Goal: Task Accomplishment & Management: Complete application form

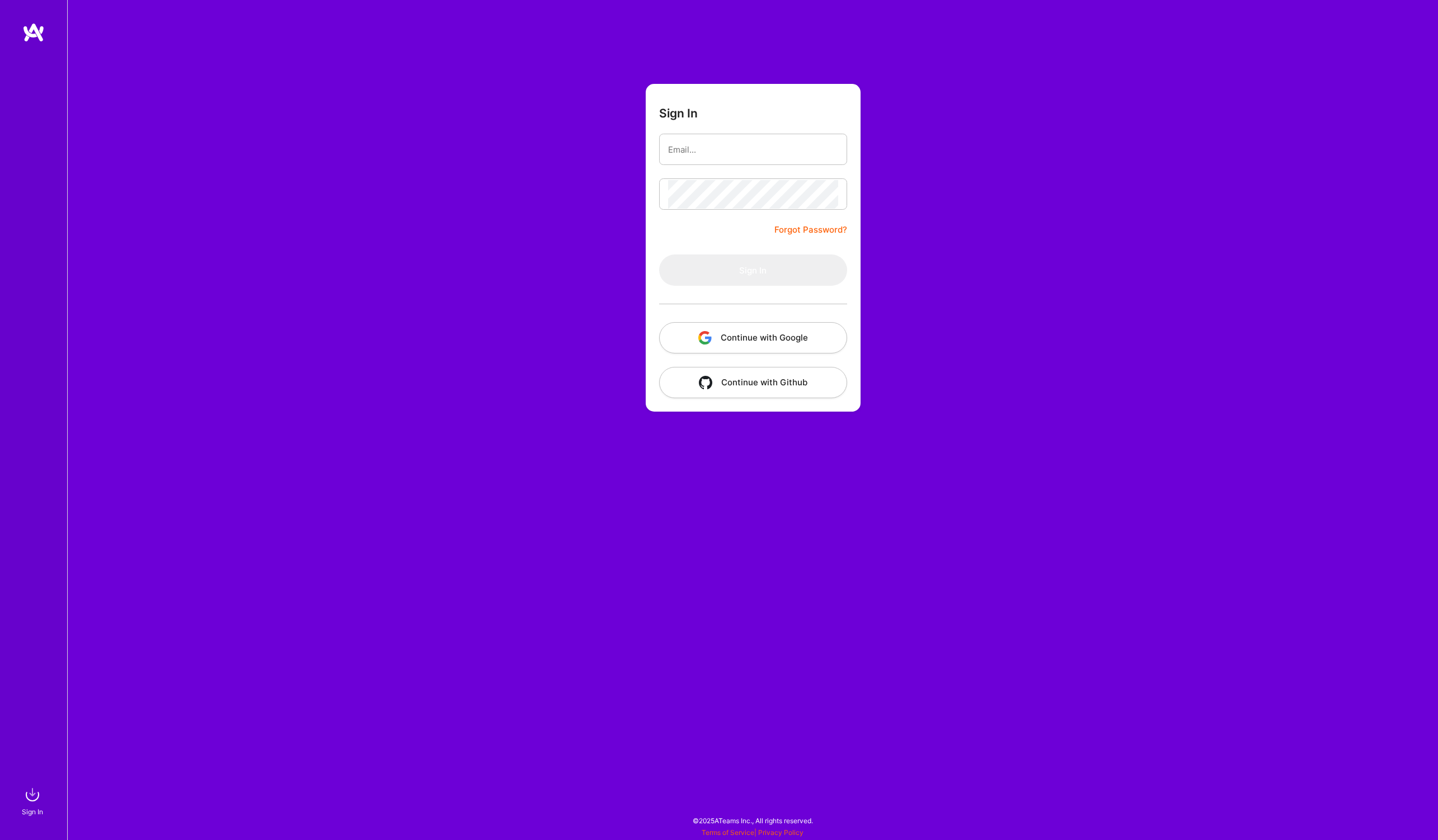
click at [706, 152] on input "email" at bounding box center [753, 150] width 170 height 29
click at [0, 834] on com-1password-button at bounding box center [0, 834] width 0 height 0
type input "michal.noszczak@protonmail.com"
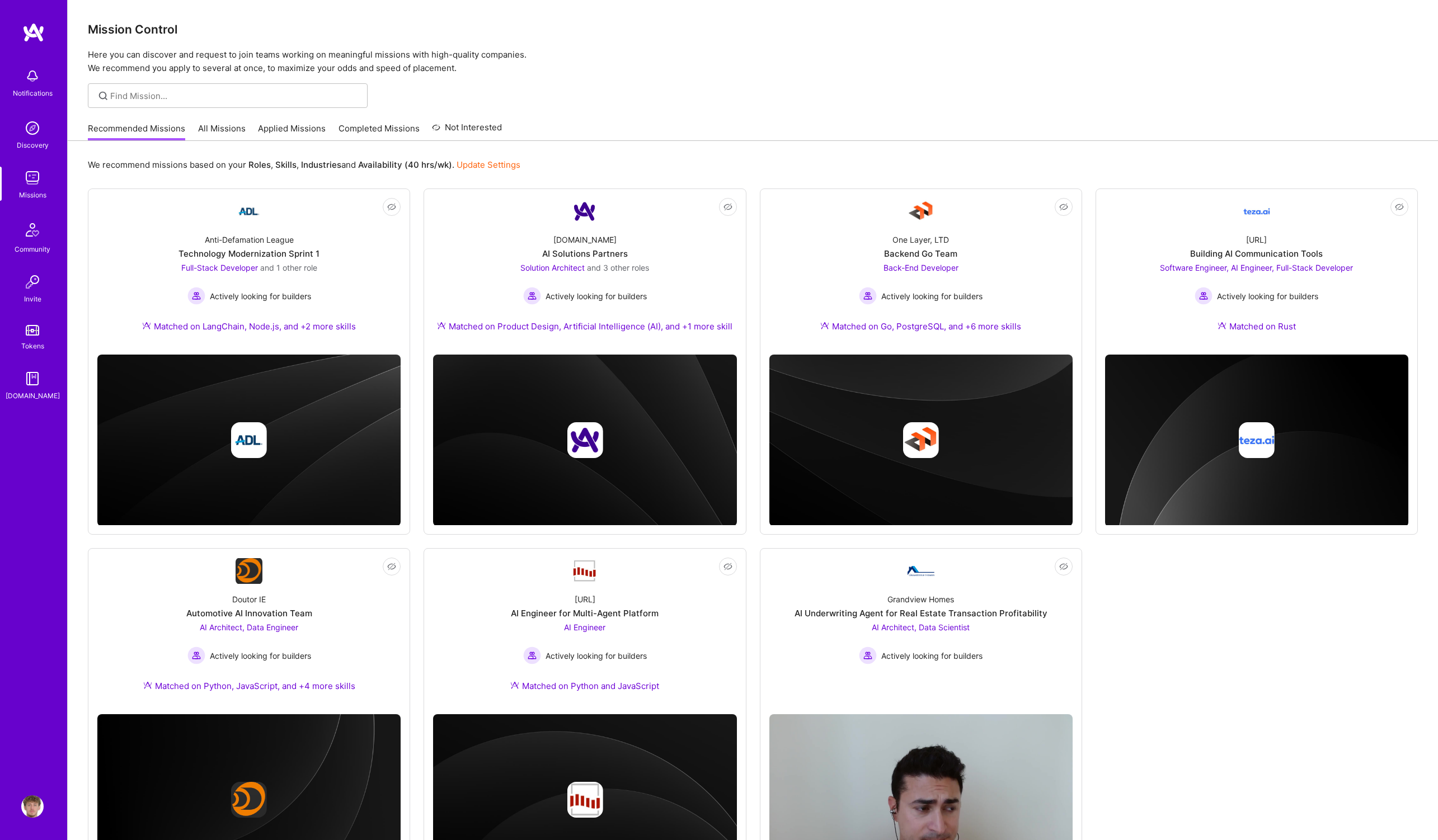
click at [722, 90] on div at bounding box center [752, 96] width 1370 height 25
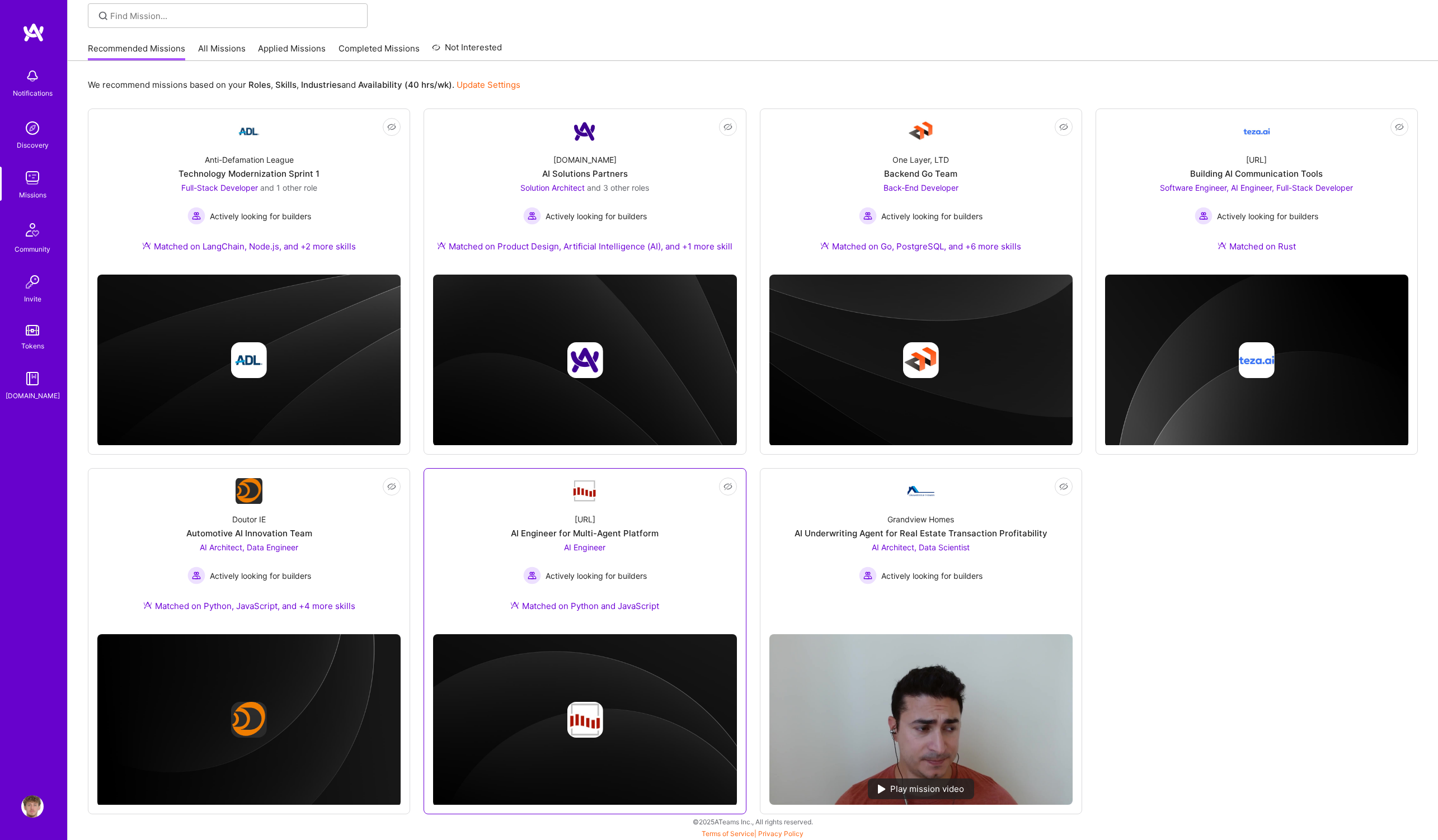
click at [598, 527] on div "AI Engineer for Multi-Agent Platform" at bounding box center [584, 533] width 148 height 12
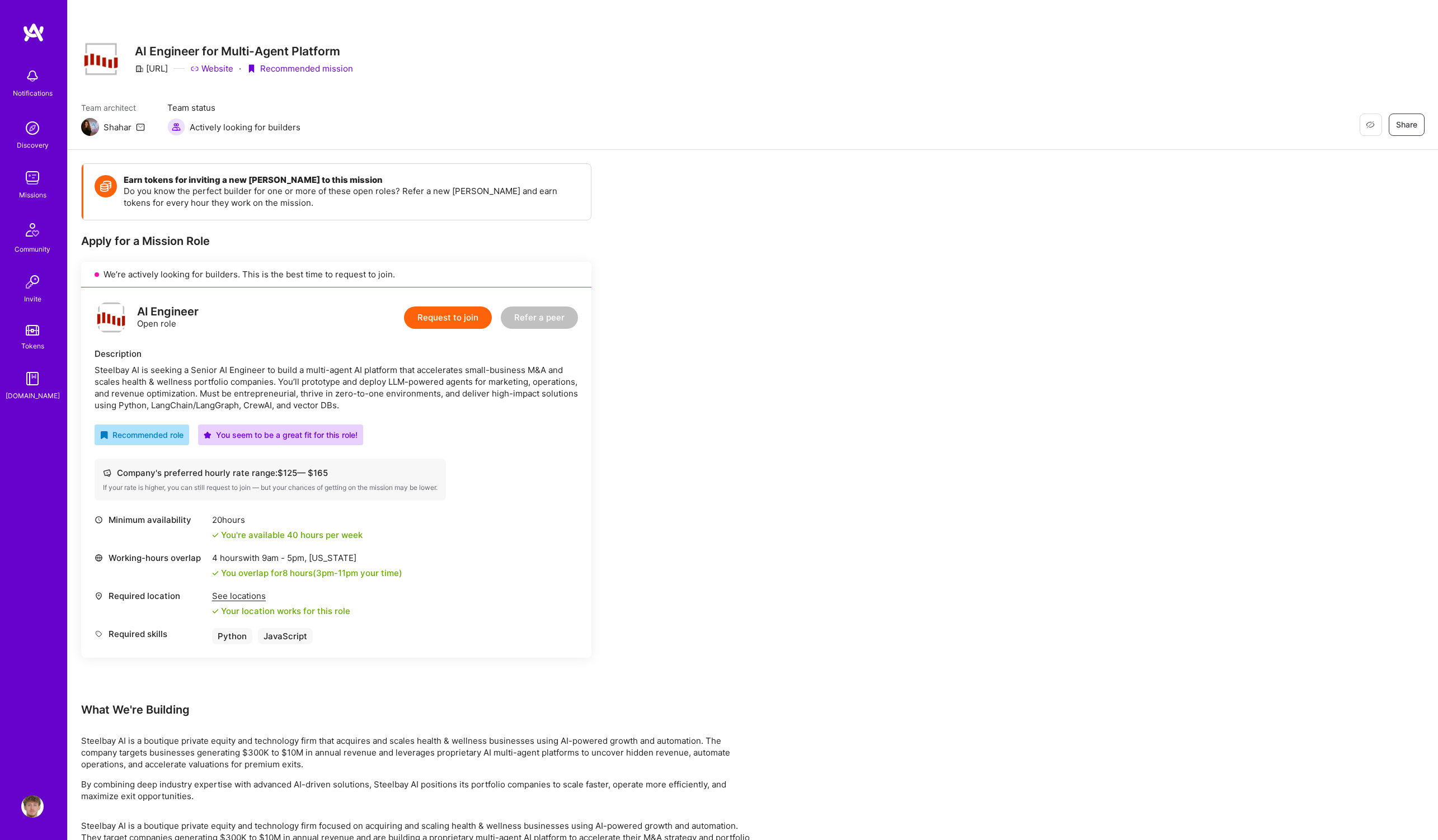
click at [460, 316] on button "Request to join" at bounding box center [448, 318] width 88 height 22
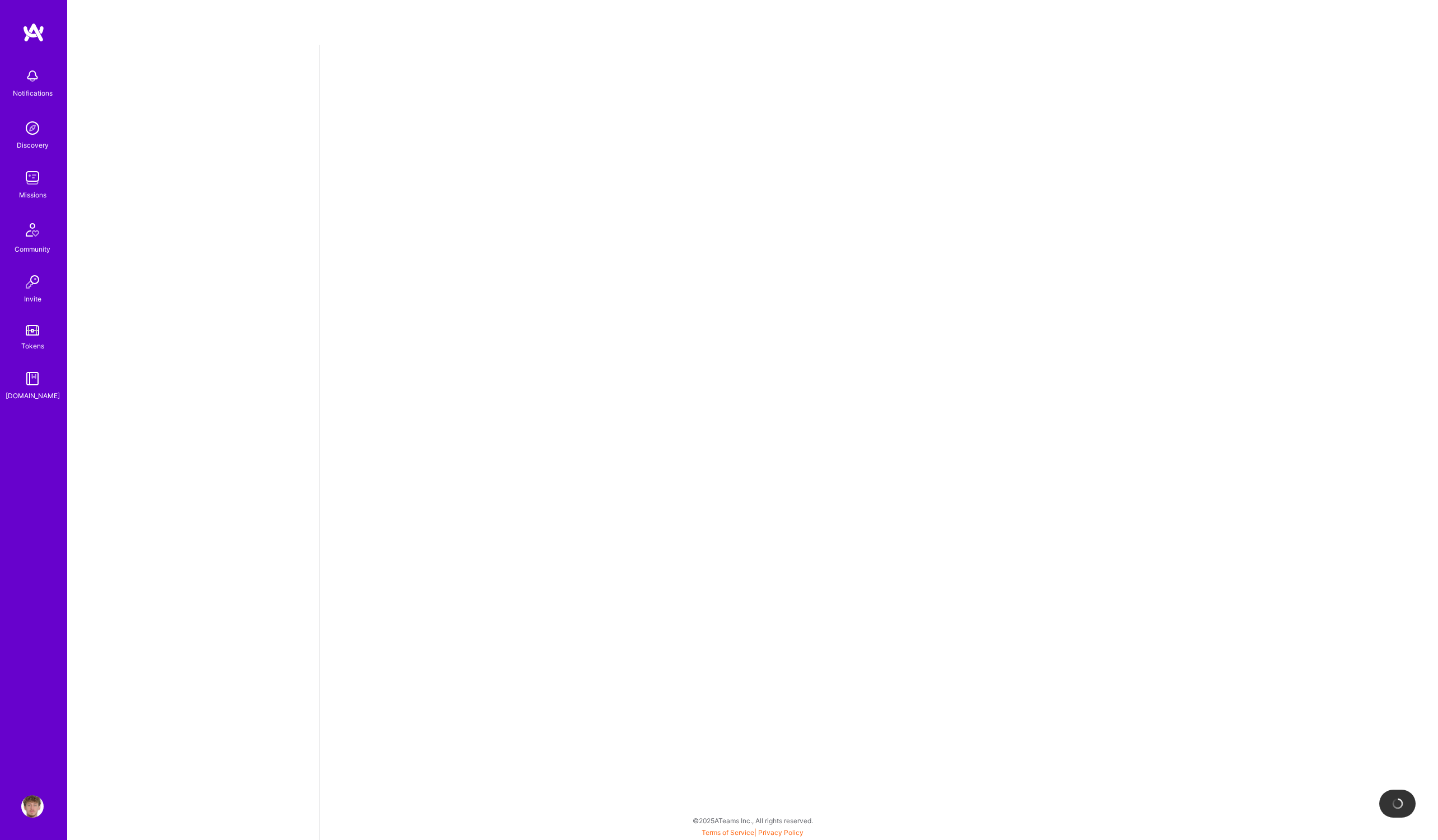
select select "PL"
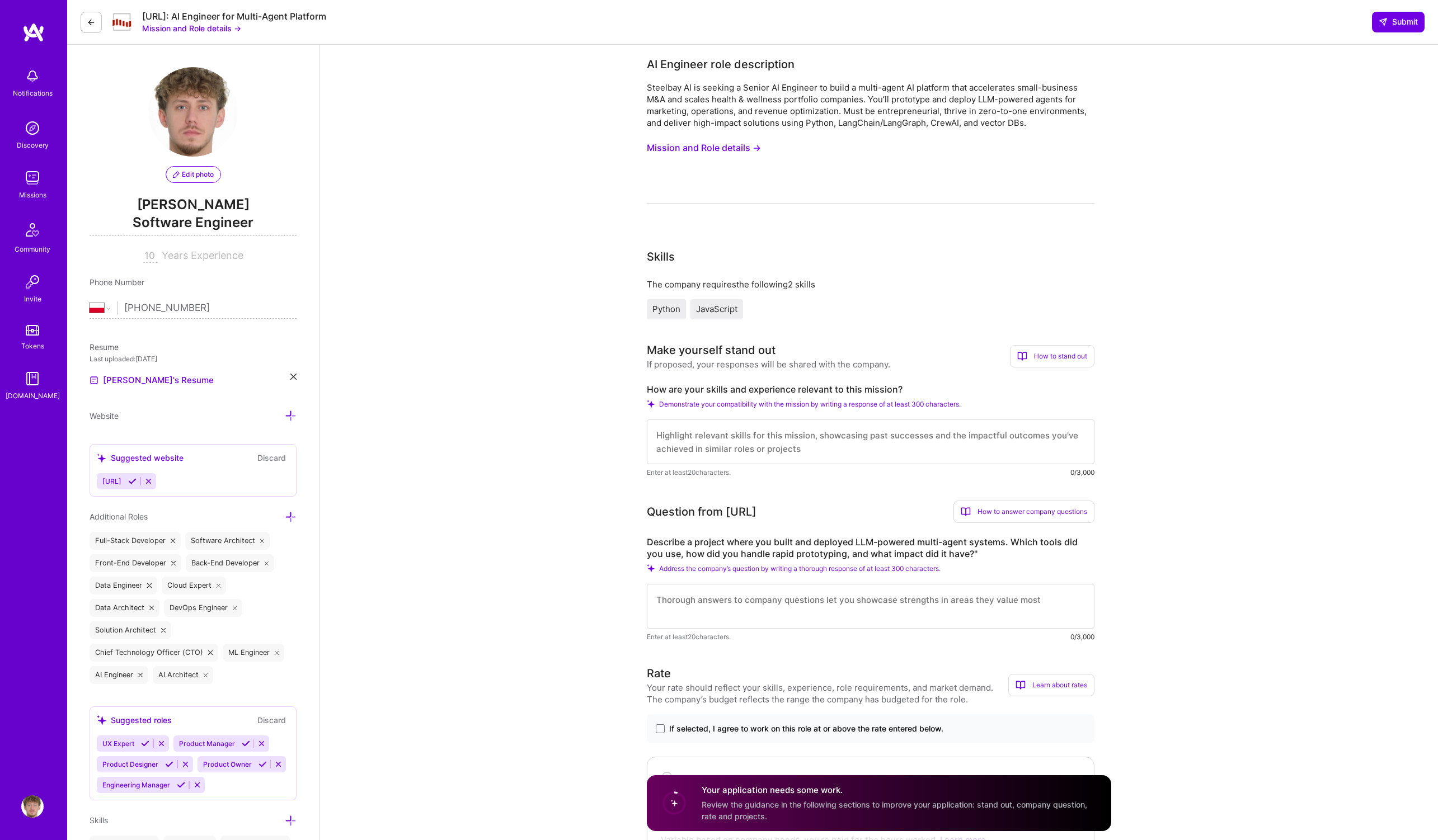
click at [33, 190] on div "Missions" at bounding box center [33, 195] width 28 height 12
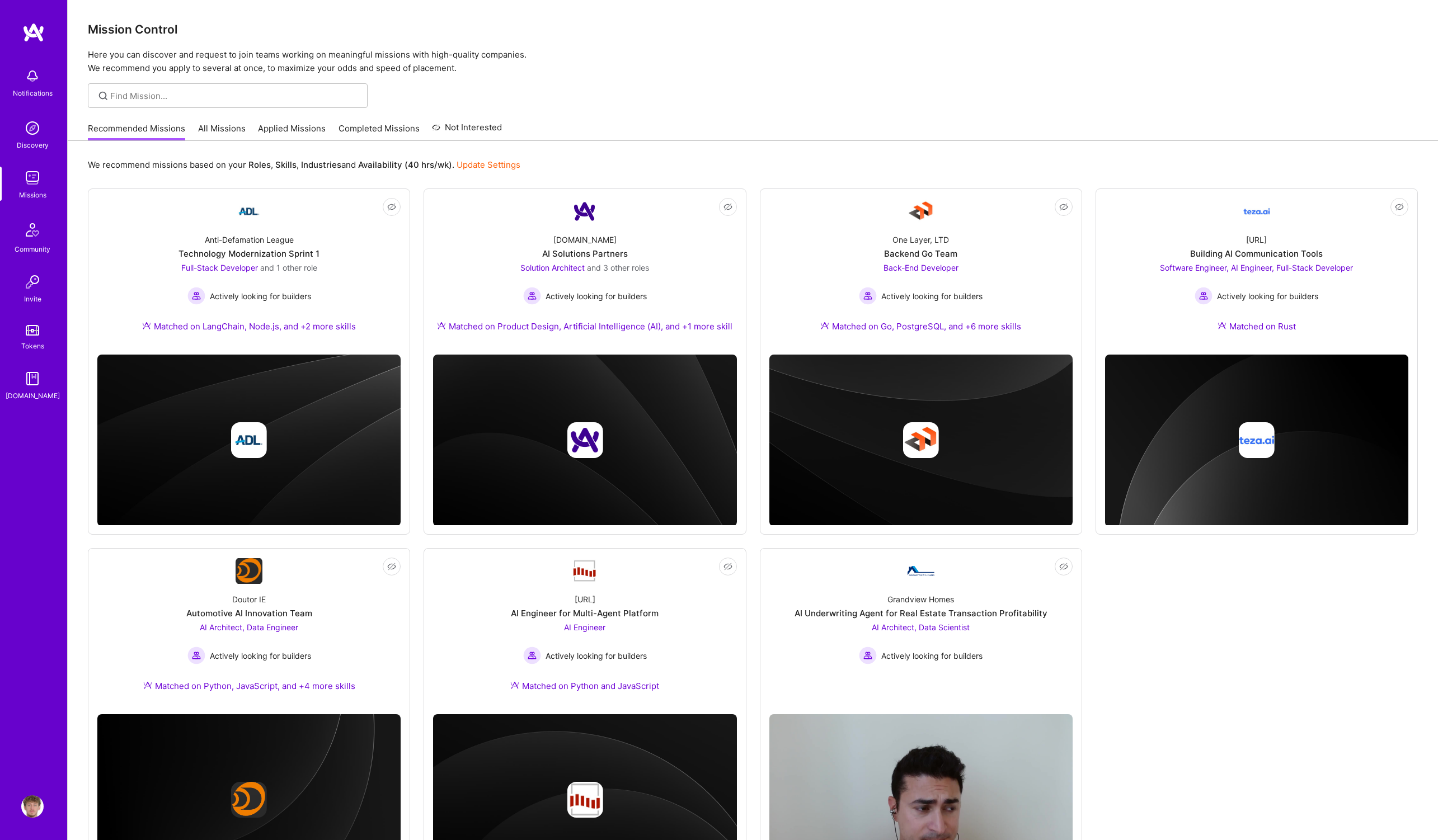
click at [403, 132] on link "Completed Missions" at bounding box center [379, 132] width 81 height 19
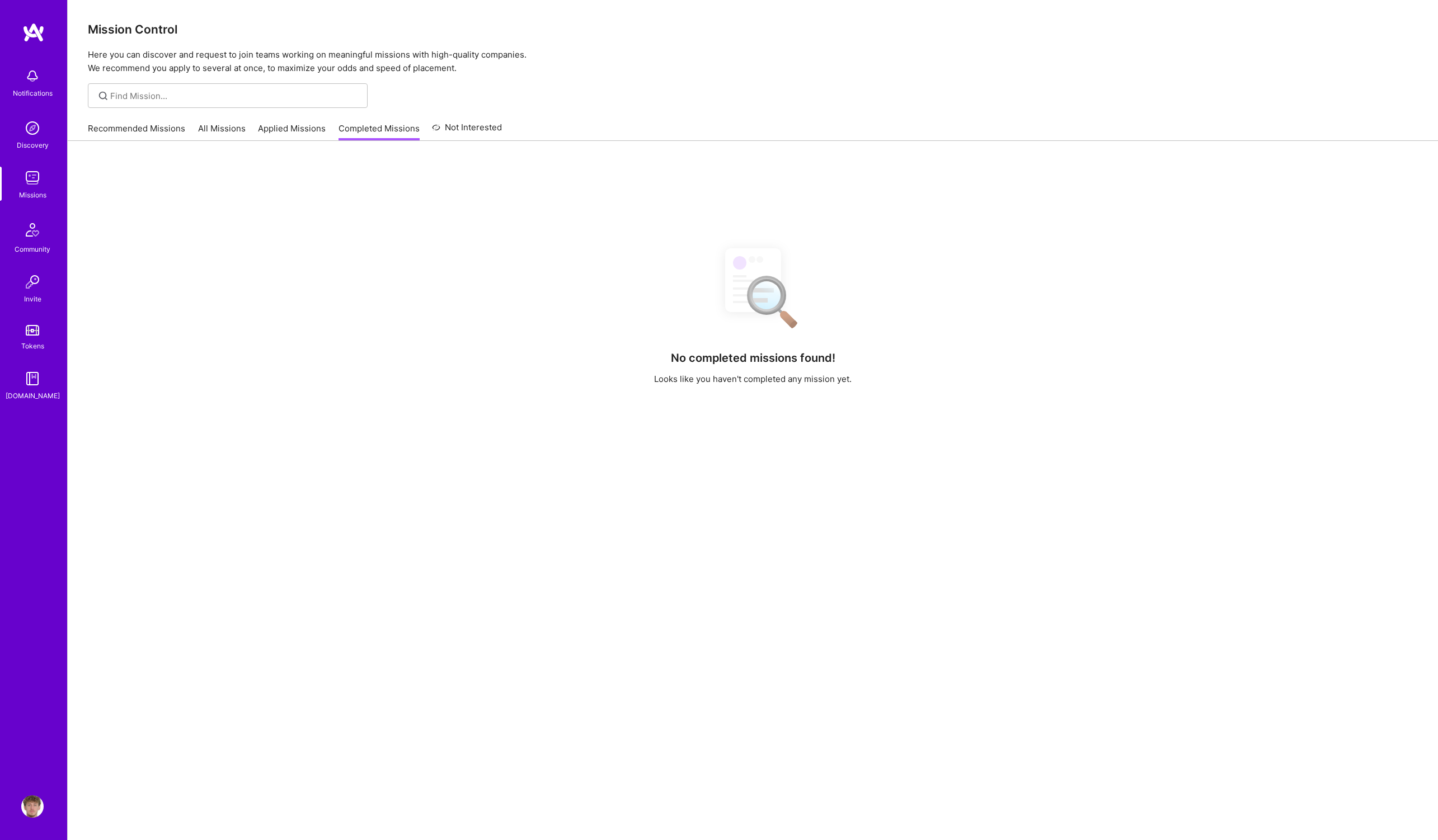
click at [295, 132] on link "Applied Missions" at bounding box center [292, 132] width 67 height 19
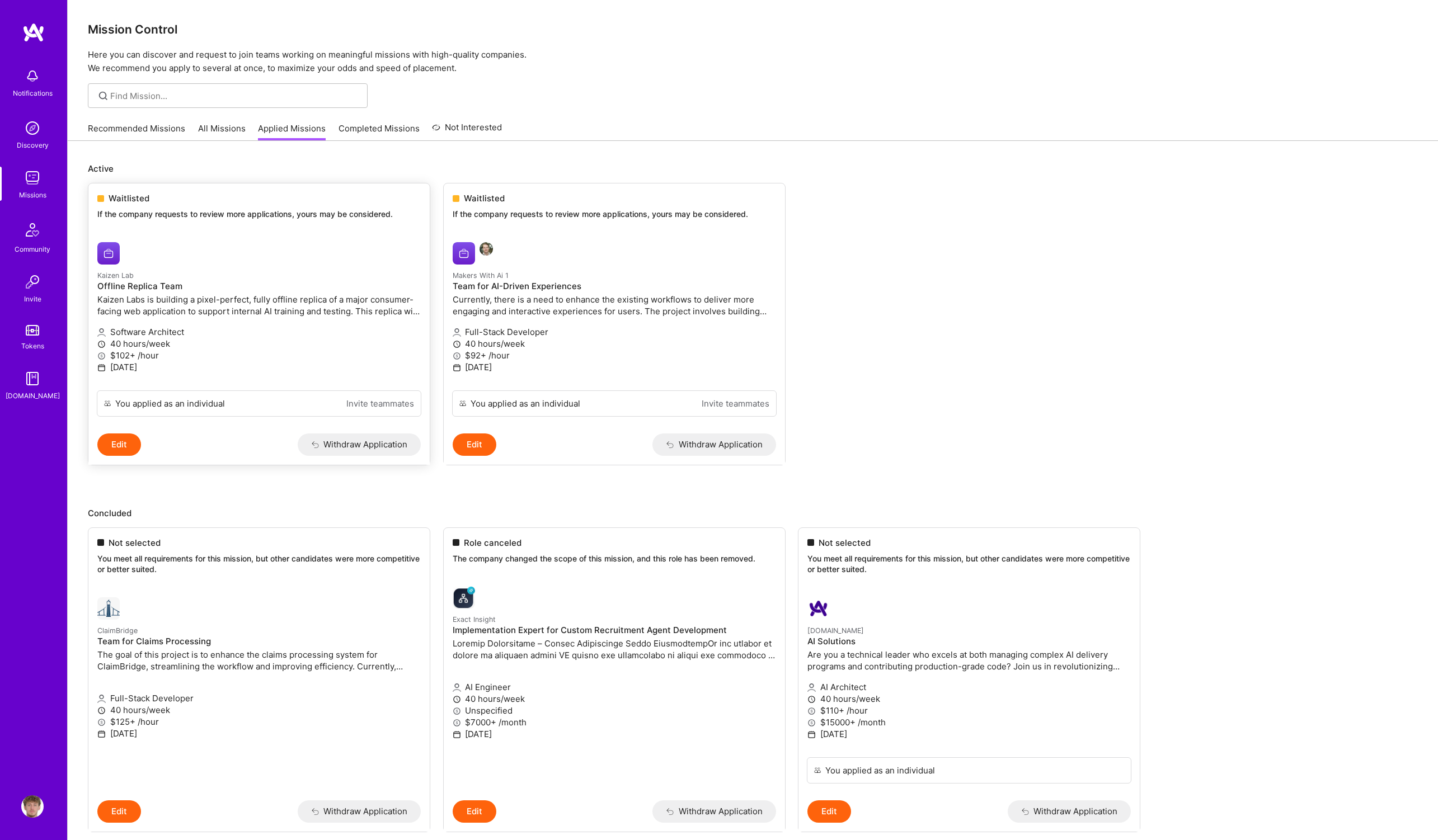
click at [176, 293] on p "Kaizen Labs is building a pixel-perfect, fully offline replica of a major consu…" at bounding box center [259, 305] width 323 height 24
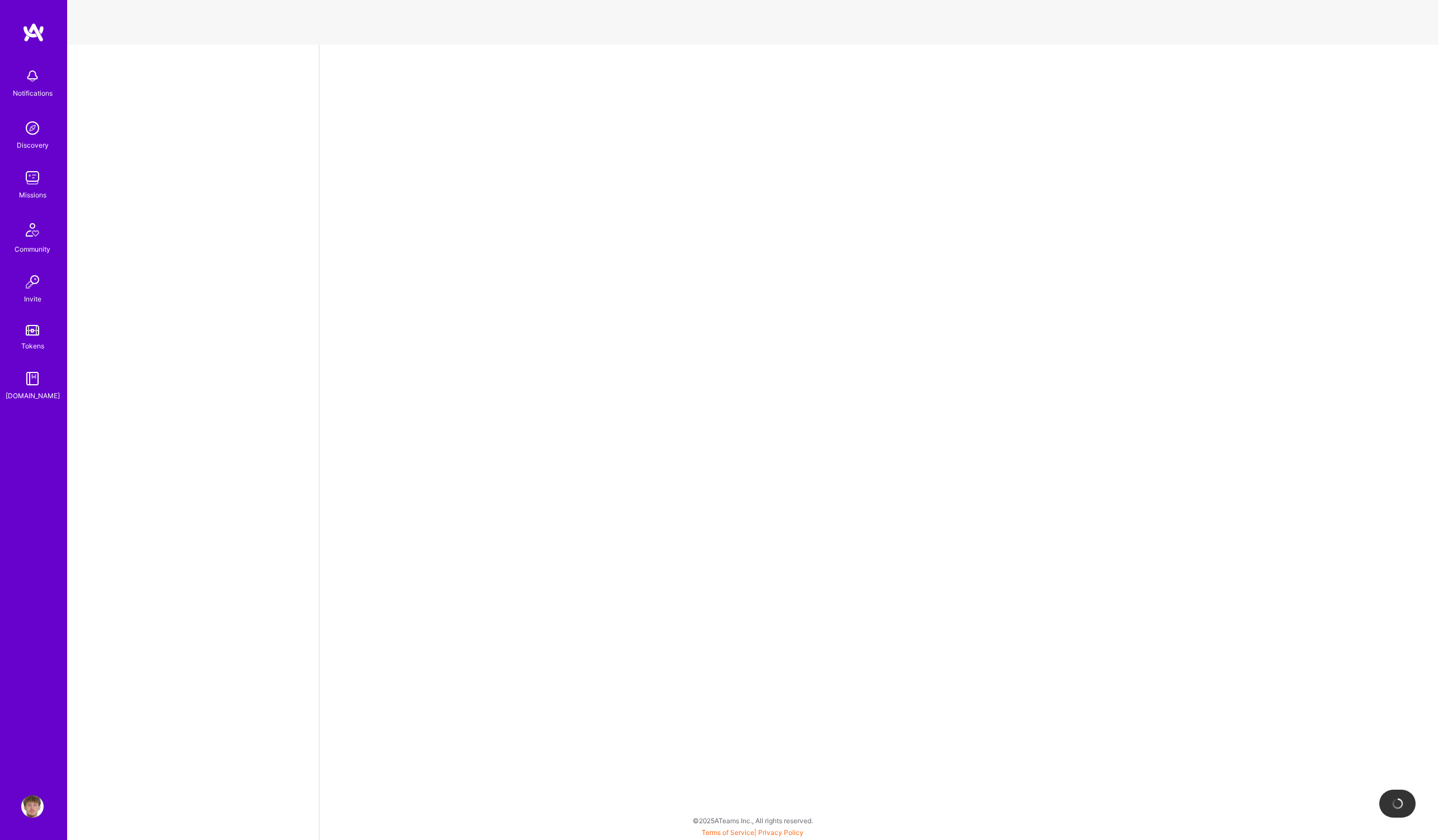
select select "PL"
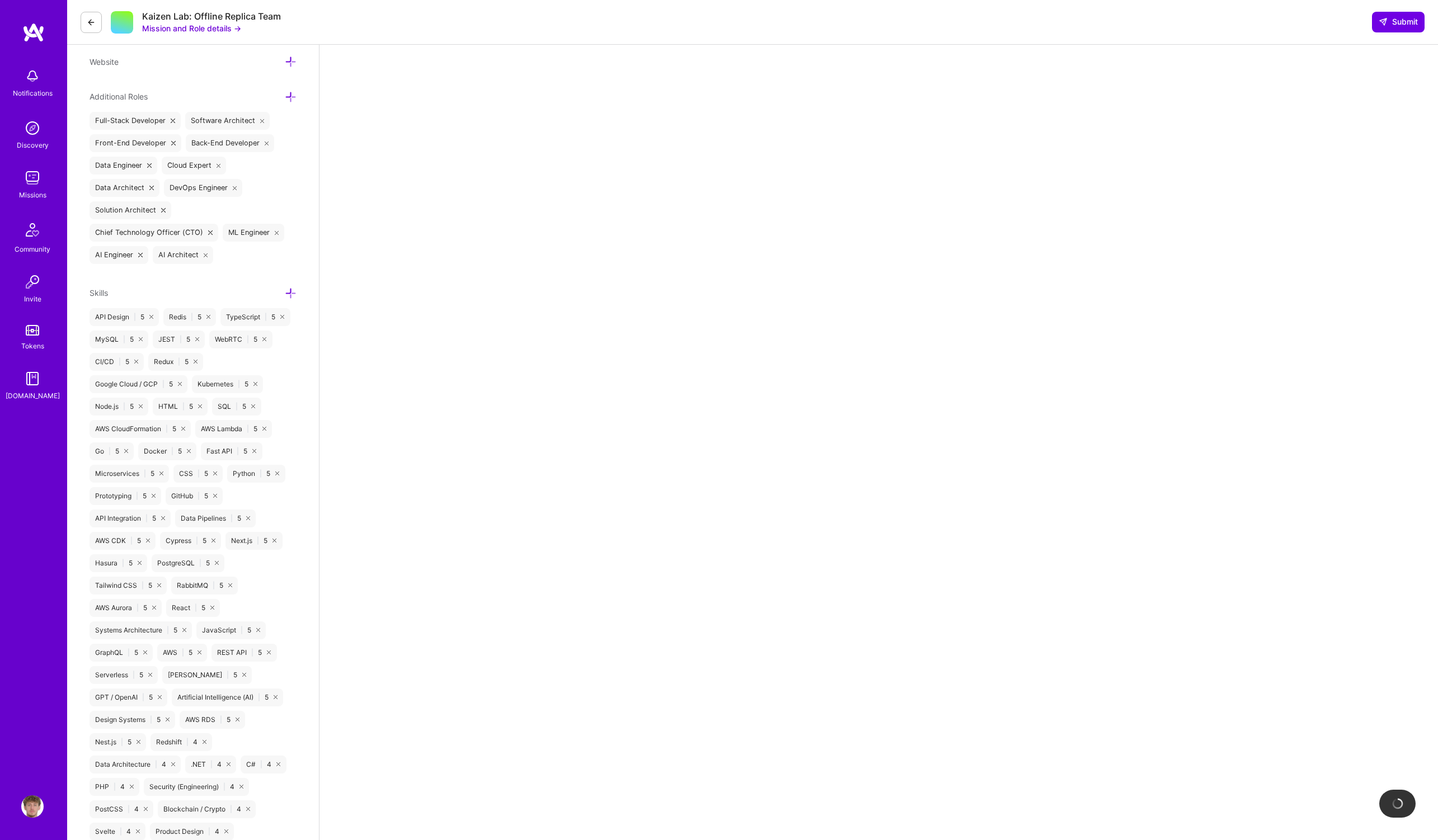
scroll to position [357, 0]
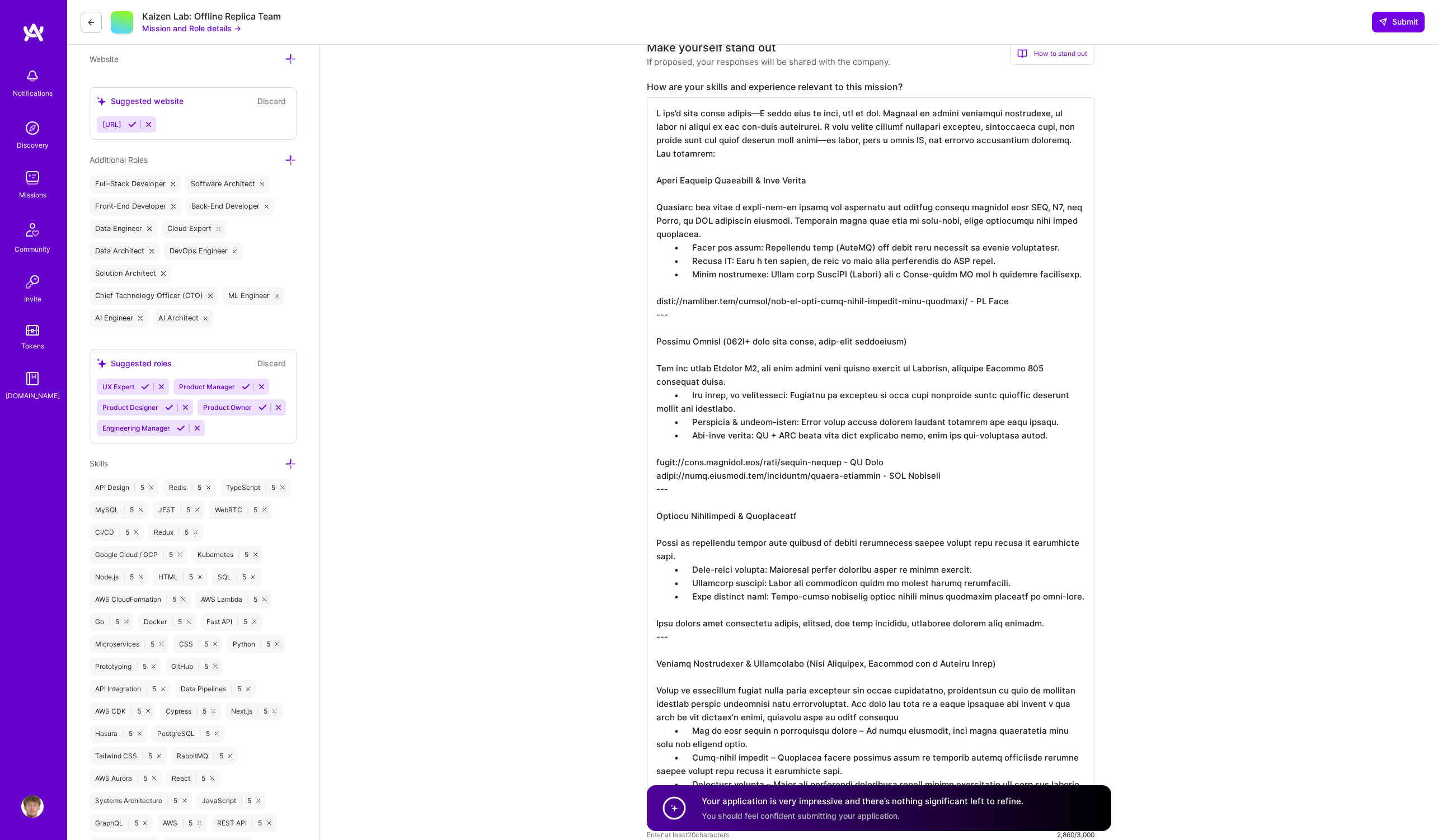
click at [776, 267] on textarea at bounding box center [871, 462] width 448 height 729
click at [24, 180] on img at bounding box center [33, 178] width 22 height 22
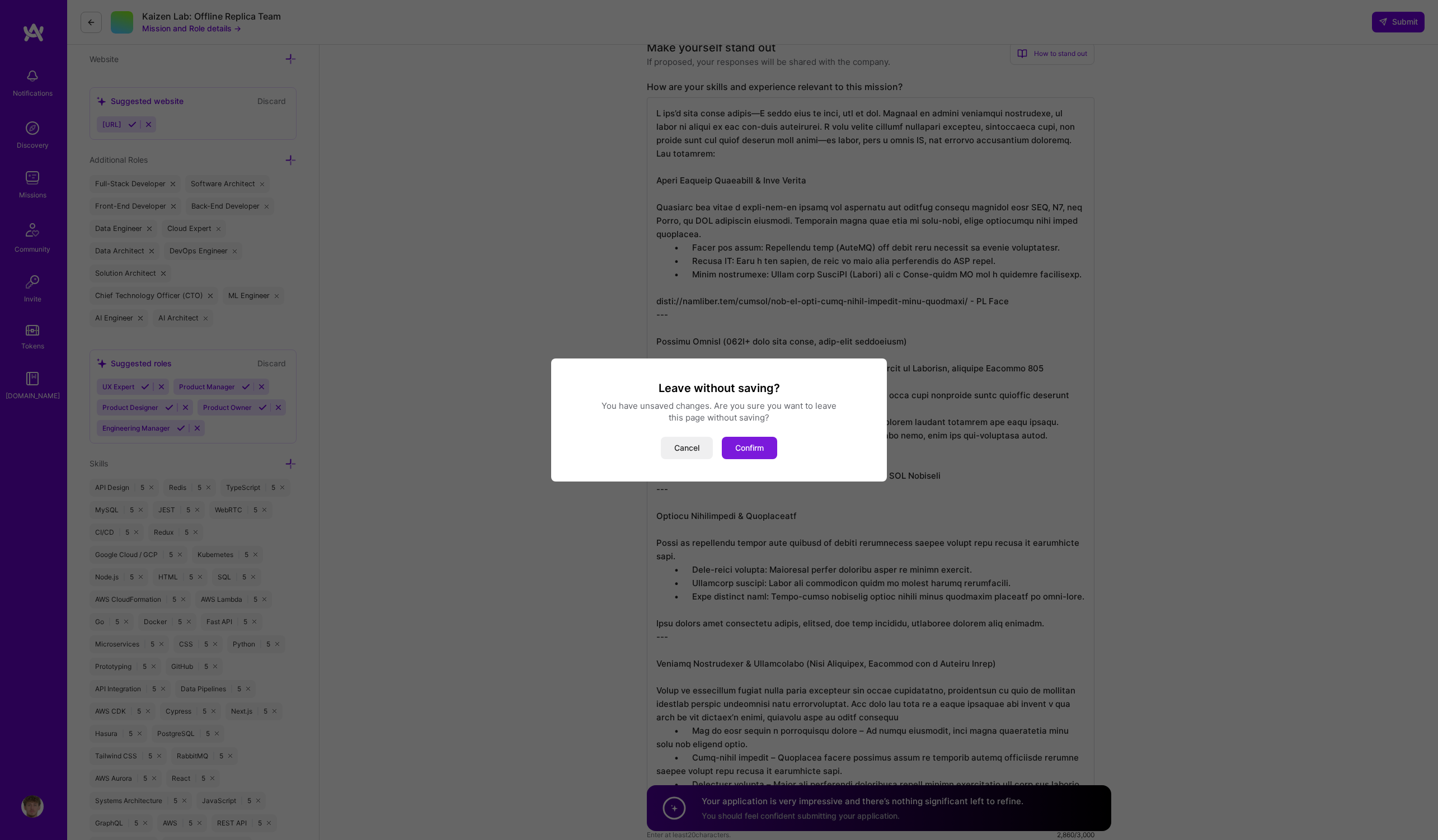
click at [742, 451] on button "Confirm" at bounding box center [749, 448] width 55 height 22
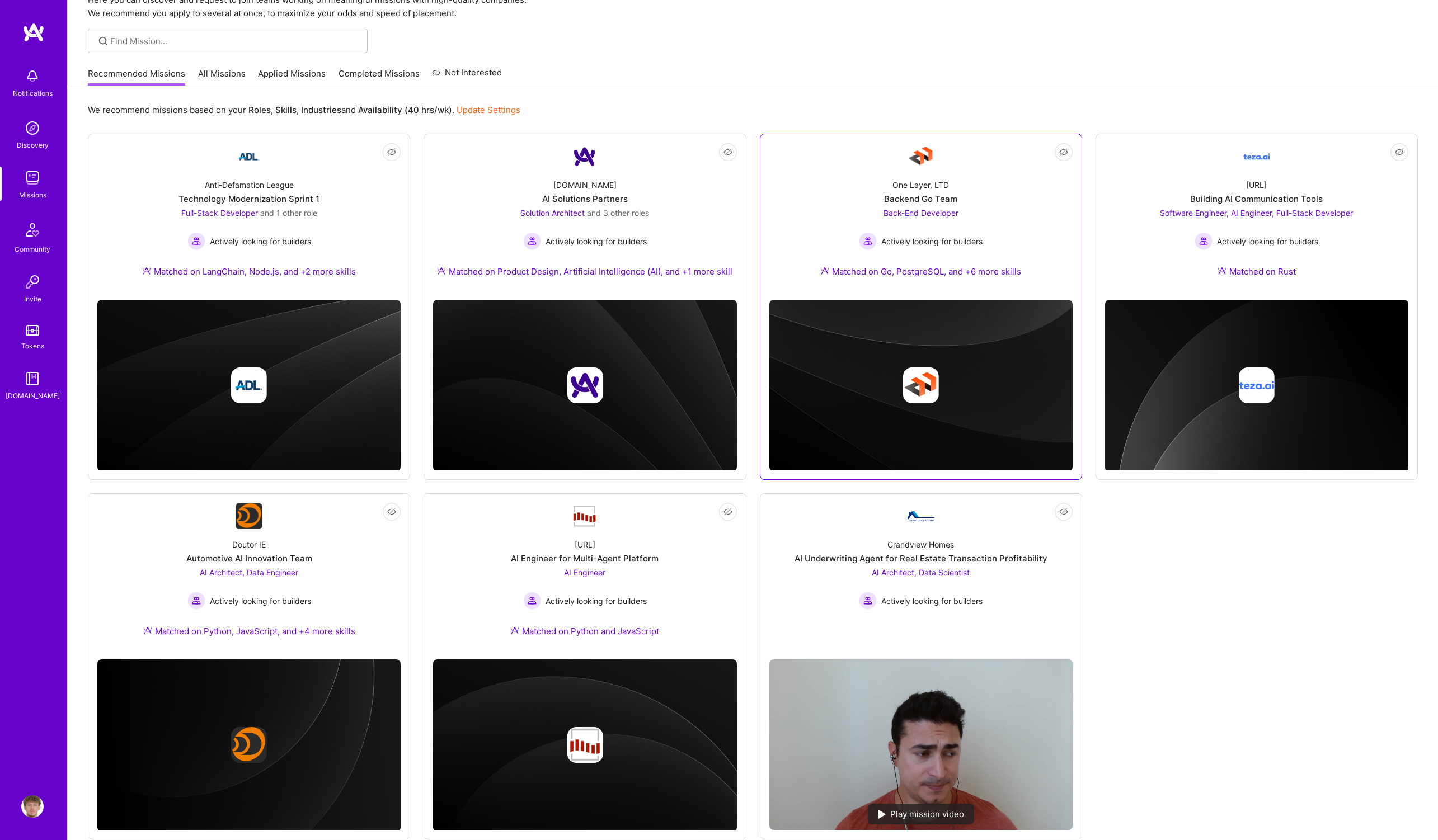
scroll to position [59, 0]
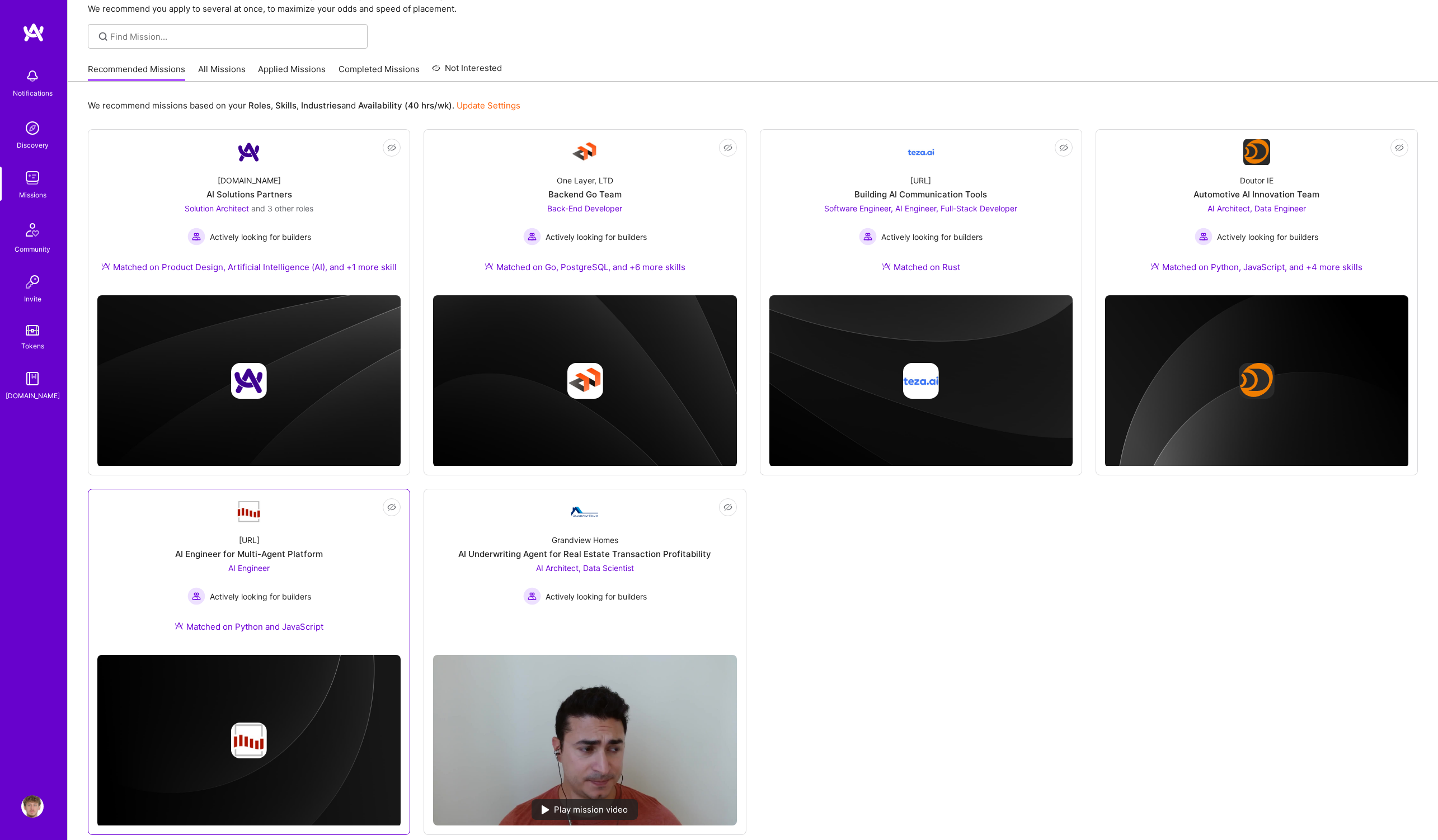
click at [214, 564] on div "AI Engineer Actively looking for builders" at bounding box center [249, 584] width 124 height 43
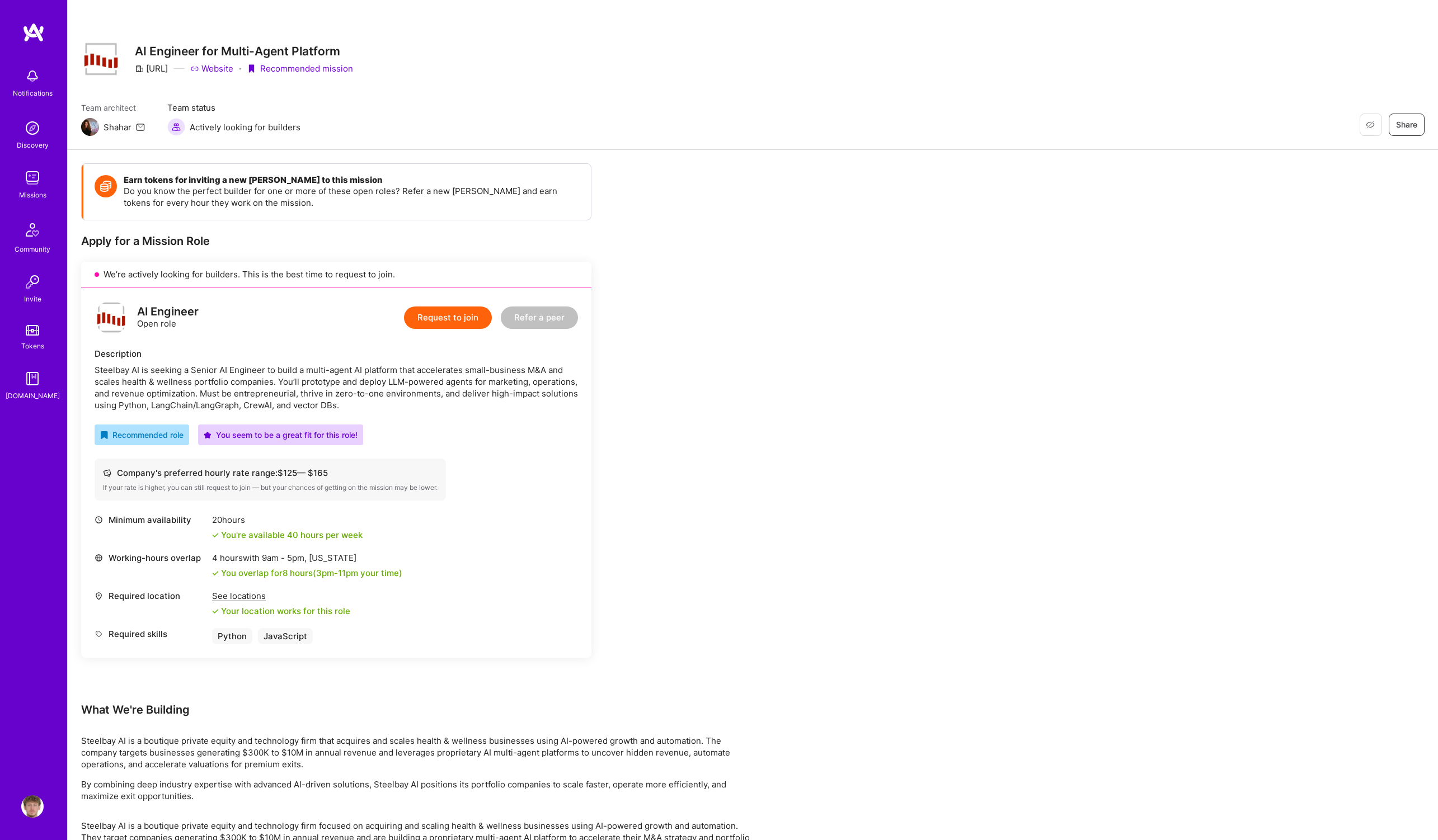
click at [461, 322] on button "Request to join" at bounding box center [448, 318] width 88 height 22
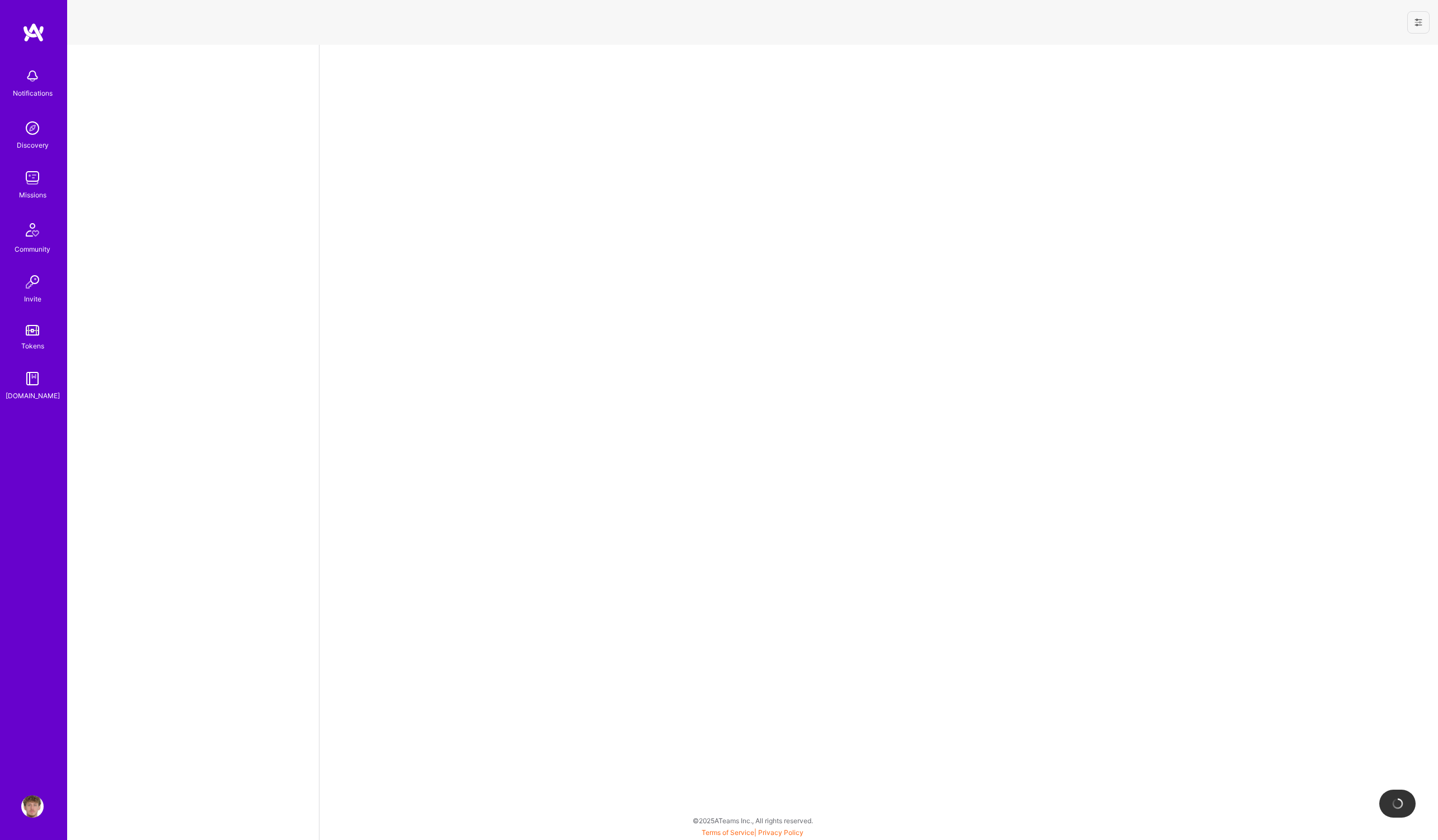
select select "PL"
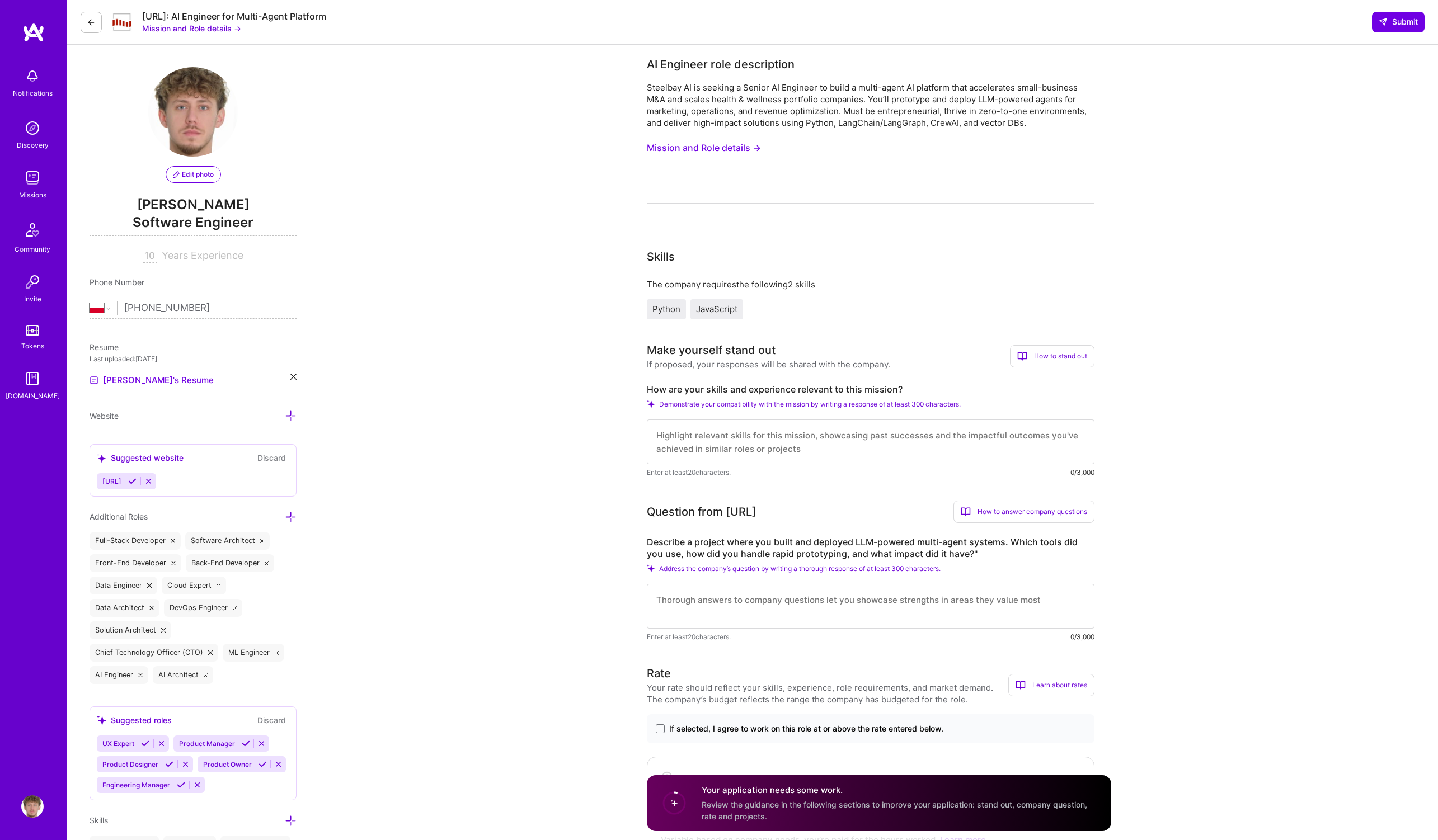
click at [831, 545] on label "Describe a project where you built and deployed LLM-powered multi-agent systems…" at bounding box center [871, 548] width 448 height 24
click at [794, 436] on textarea at bounding box center [871, 442] width 448 height 45
paste textarea "I don’t just build things—I bring them to life, end to end. Despite my strong t…"
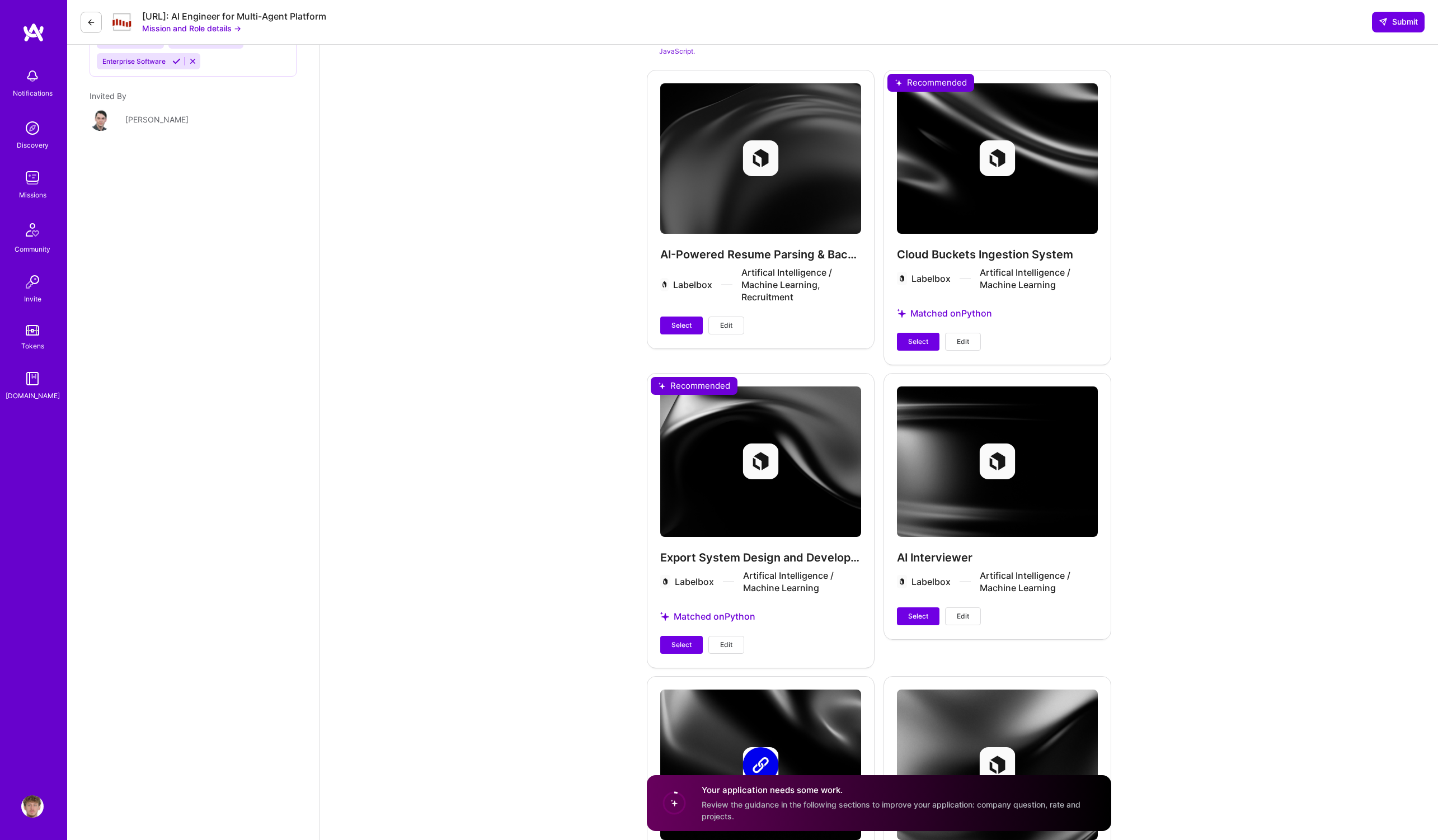
scroll to position [1966, 0]
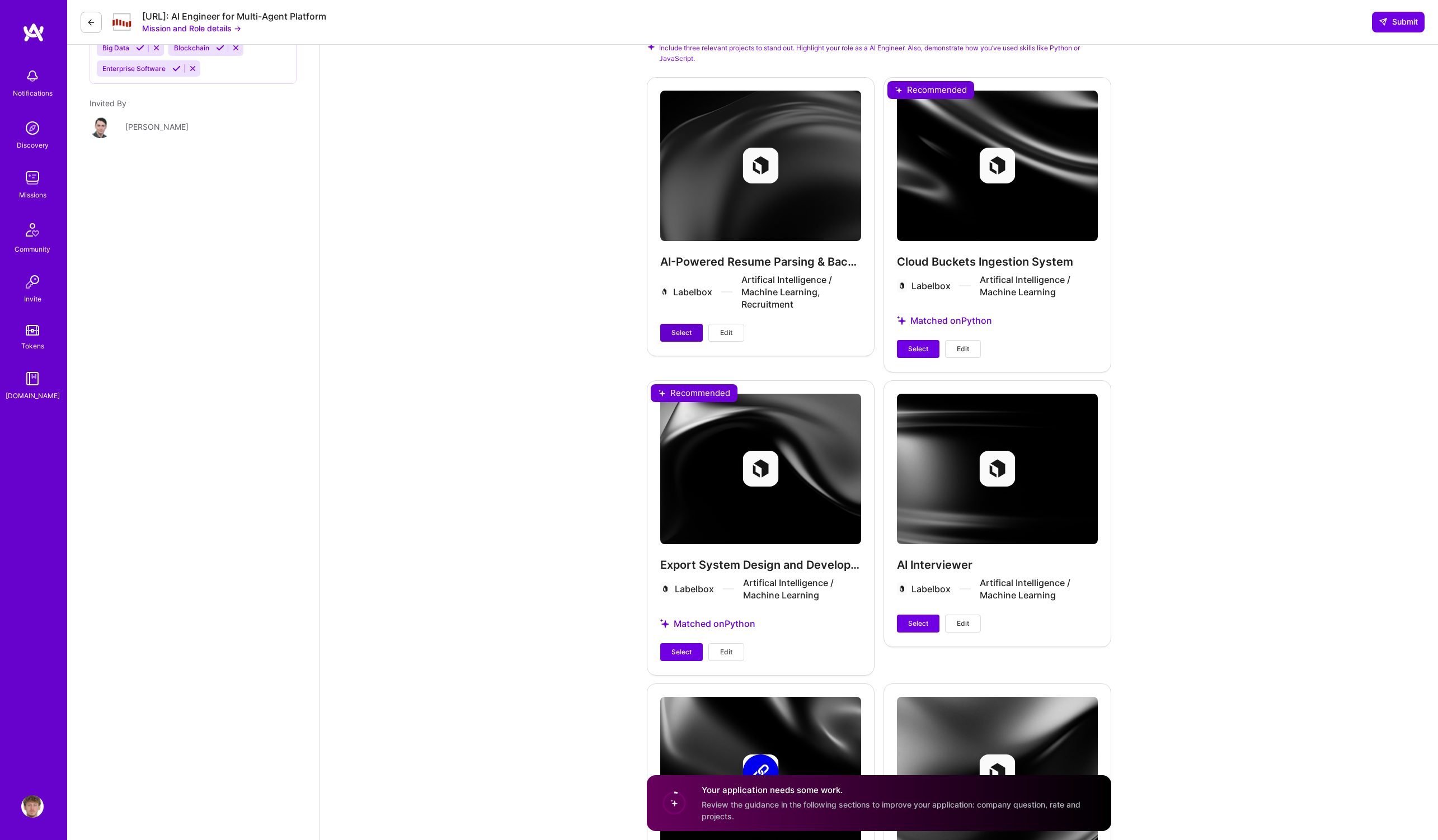
type textarea "I don’t just build things—I bring them to life, end to end. Despite my strong t…"
click at [689, 333] on span "Select" at bounding box center [682, 333] width 20 height 10
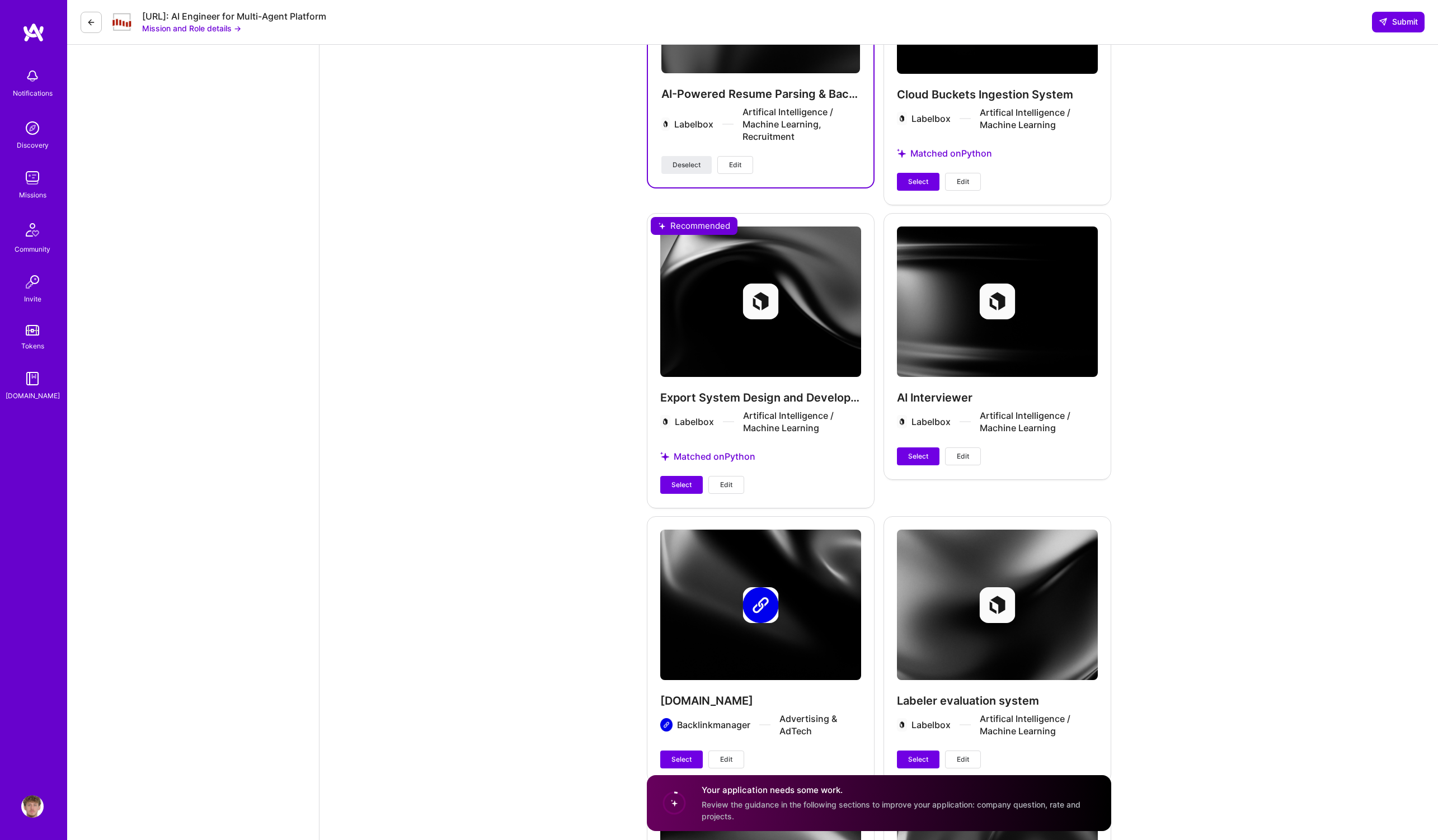
scroll to position [2245, 0]
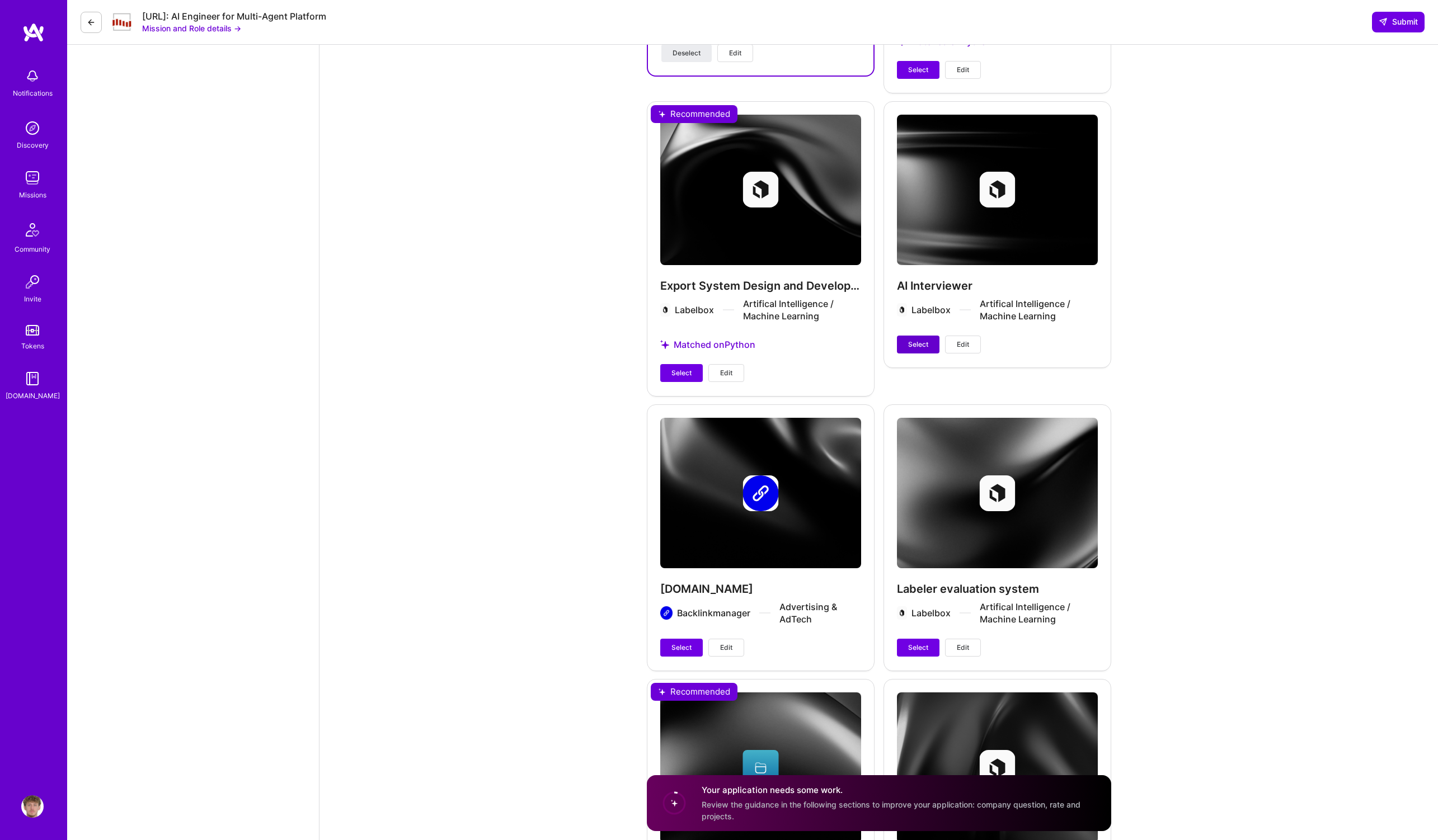
click at [922, 347] on button "Select" at bounding box center [918, 345] width 43 height 18
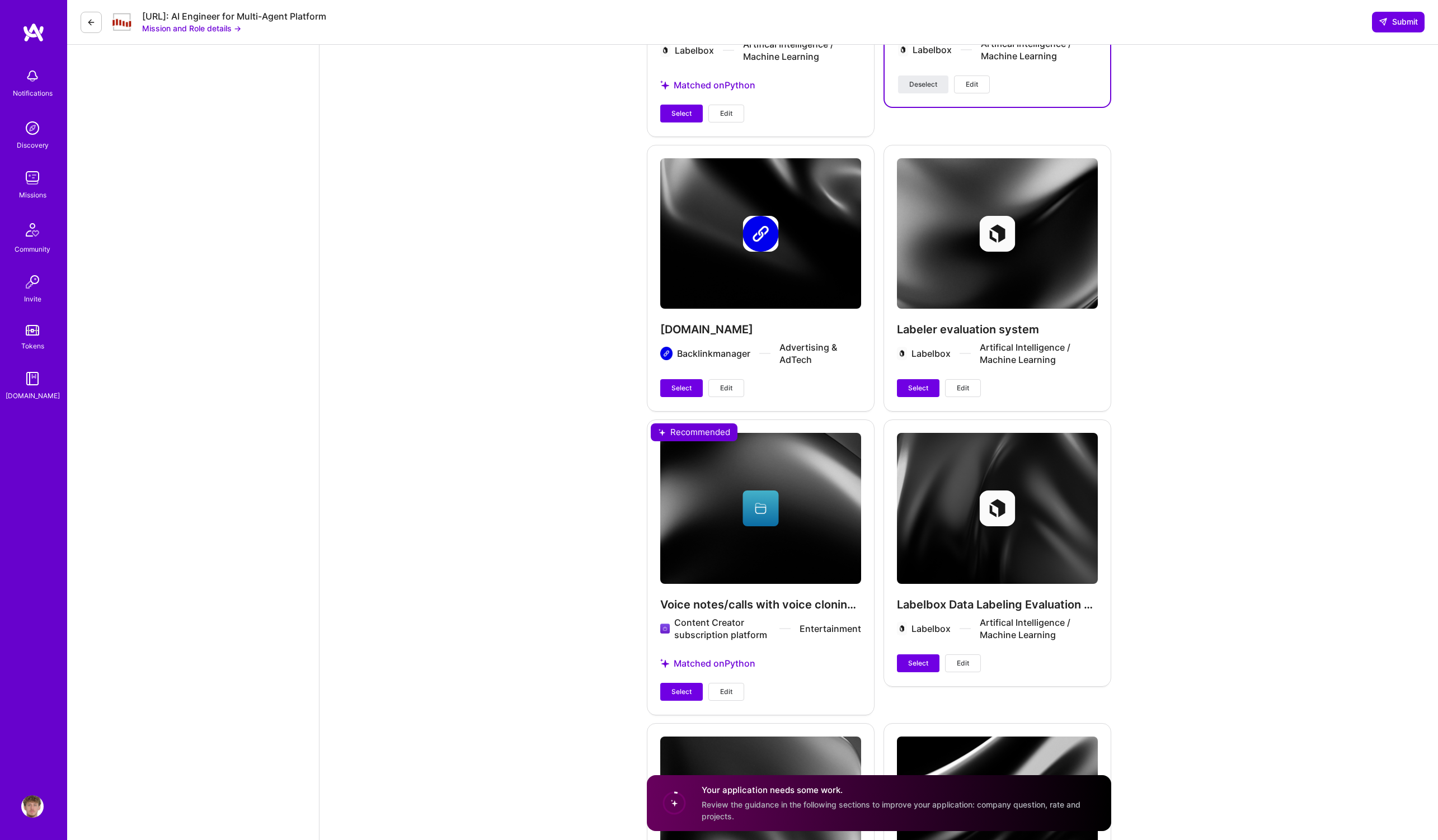
scroll to position [2530, 0]
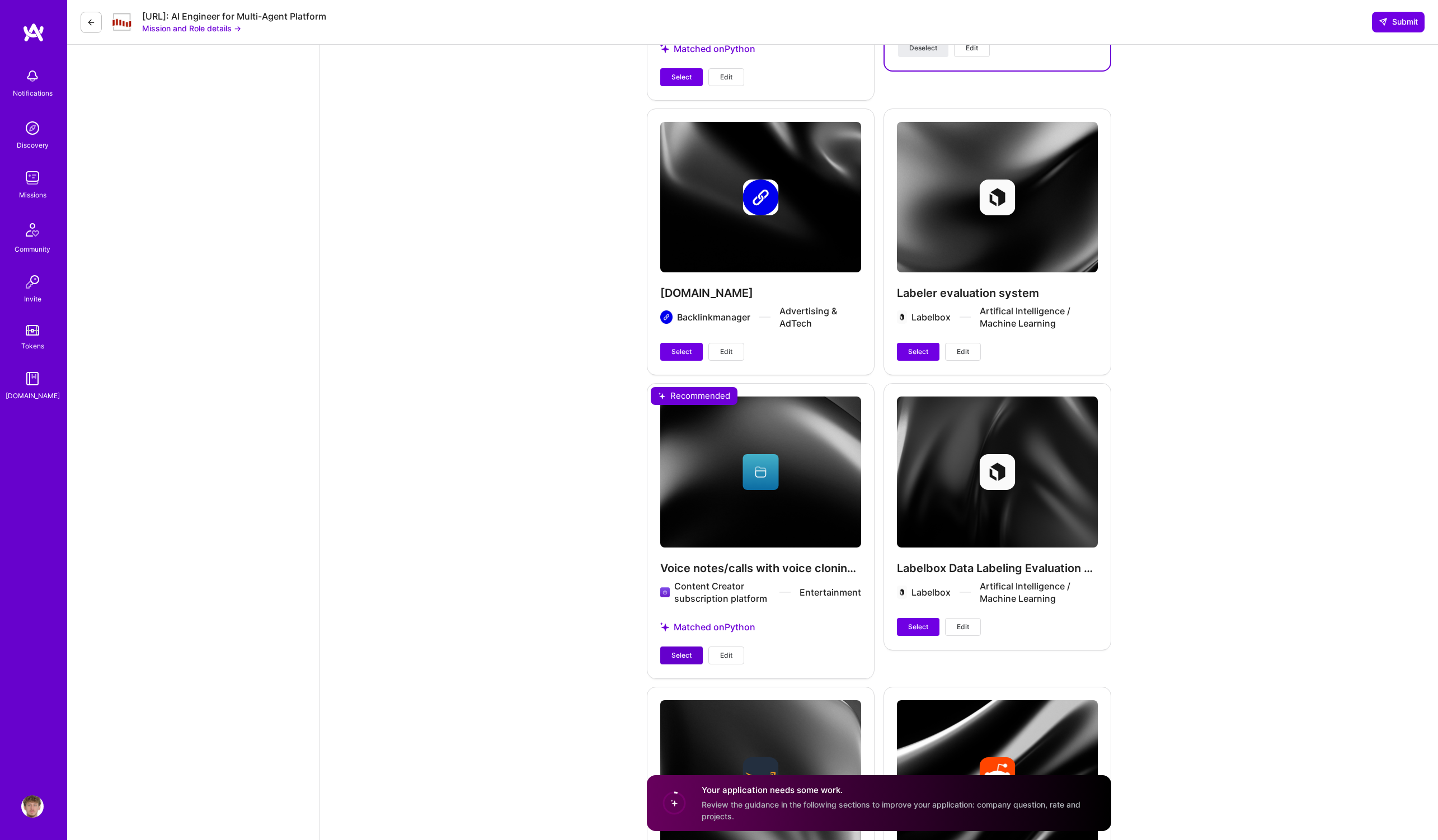
click at [687, 651] on span "Select" at bounding box center [682, 656] width 20 height 10
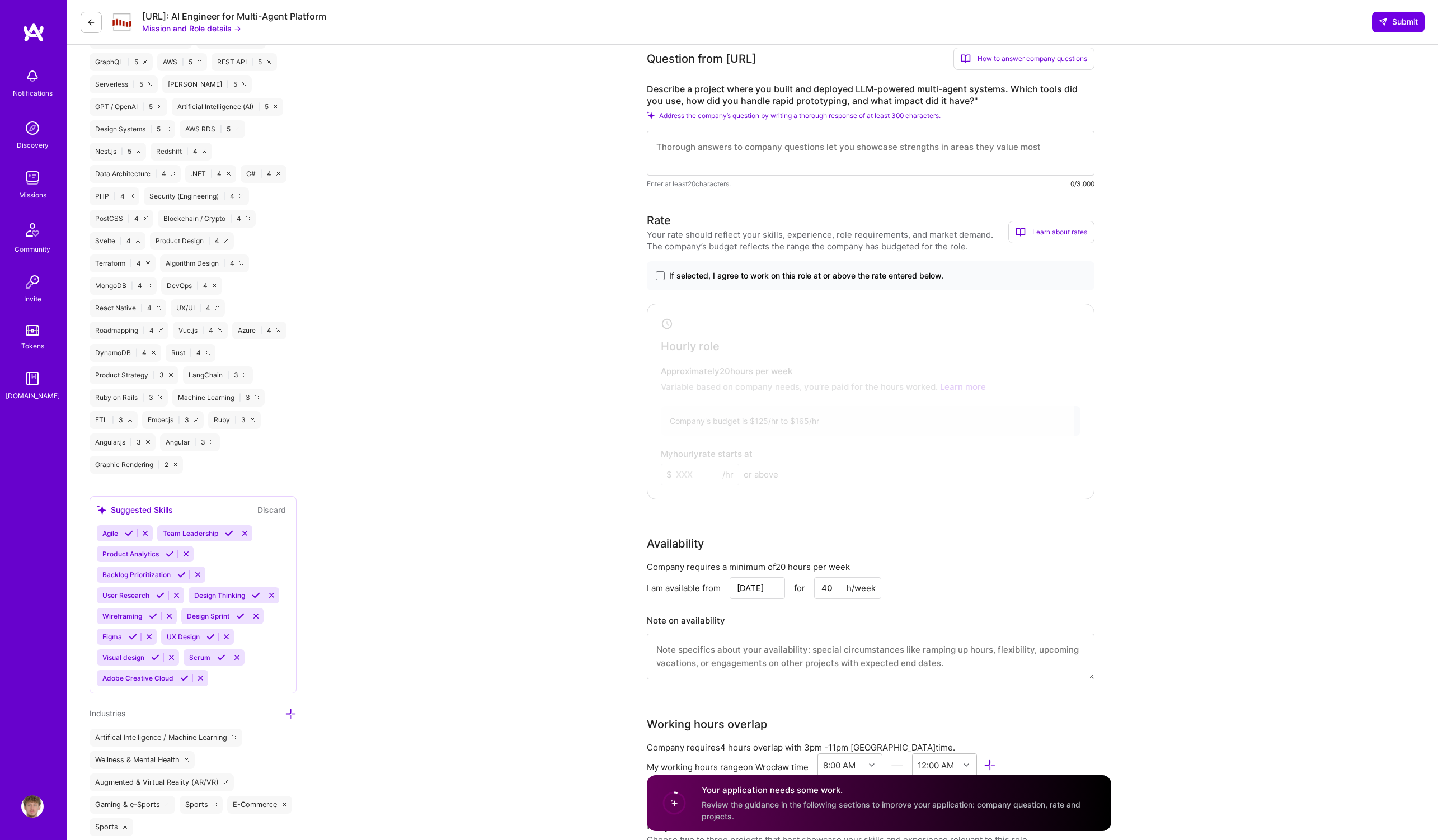
scroll to position [1018, 0]
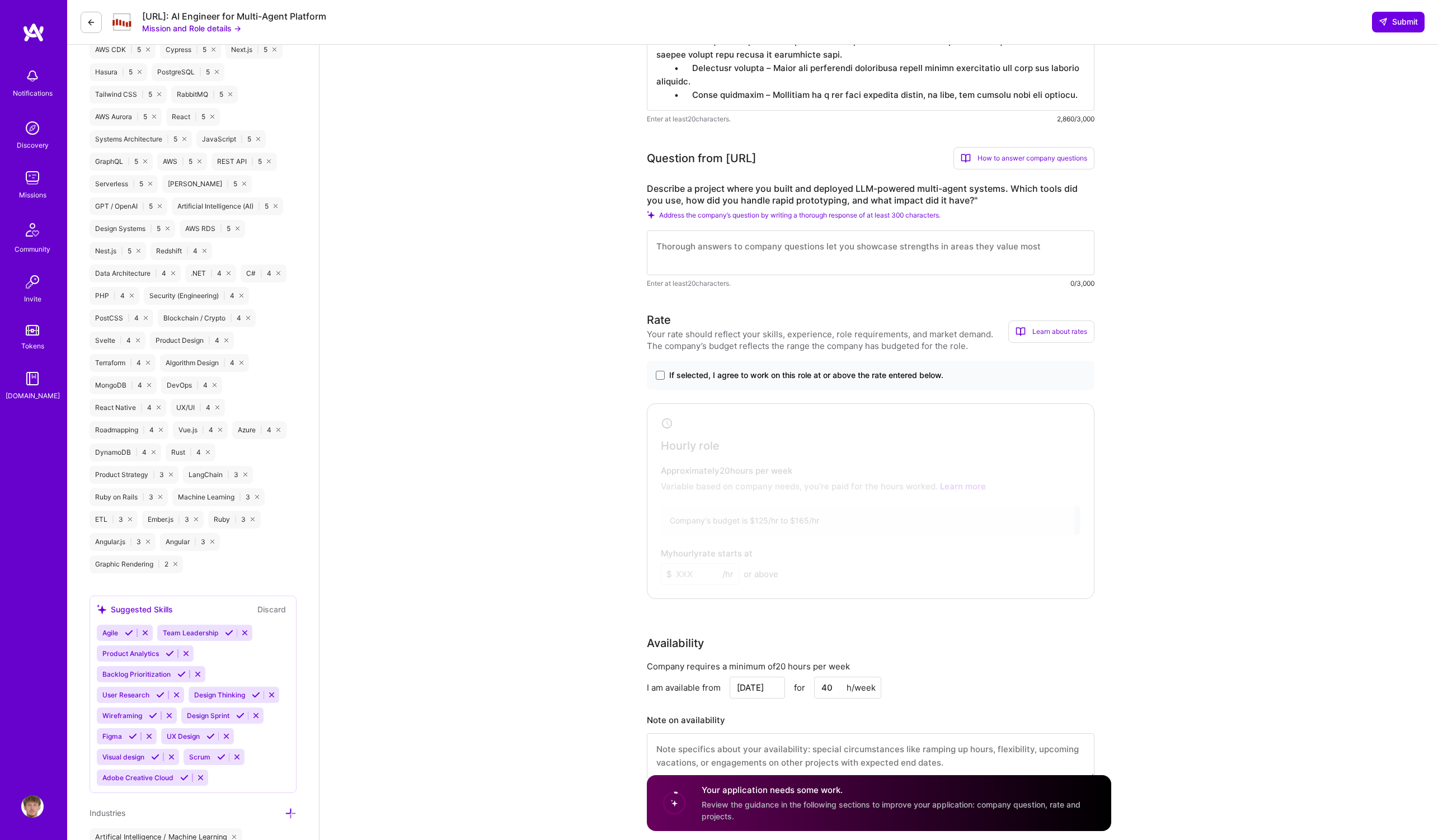
click at [701, 367] on div "If selected, I agree to work on this role at or above the rate entered below." at bounding box center [871, 376] width 448 height 29
click at [697, 362] on div "If selected, I agree to work on this role at or above the rate entered below." at bounding box center [871, 376] width 448 height 29
click at [670, 376] on span "If selected, I agree to work on this role at or above the rate entered below." at bounding box center [806, 376] width 274 height 11
click at [0, 0] on input "If selected, I agree to work on this role at or above the rate entered below." at bounding box center [0, 0] width 0 height 0
click at [689, 580] on input at bounding box center [700, 574] width 78 height 22
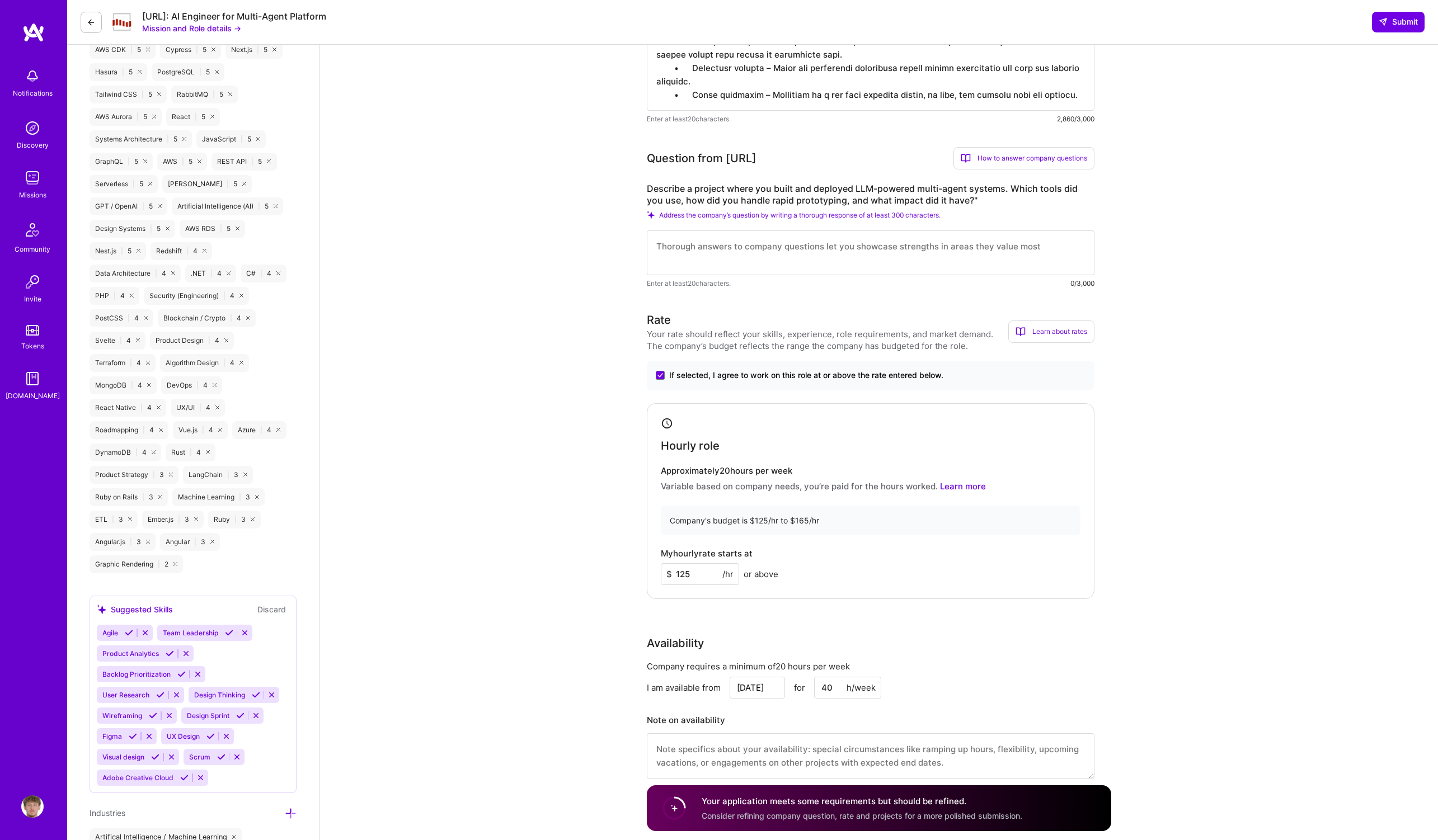
type input "125"
click at [650, 556] on div "Hourly role Approximately 20 hours per week Variable based on company needs, yo…" at bounding box center [871, 501] width 448 height 196
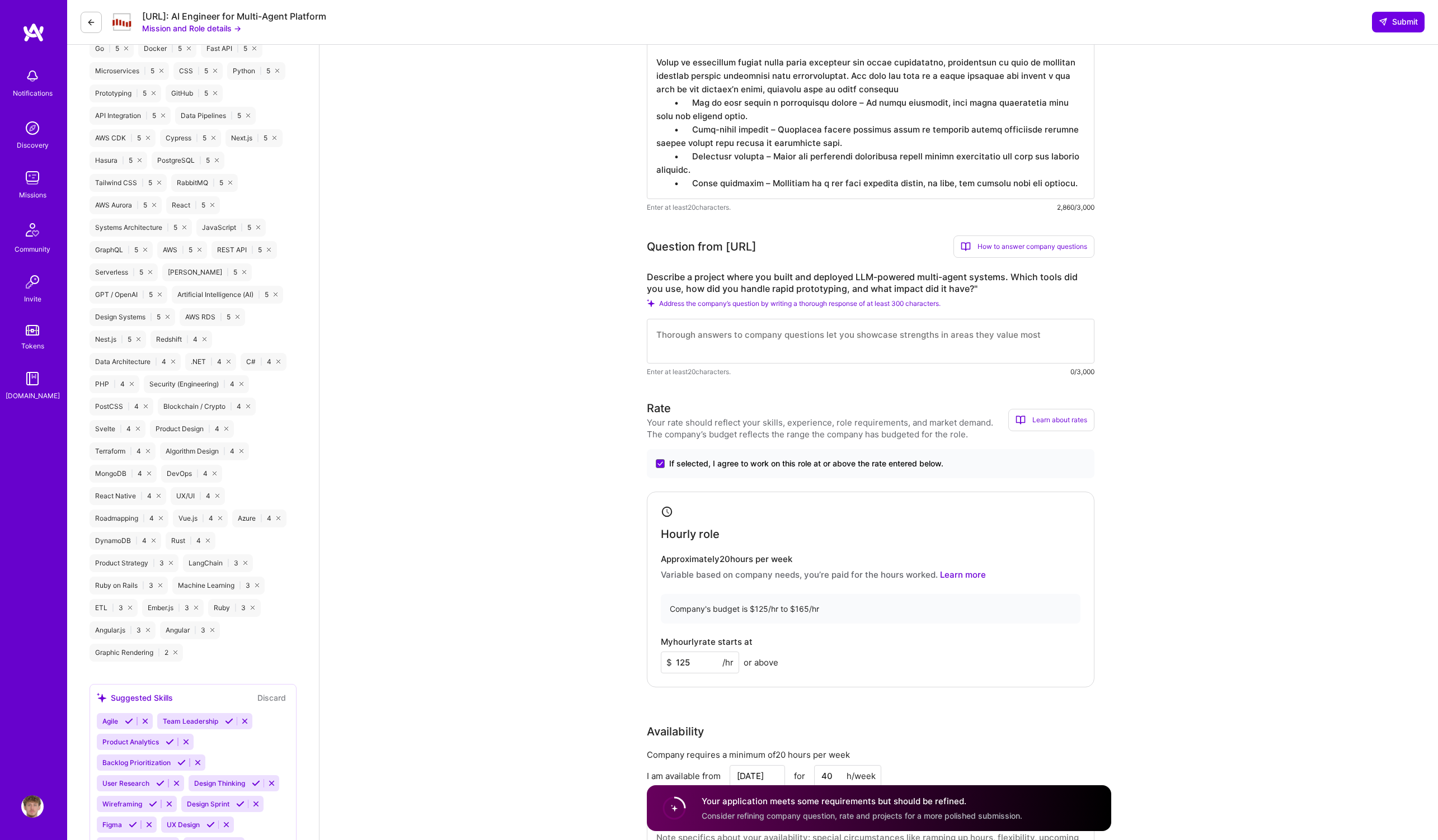
scroll to position [875, 0]
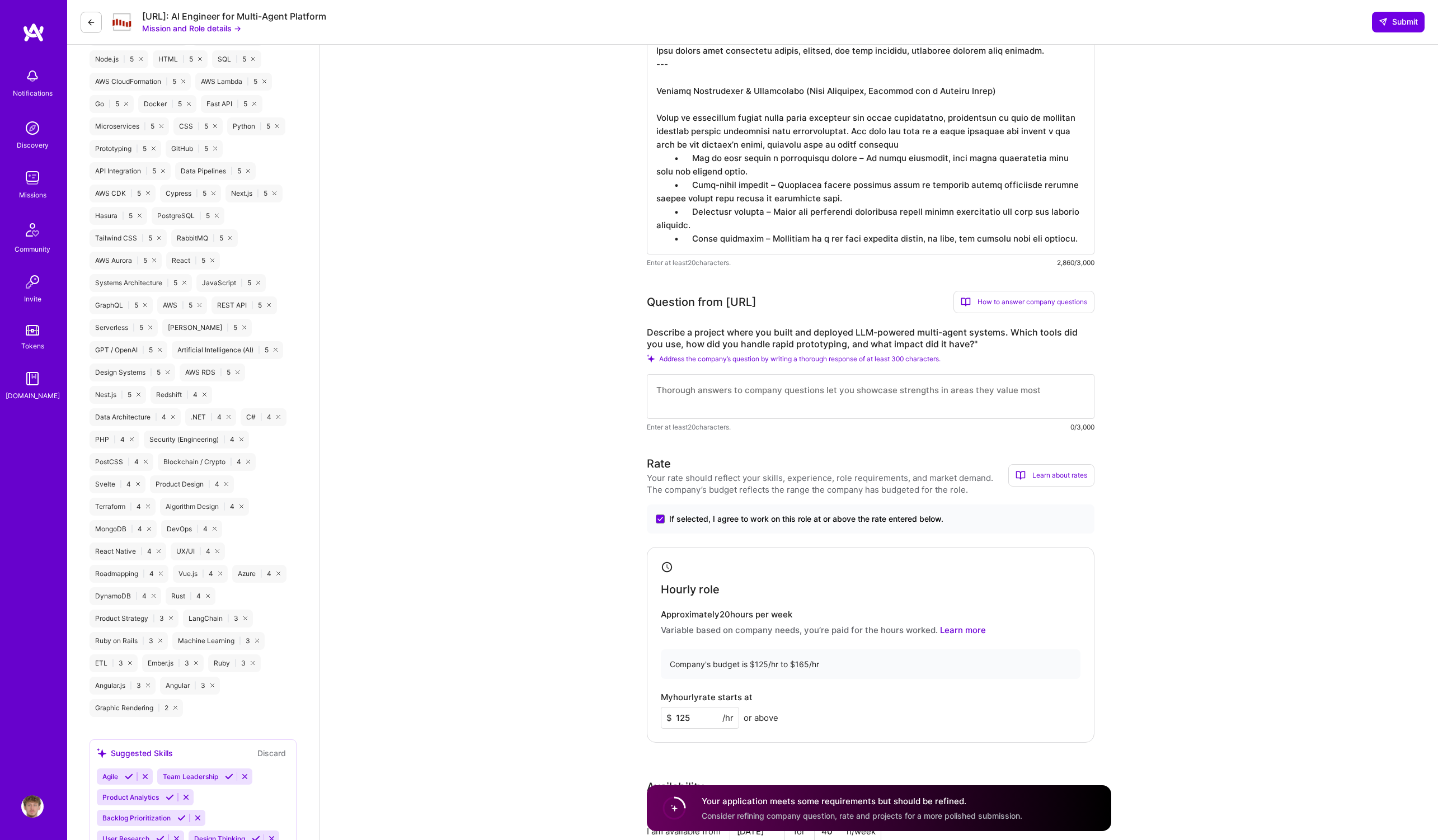
click at [749, 341] on label "Describe a project where you built and deployed LLM-powered multi-agent systems…" at bounding box center [871, 338] width 448 height 24
copy label "Describe a project where you built and deployed LLM-powered multi-agent systems…"
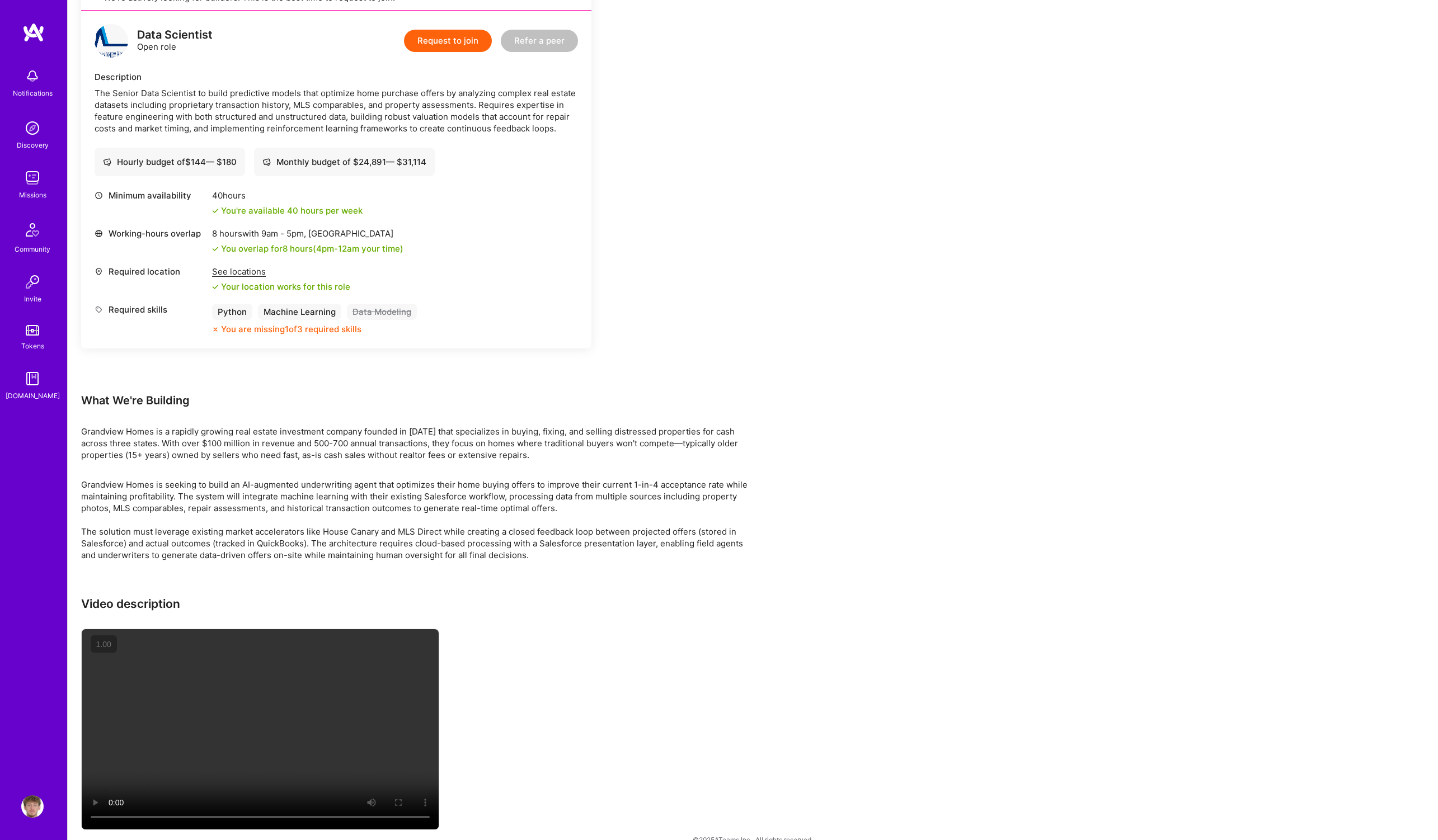
scroll to position [688, 0]
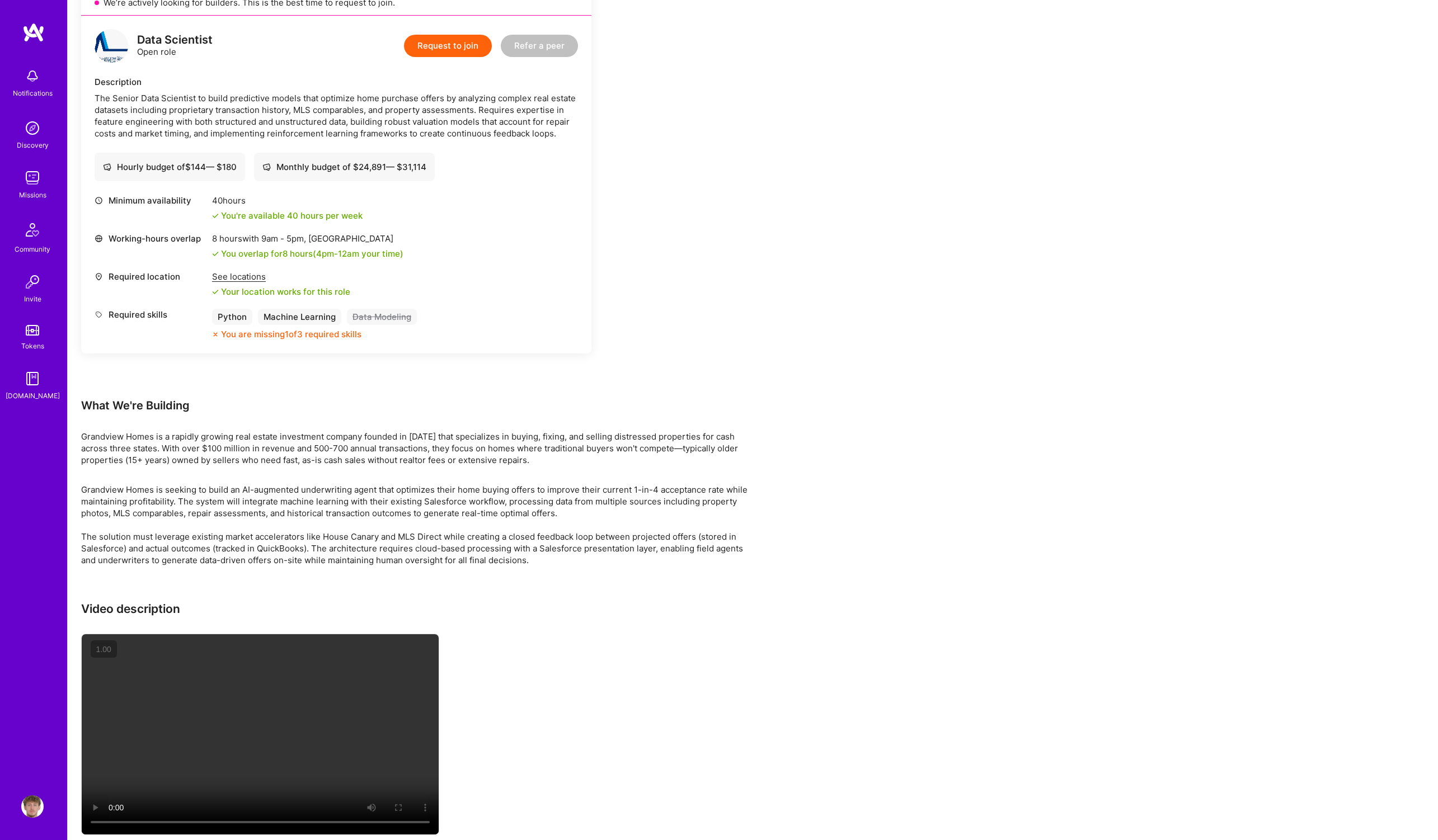
click at [288, 684] on video at bounding box center [260, 734] width 357 height 200
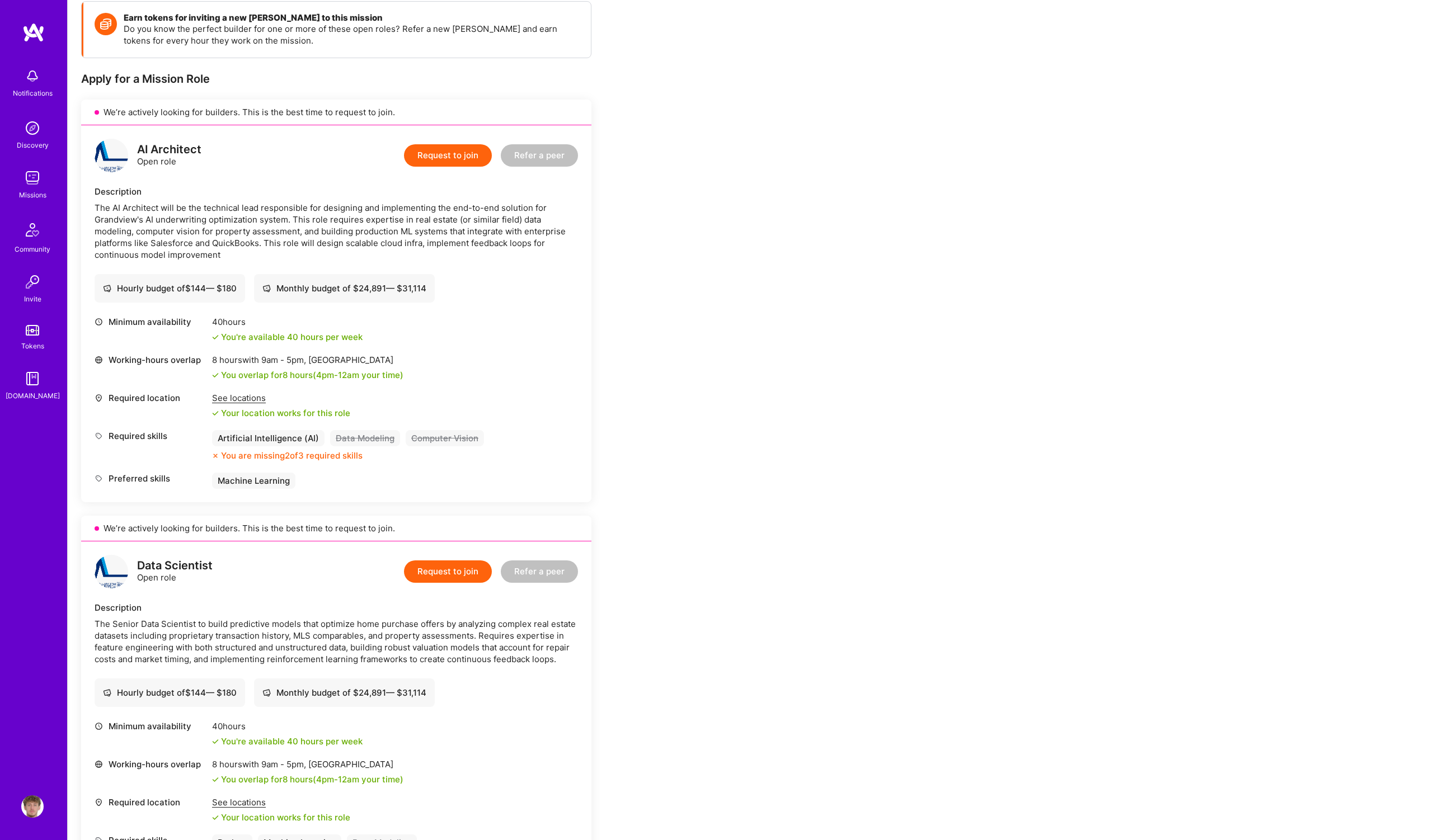
scroll to position [0, 0]
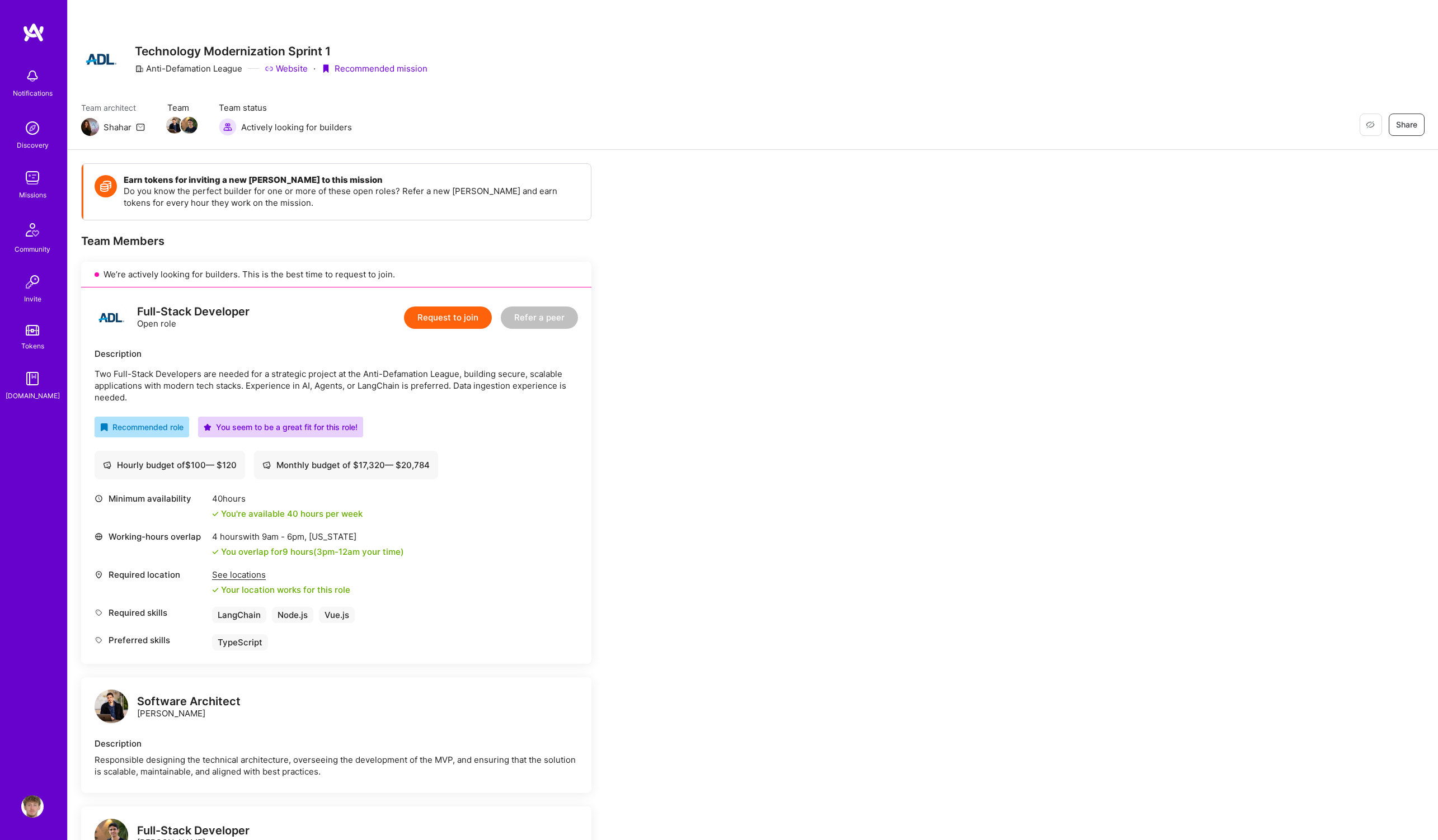
click at [429, 317] on button "Request to join" at bounding box center [448, 318] width 88 height 22
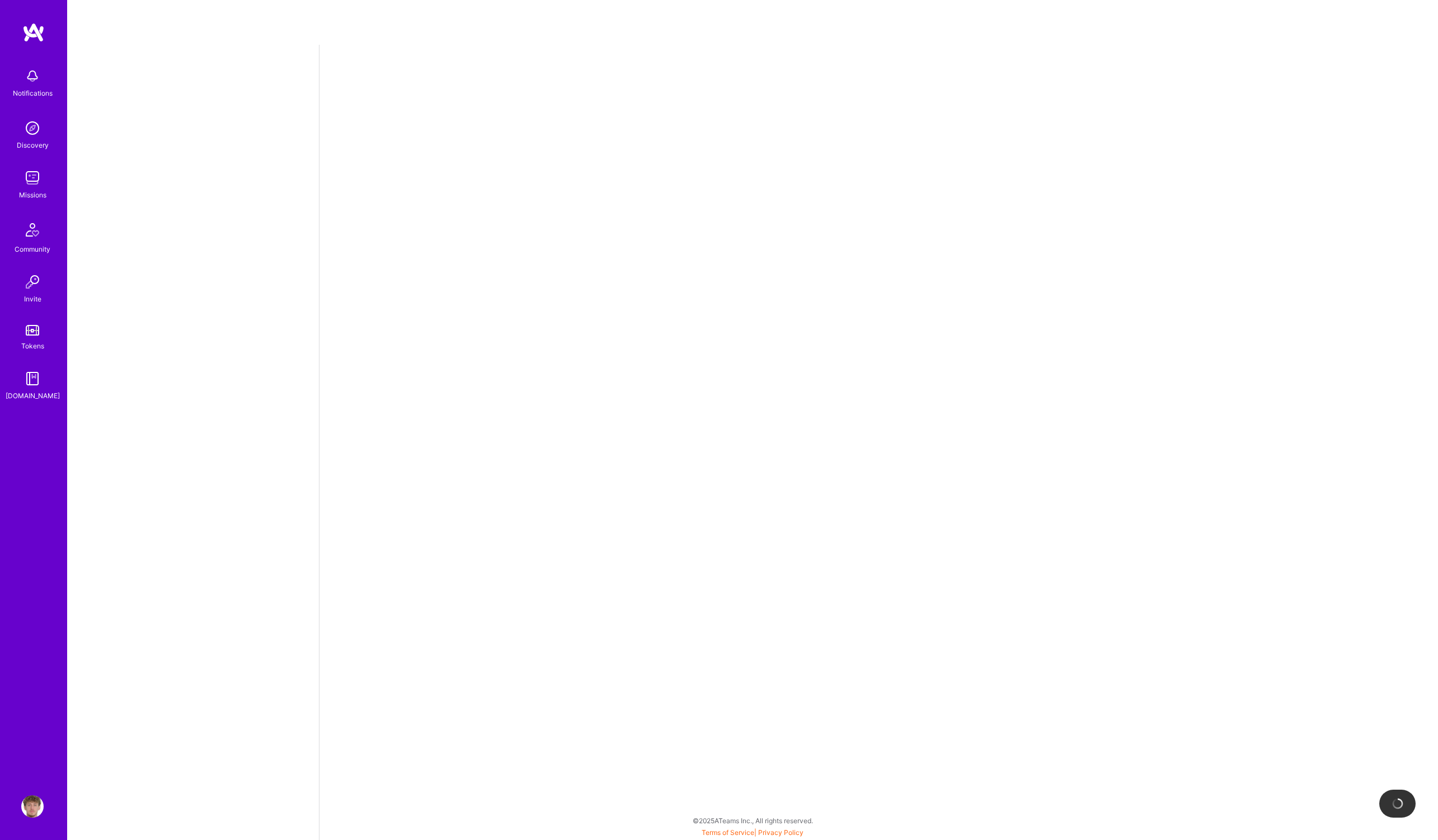
select select "PL"
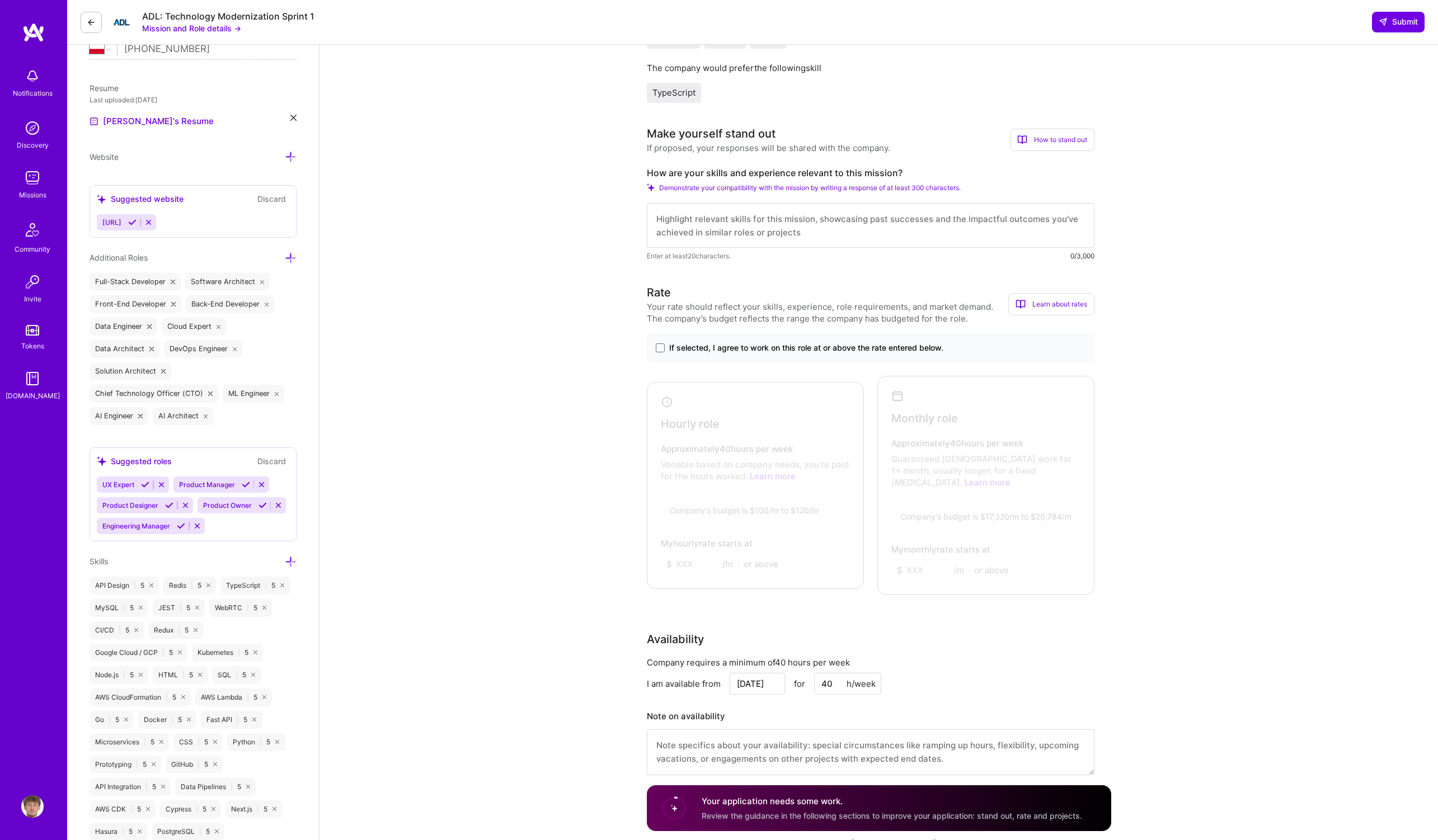
scroll to position [302, 0]
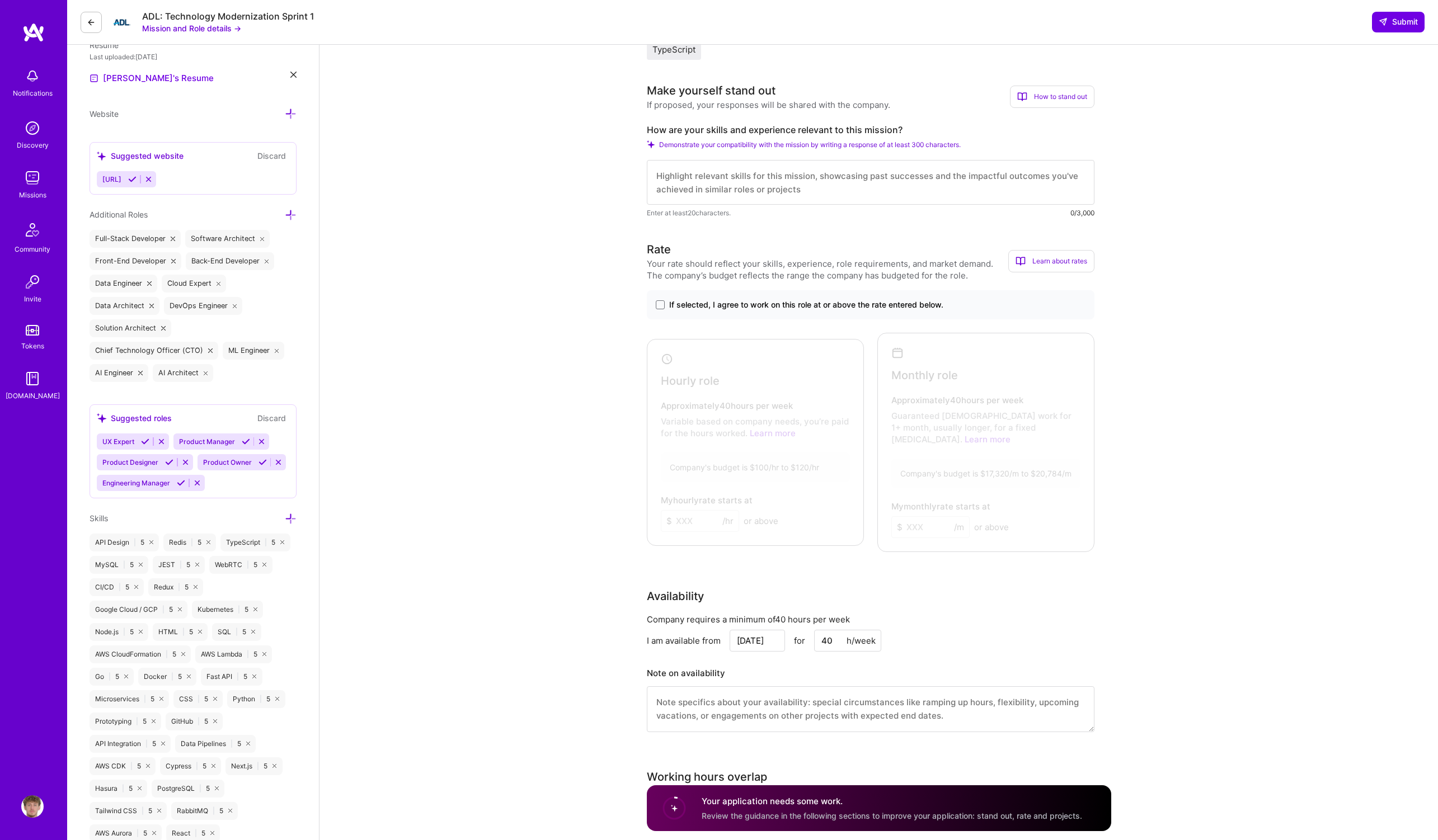
click at [750, 299] on span "If selected, I agree to work on this role at or above the rate entered below." at bounding box center [806, 305] width 274 height 11
click at [0, 0] on input "If selected, I agree to work on this role at or above the rate entered below." at bounding box center [0, 0] width 0 height 0
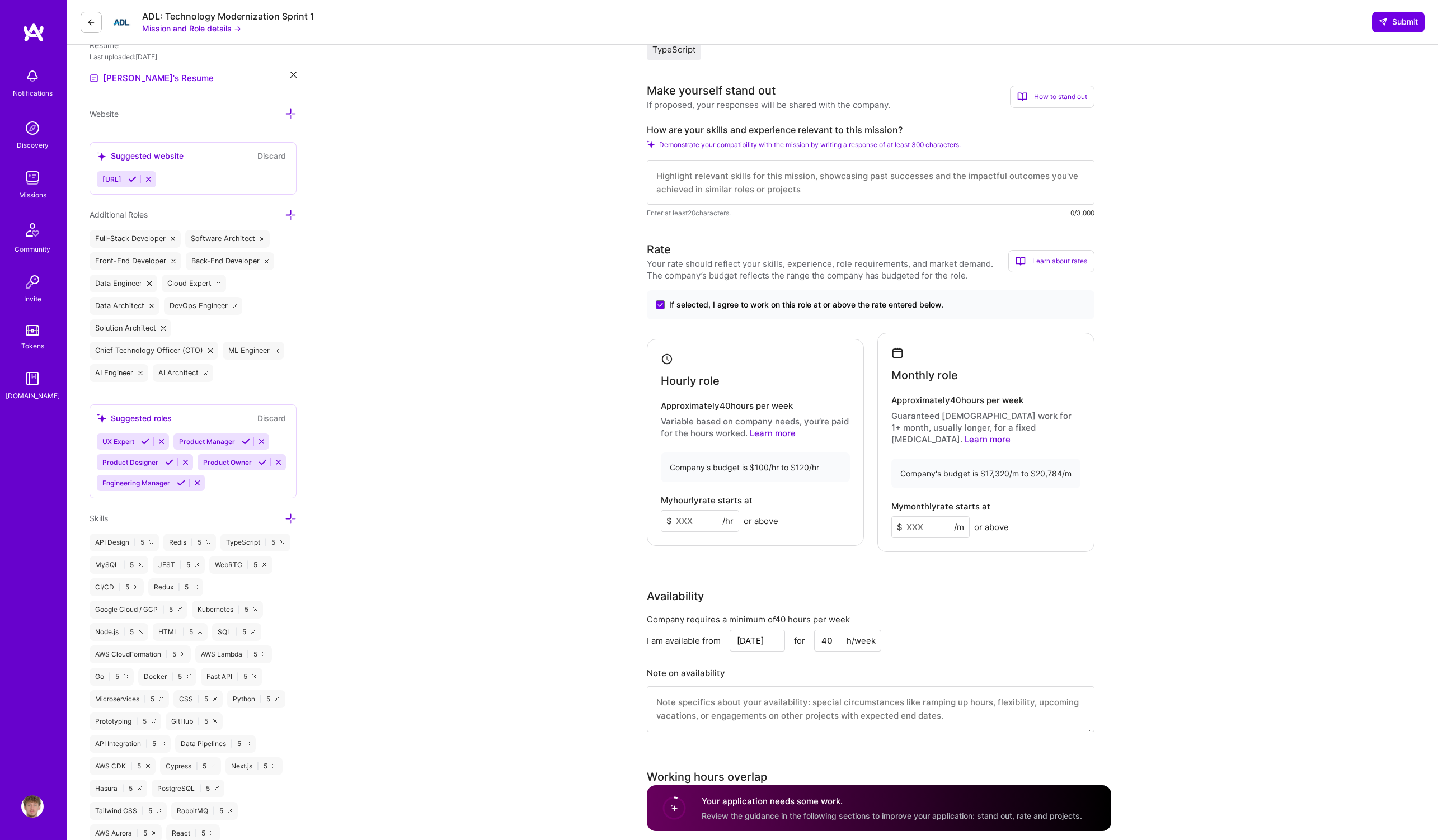
click at [709, 517] on input at bounding box center [700, 521] width 78 height 22
type input "120"
click at [927, 516] on input at bounding box center [930, 527] width 78 height 22
type input "17320"
click at [689, 520] on input "120" at bounding box center [700, 521] width 78 height 22
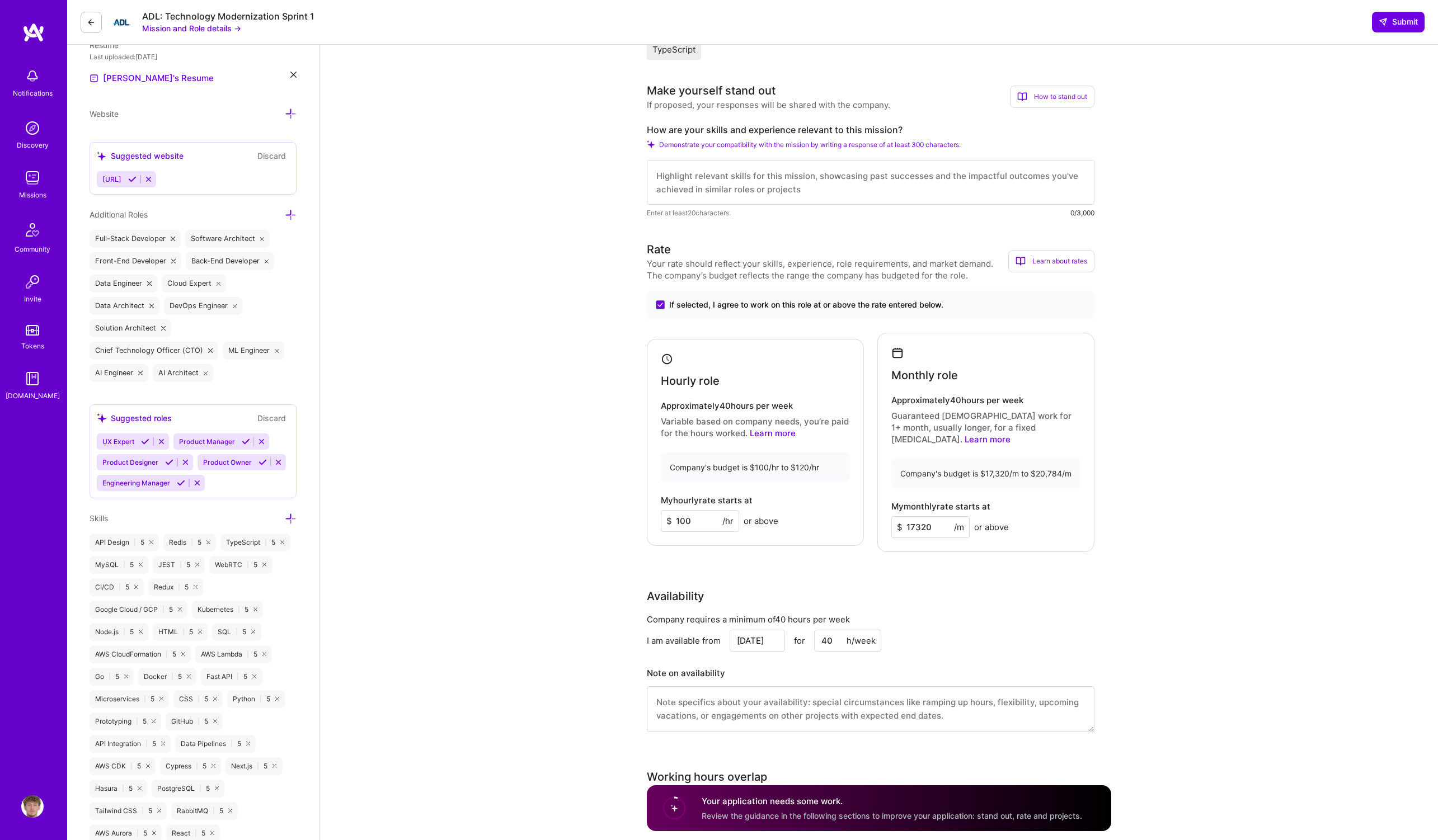
type input "100"
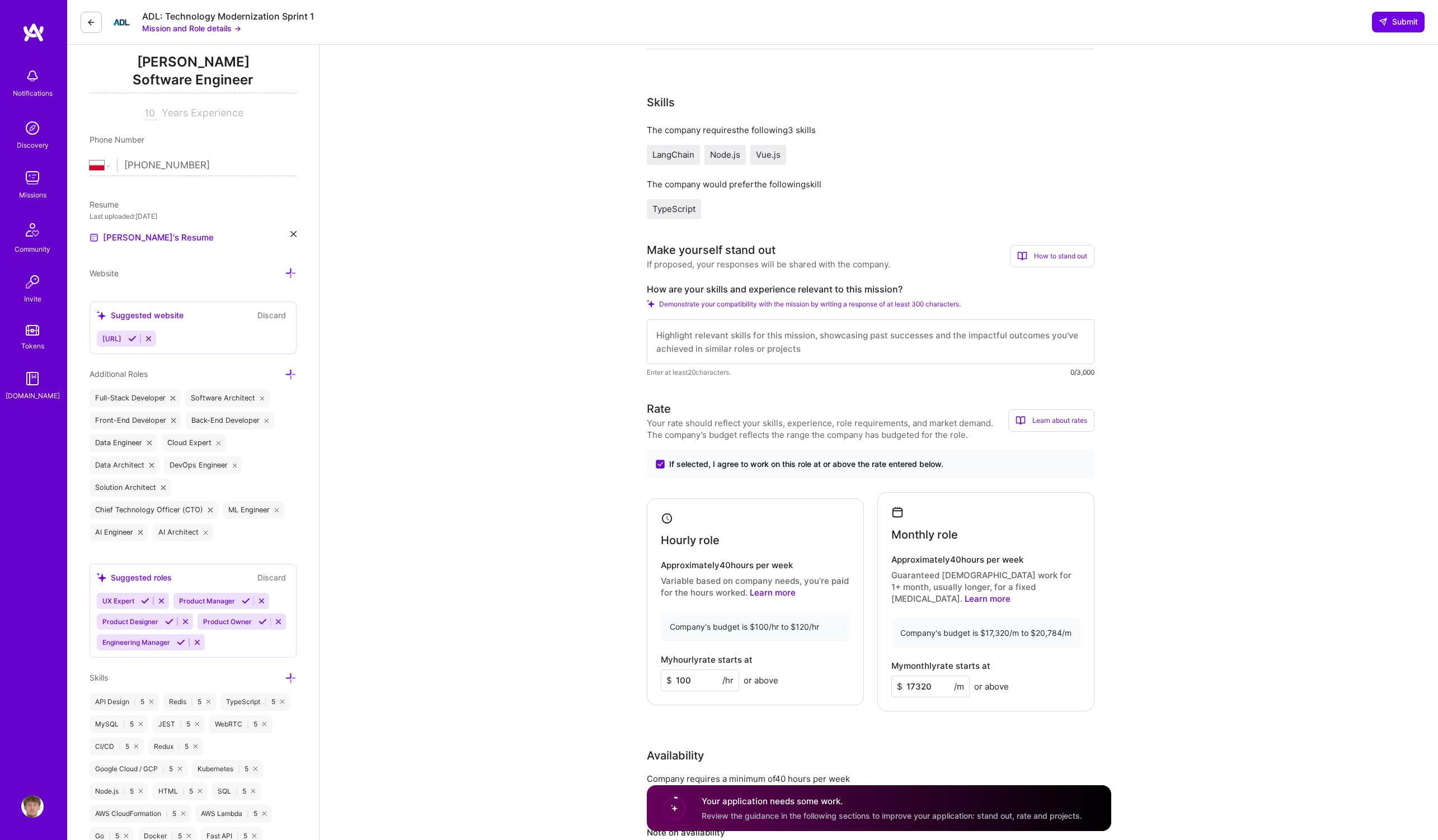
scroll to position [130, 0]
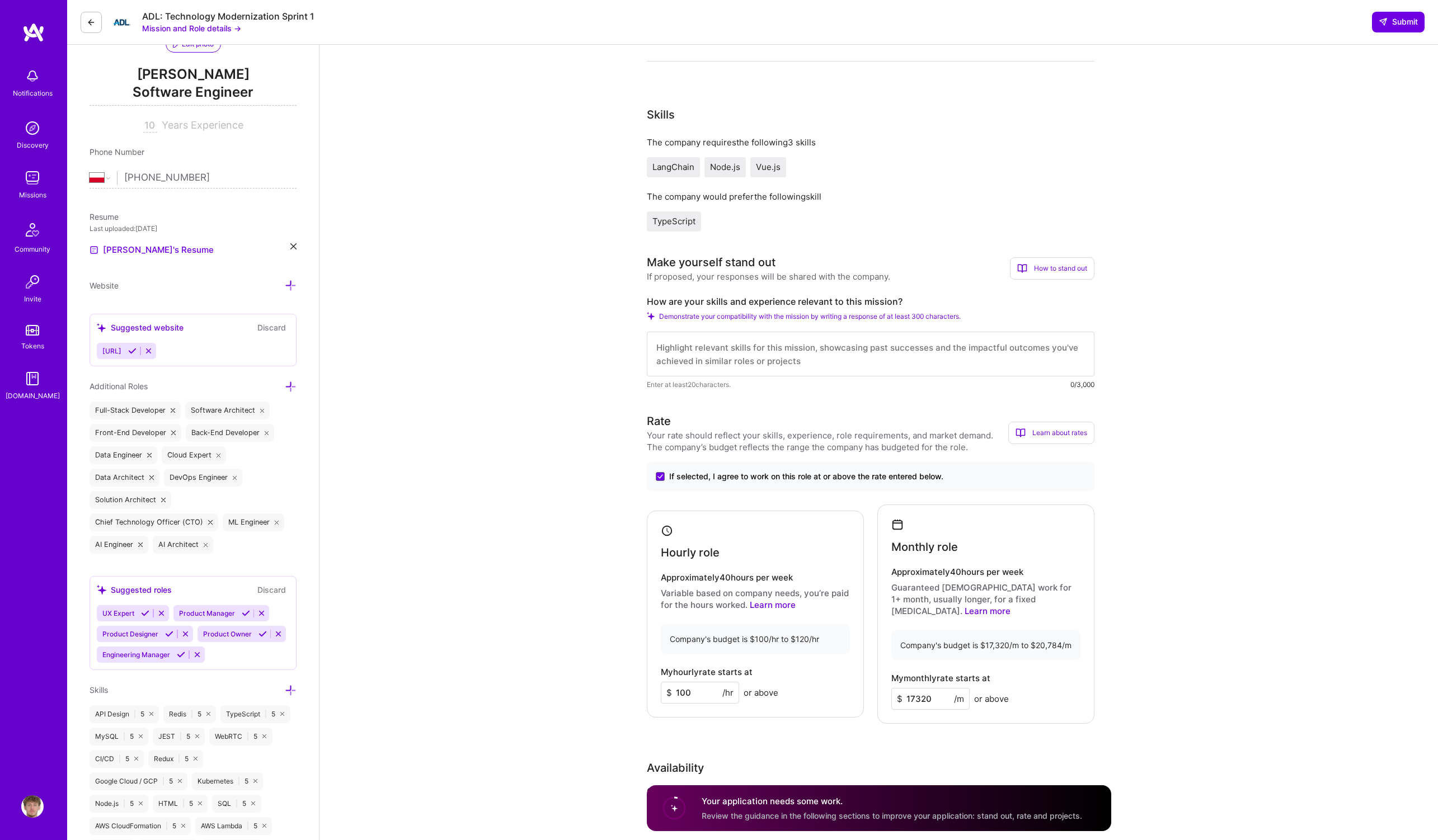
click at [817, 345] on textarea at bounding box center [871, 354] width 448 height 45
click at [769, 368] on textarea at bounding box center [871, 354] width 448 height 45
click at [769, 358] on textarea at bounding box center [871, 354] width 448 height 45
paste textarea "I don’t just build things—I bring them to life, end to end. Despite my strong t…"
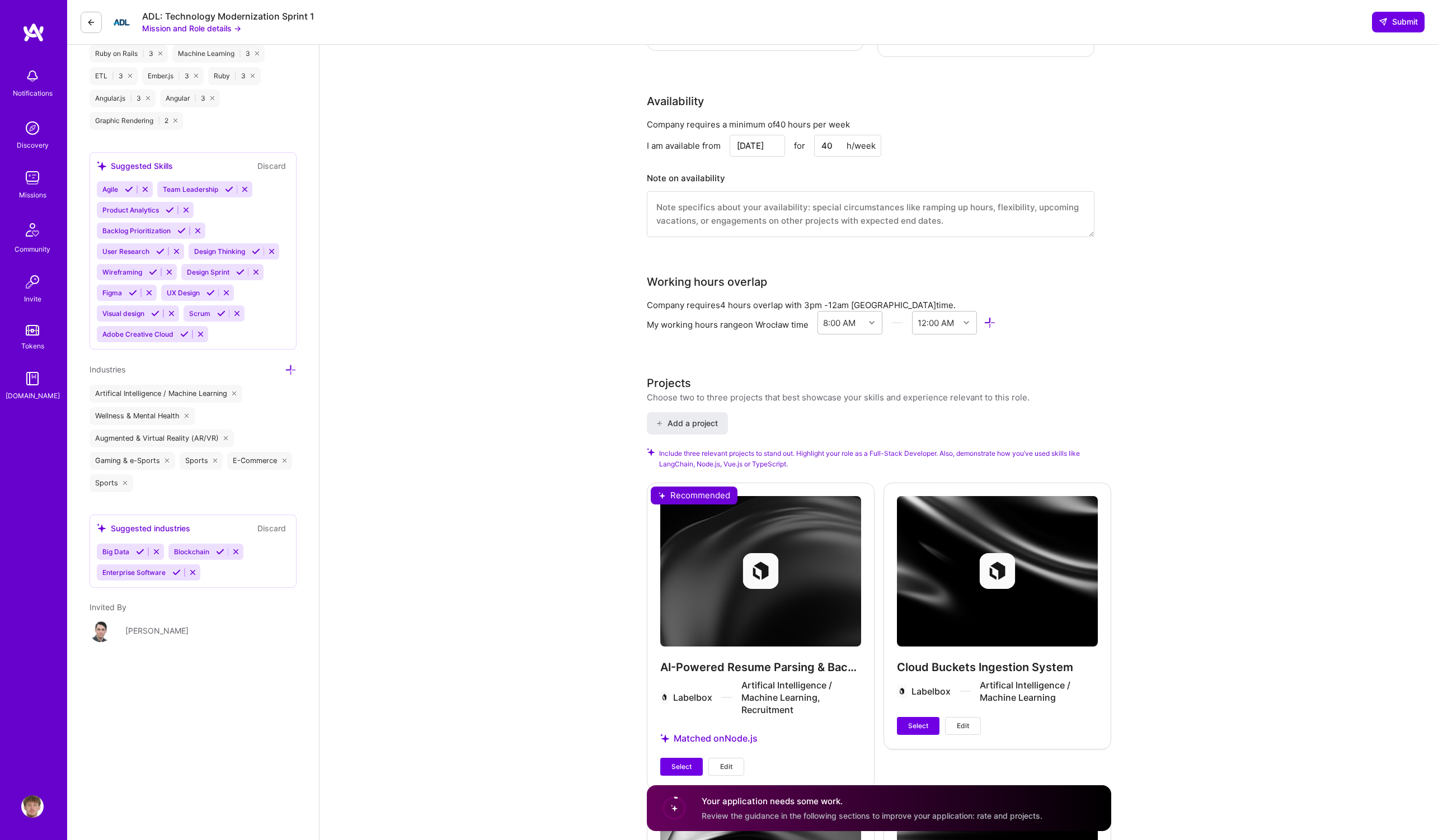
scroll to position [1800, 0]
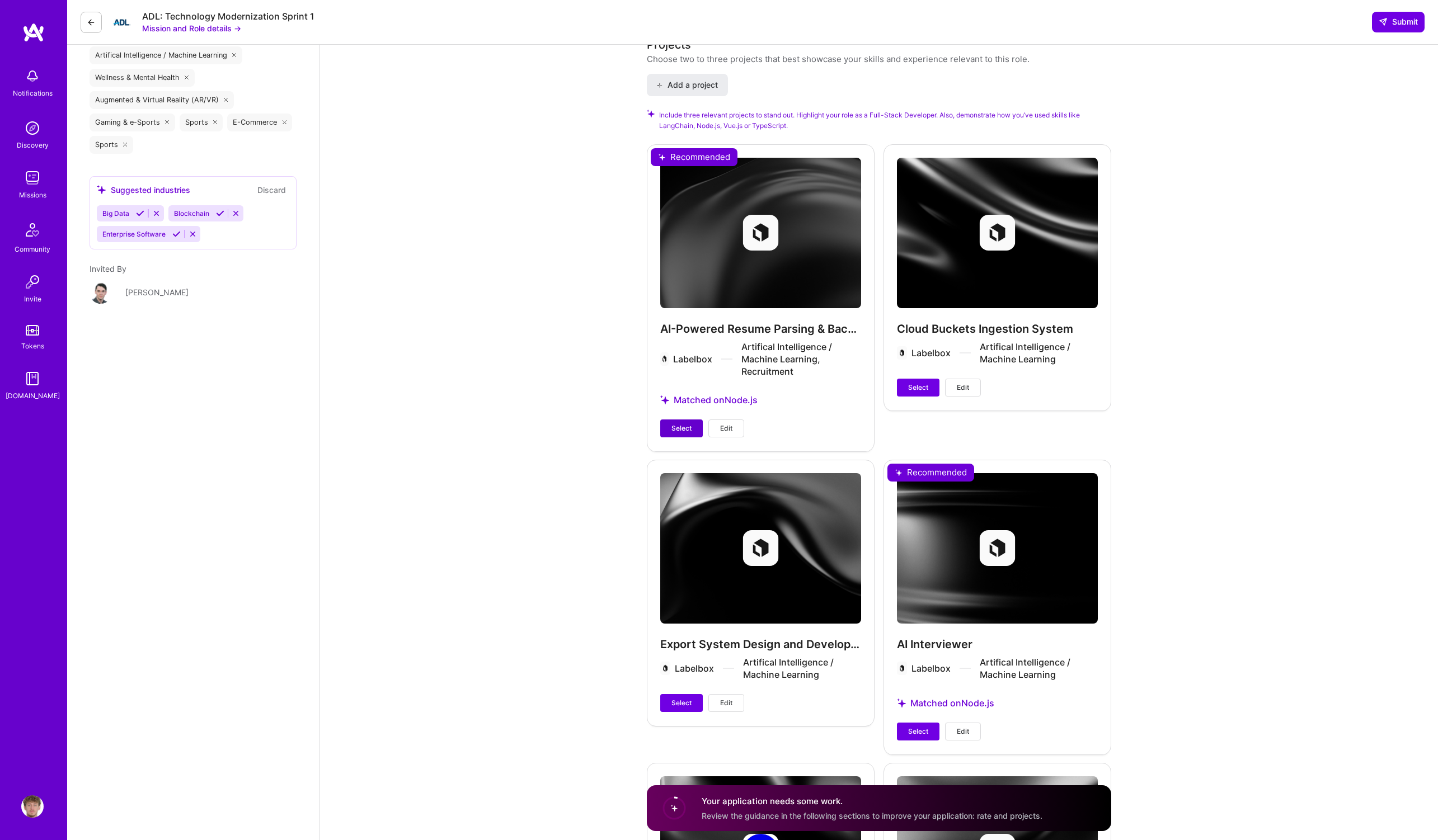
type textarea "I don’t just build things—I bring them to life, end to end. Despite my strong t…"
click at [688, 423] on span "Select" at bounding box center [682, 428] width 20 height 10
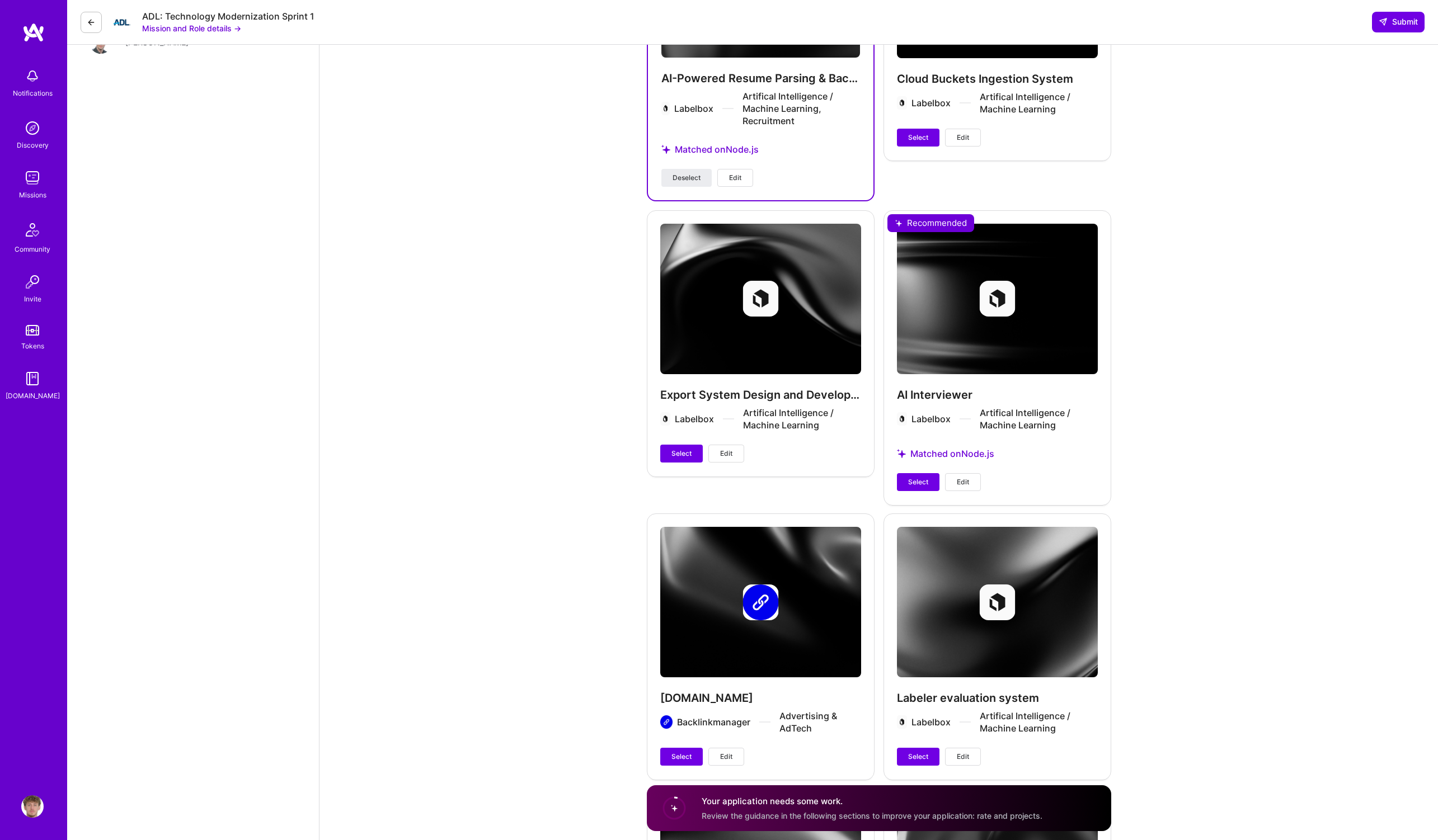
scroll to position [2052, 0]
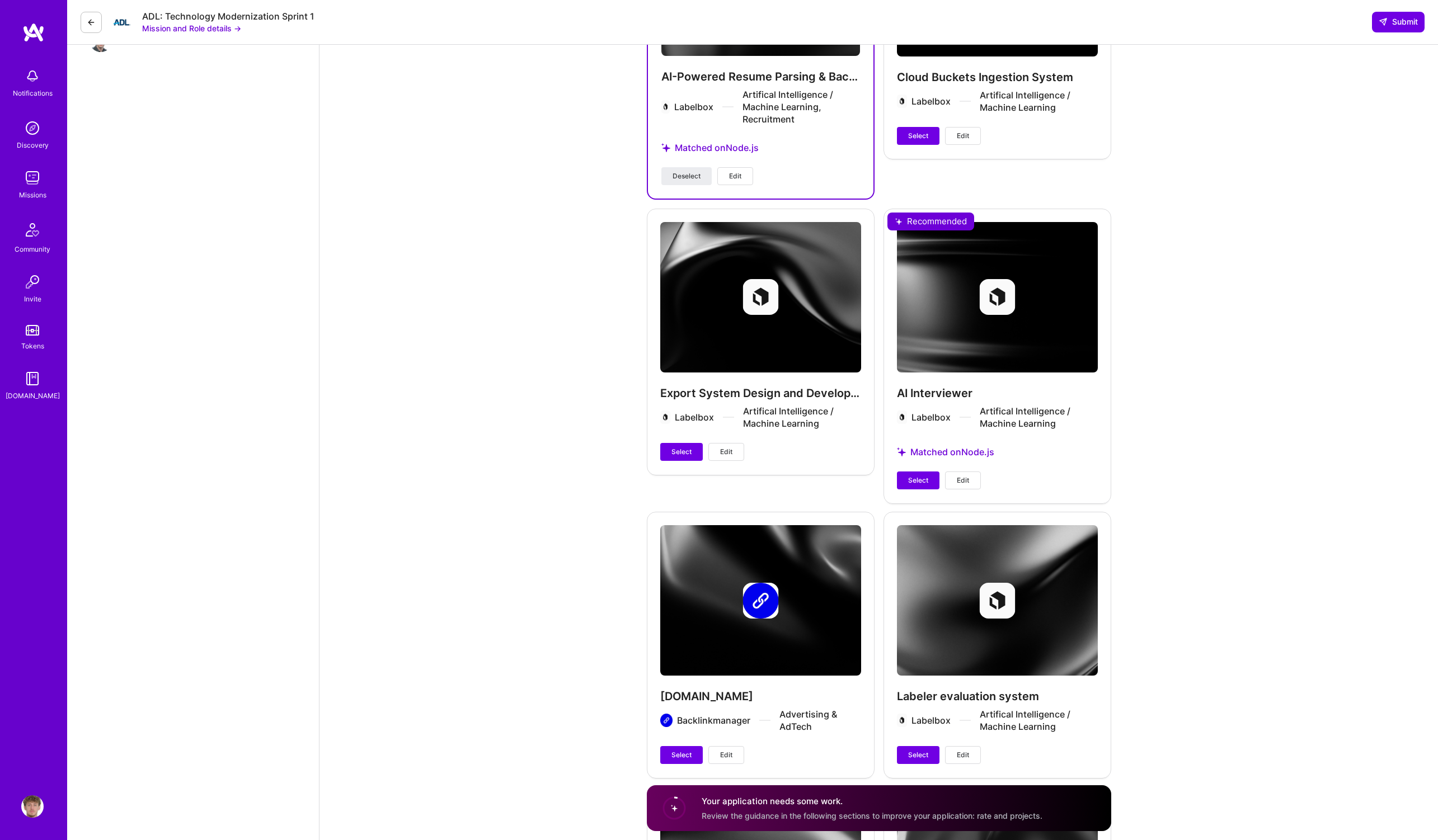
click at [905, 481] on div "AI Interviewer Labelbox Artifical Intelligence / Machine Learning Matched on No…" at bounding box center [997, 355] width 228 height 294
click at [907, 472] on button "Select" at bounding box center [918, 481] width 43 height 18
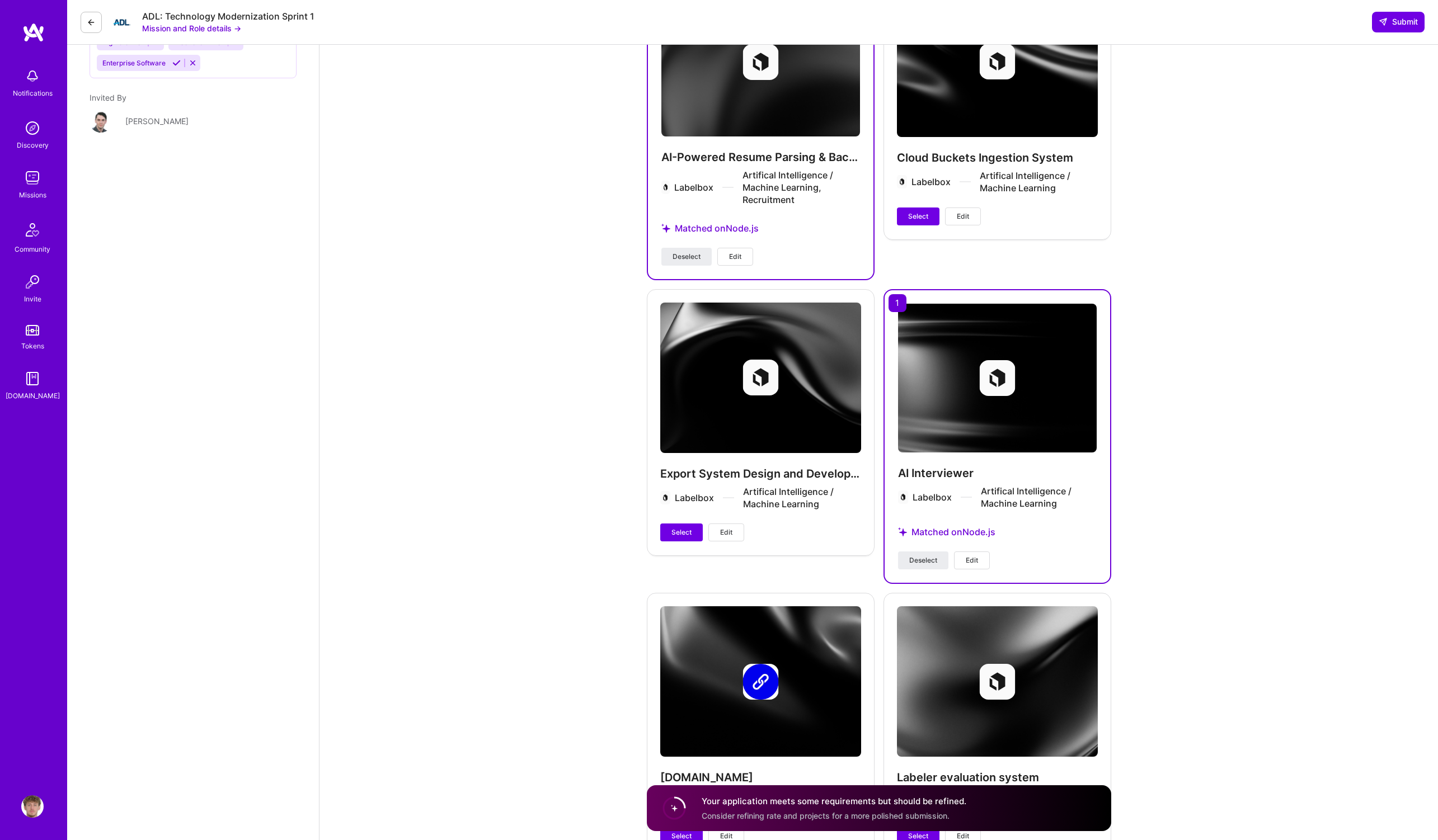
scroll to position [1946, 0]
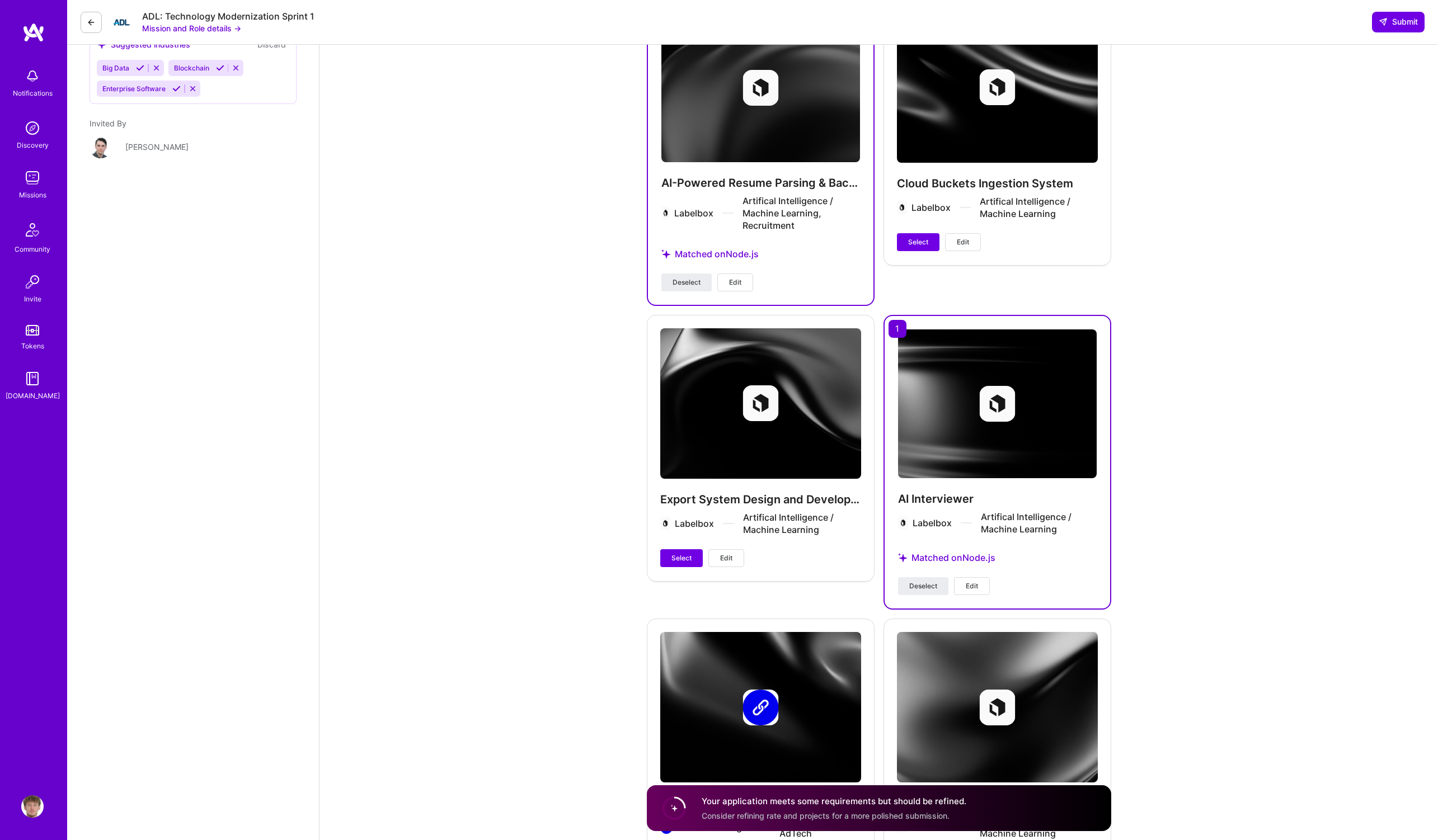
click at [725, 273] on button "Edit" at bounding box center [735, 282] width 36 height 18
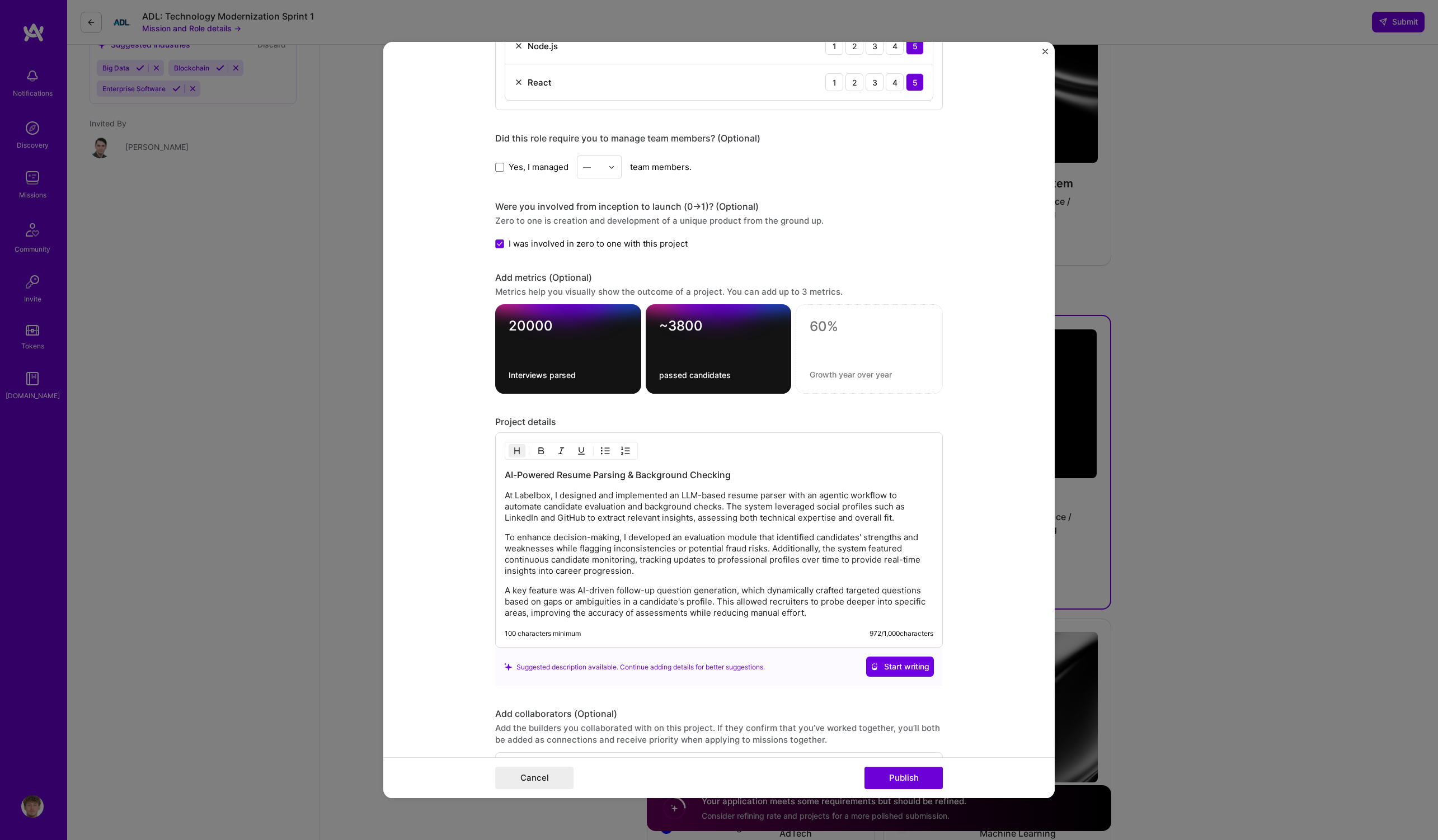
scroll to position [861, 0]
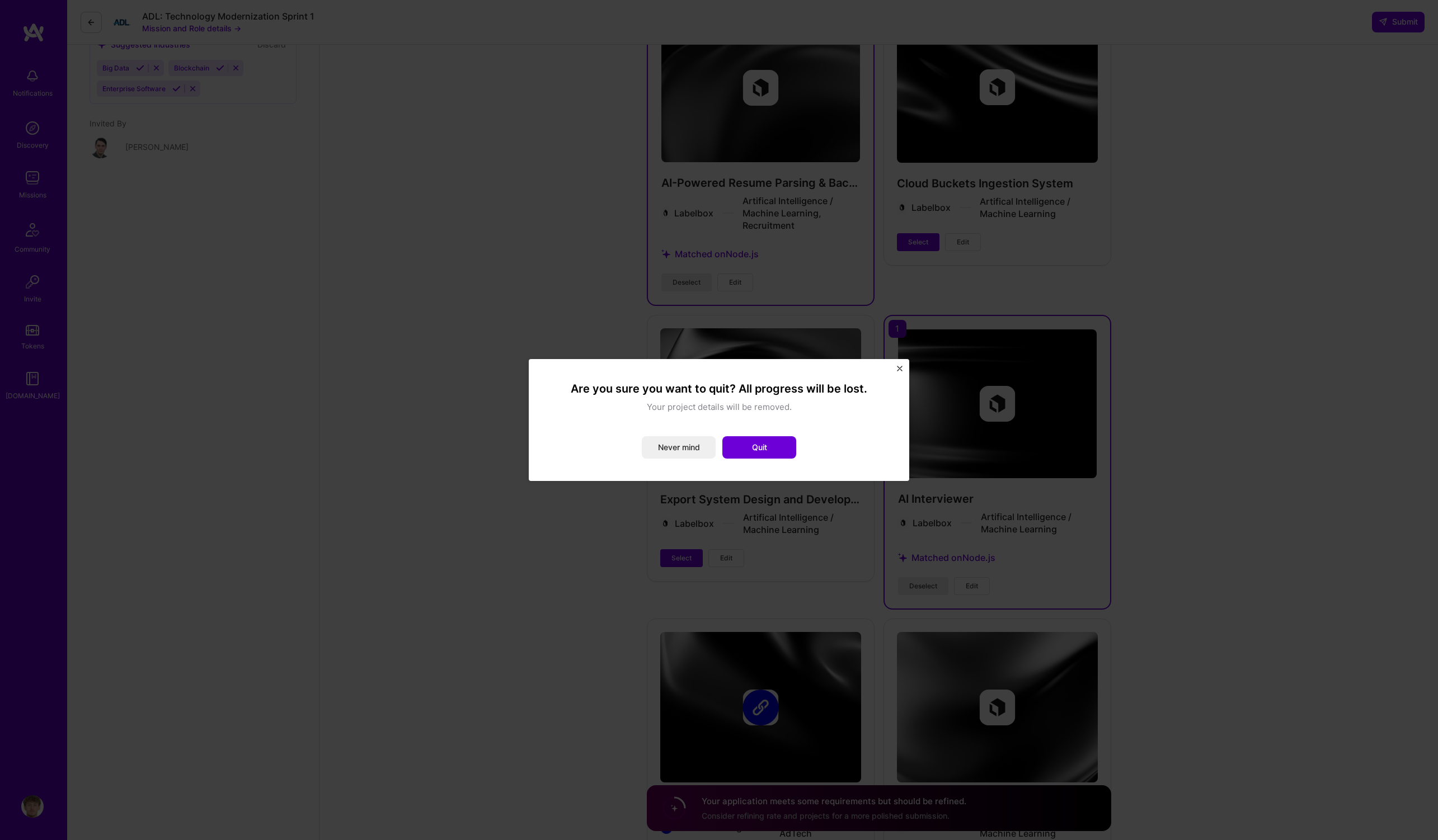
click at [756, 435] on div "Are you sure you want to quit? All progress will be lost. Your project details …" at bounding box center [719, 419] width 336 height 77
click at [758, 444] on button "Quit" at bounding box center [759, 448] width 74 height 22
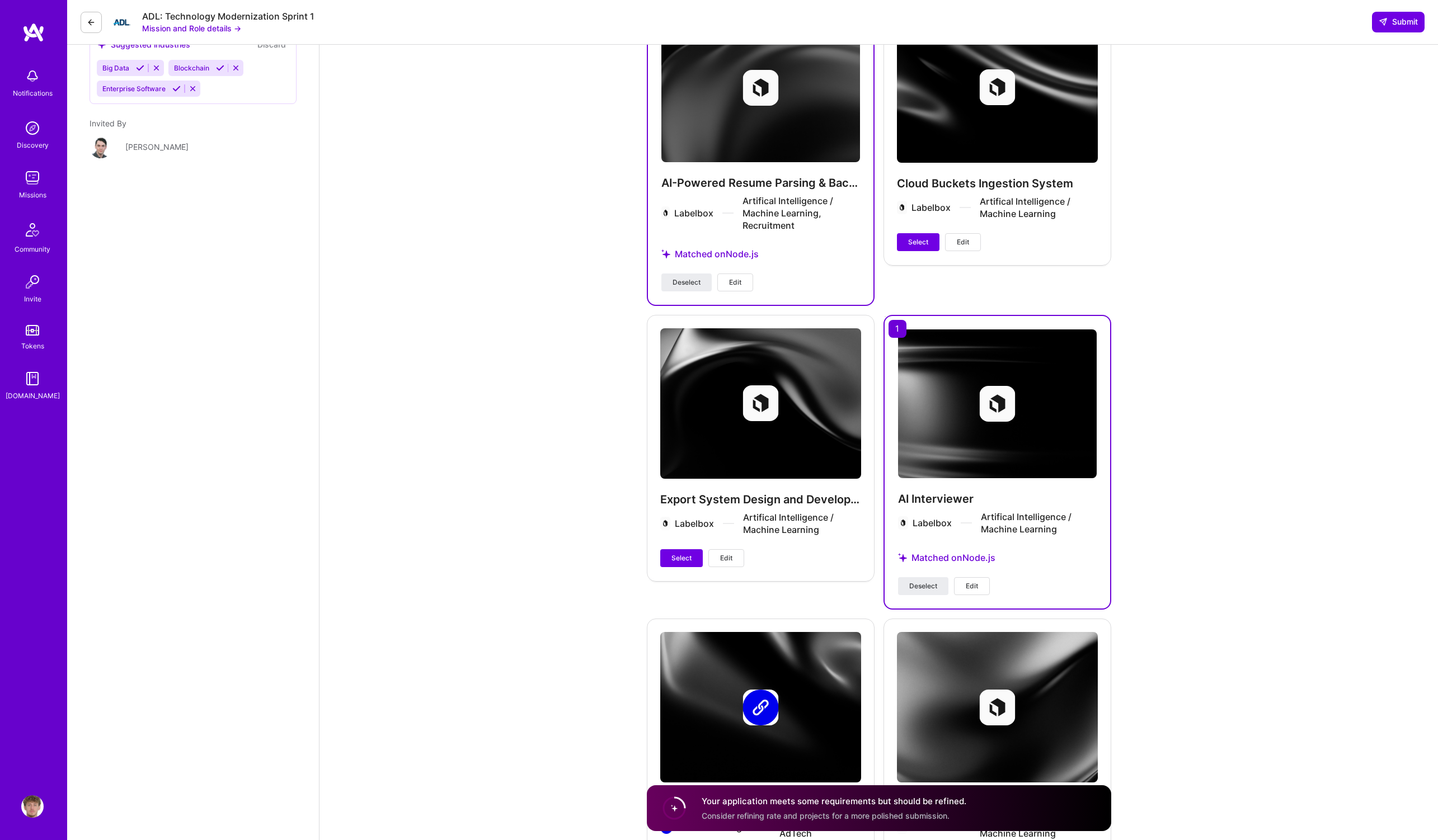
click at [972, 581] on span "Edit" at bounding box center [972, 586] width 12 height 10
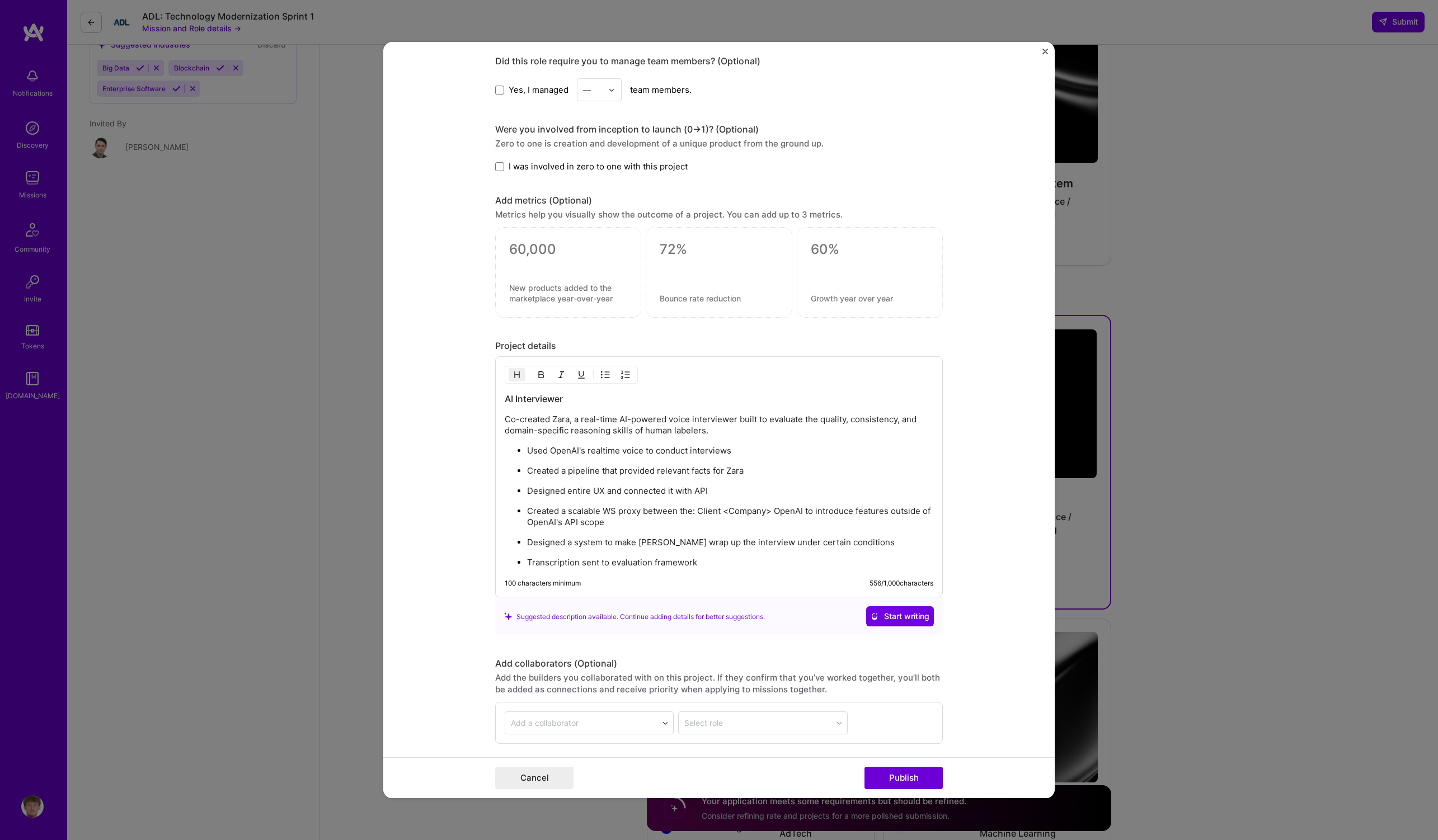
scroll to position [823, 0]
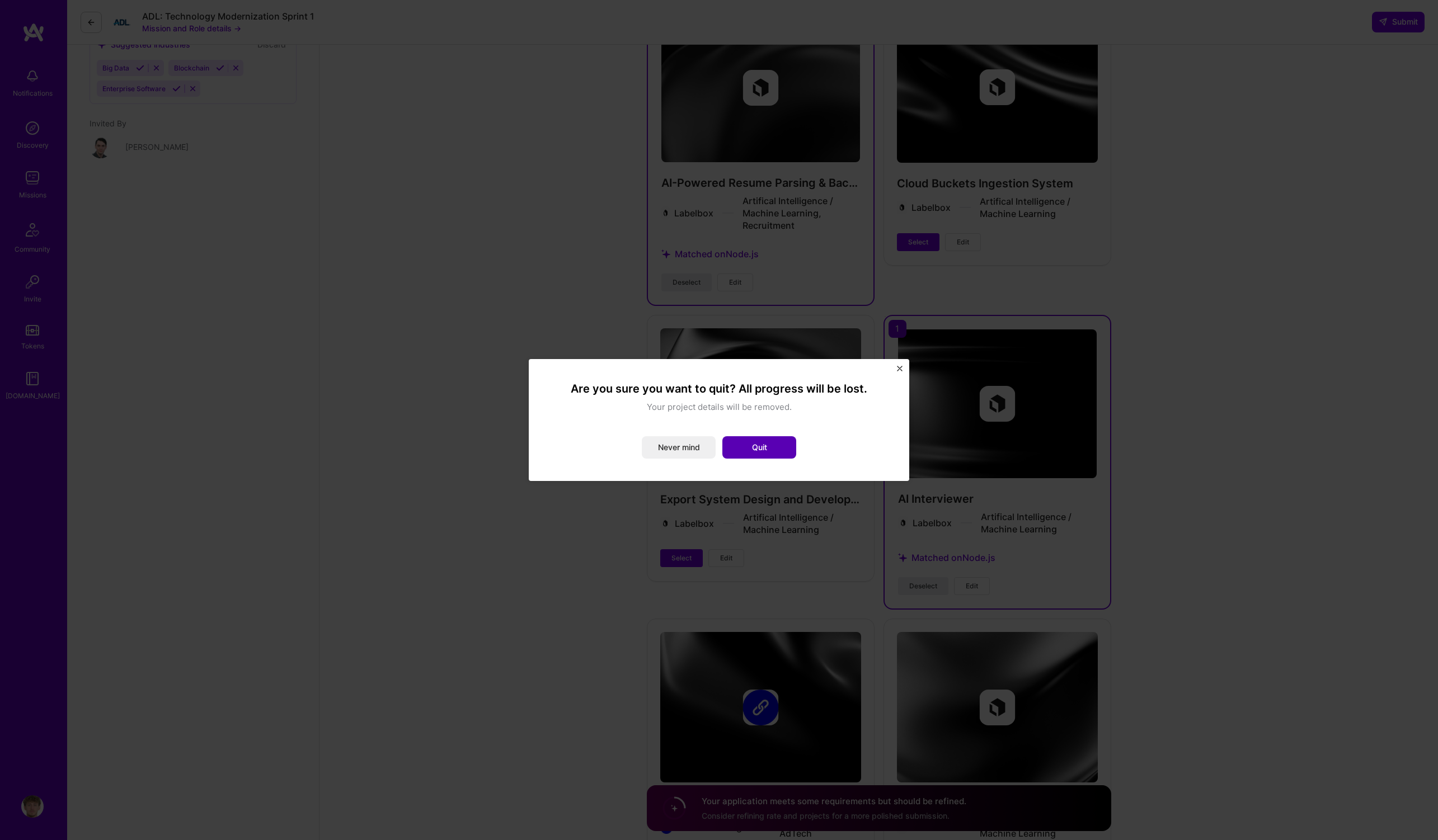
click at [754, 442] on button "Quit" at bounding box center [759, 448] width 74 height 22
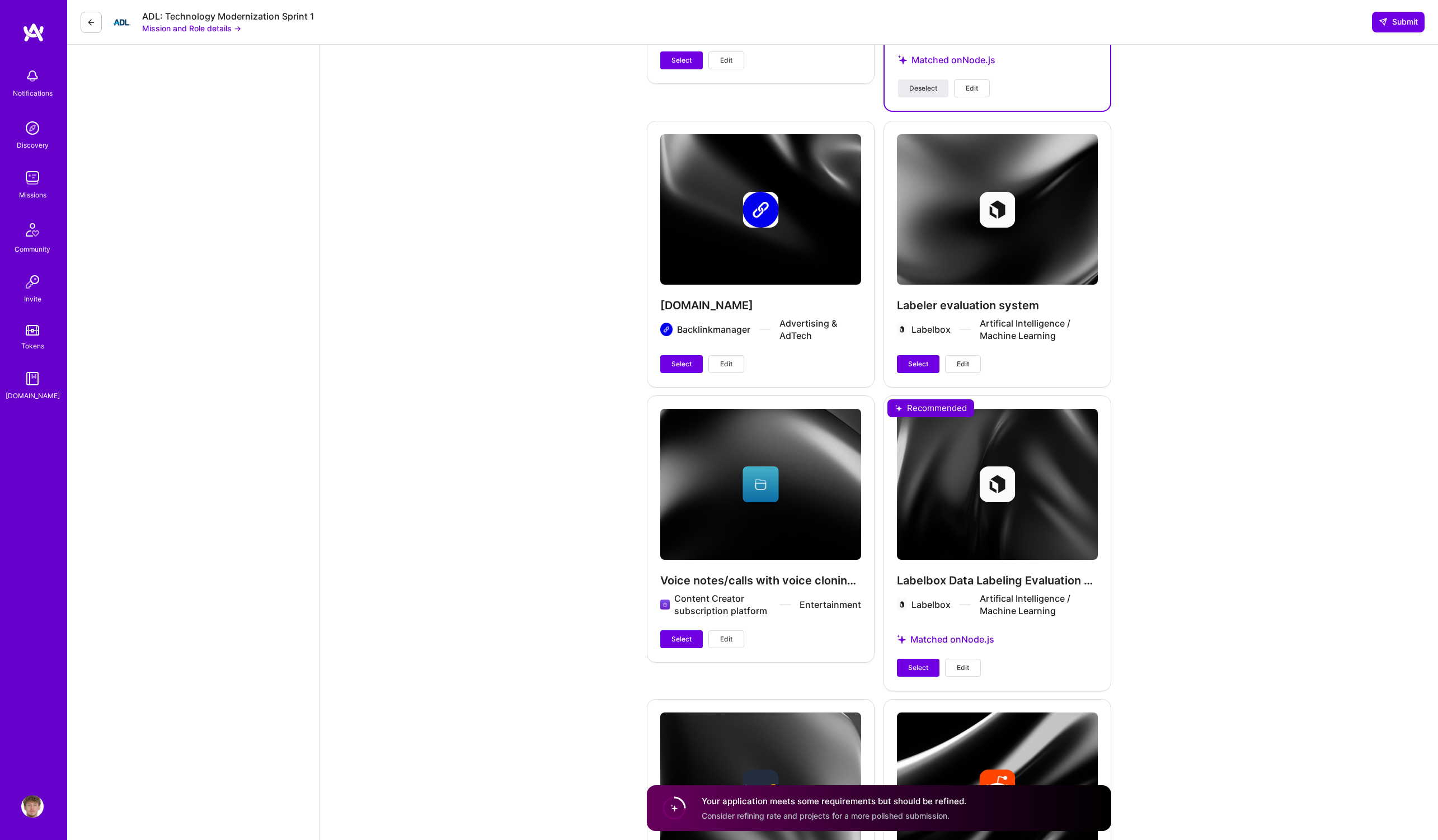
scroll to position [2453, 0]
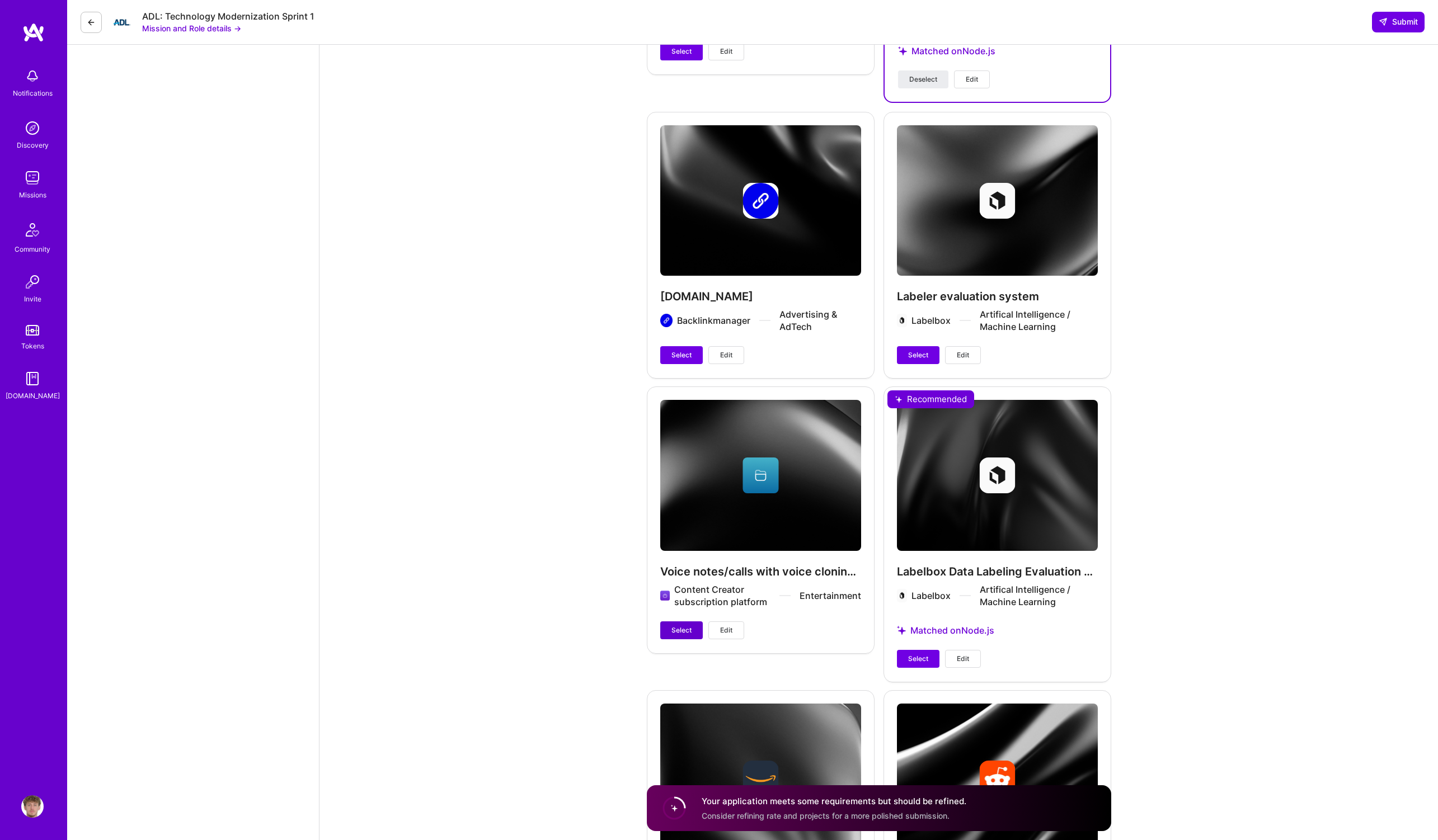
click at [684, 625] on span "Select" at bounding box center [682, 630] width 20 height 10
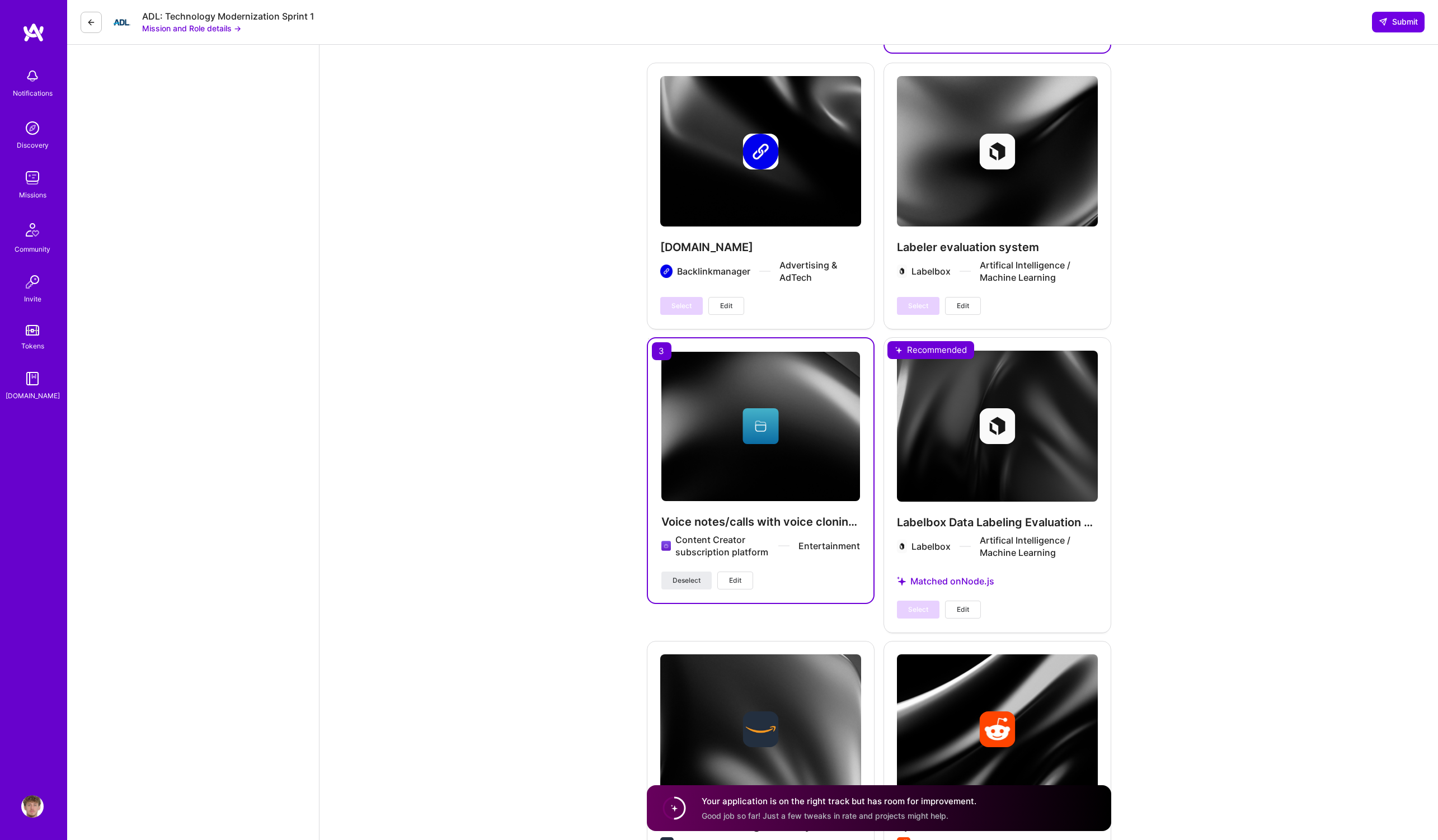
scroll to position [2464, 0]
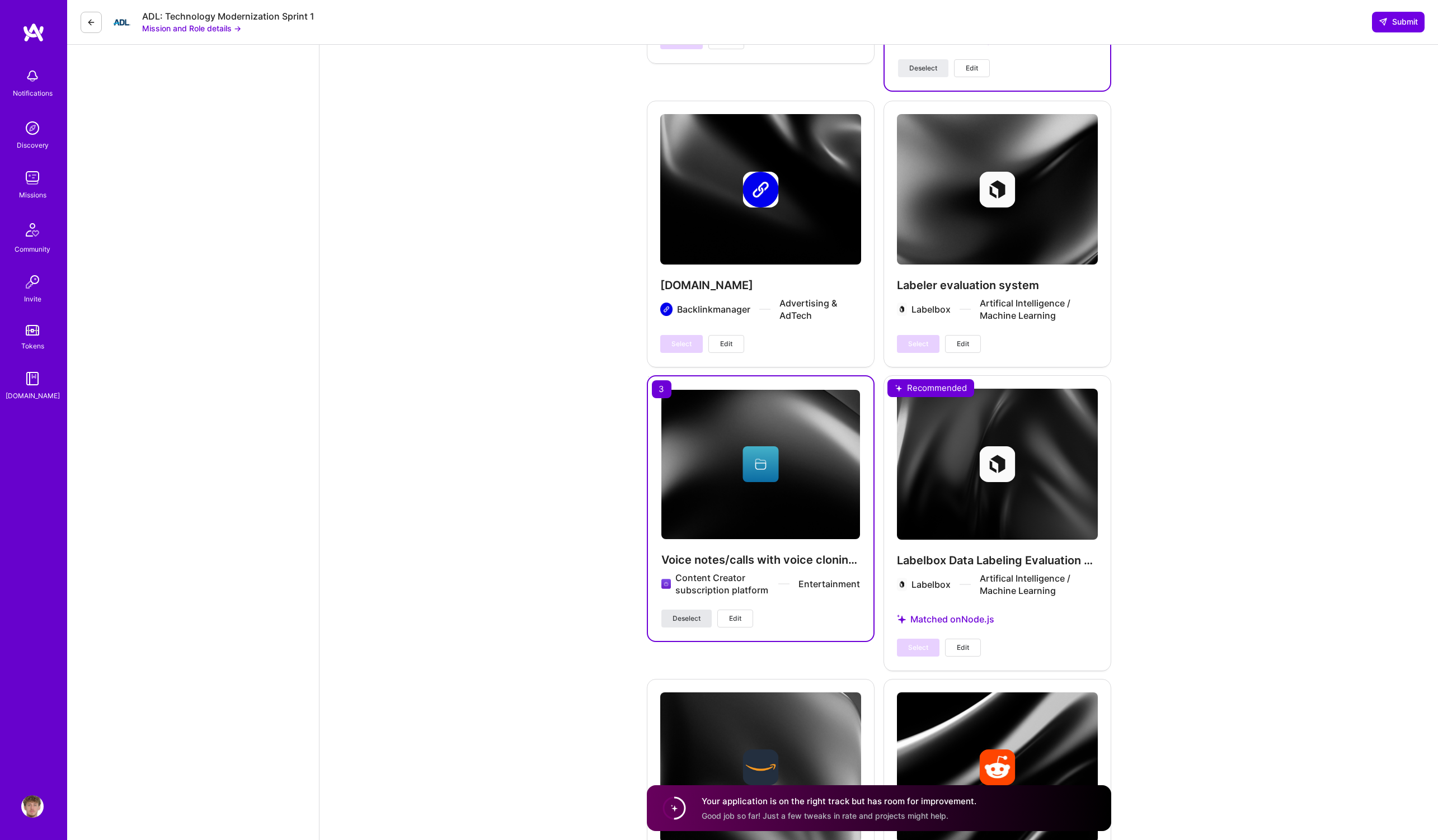
click at [702, 609] on button "Deselect" at bounding box center [687, 618] width 51 height 18
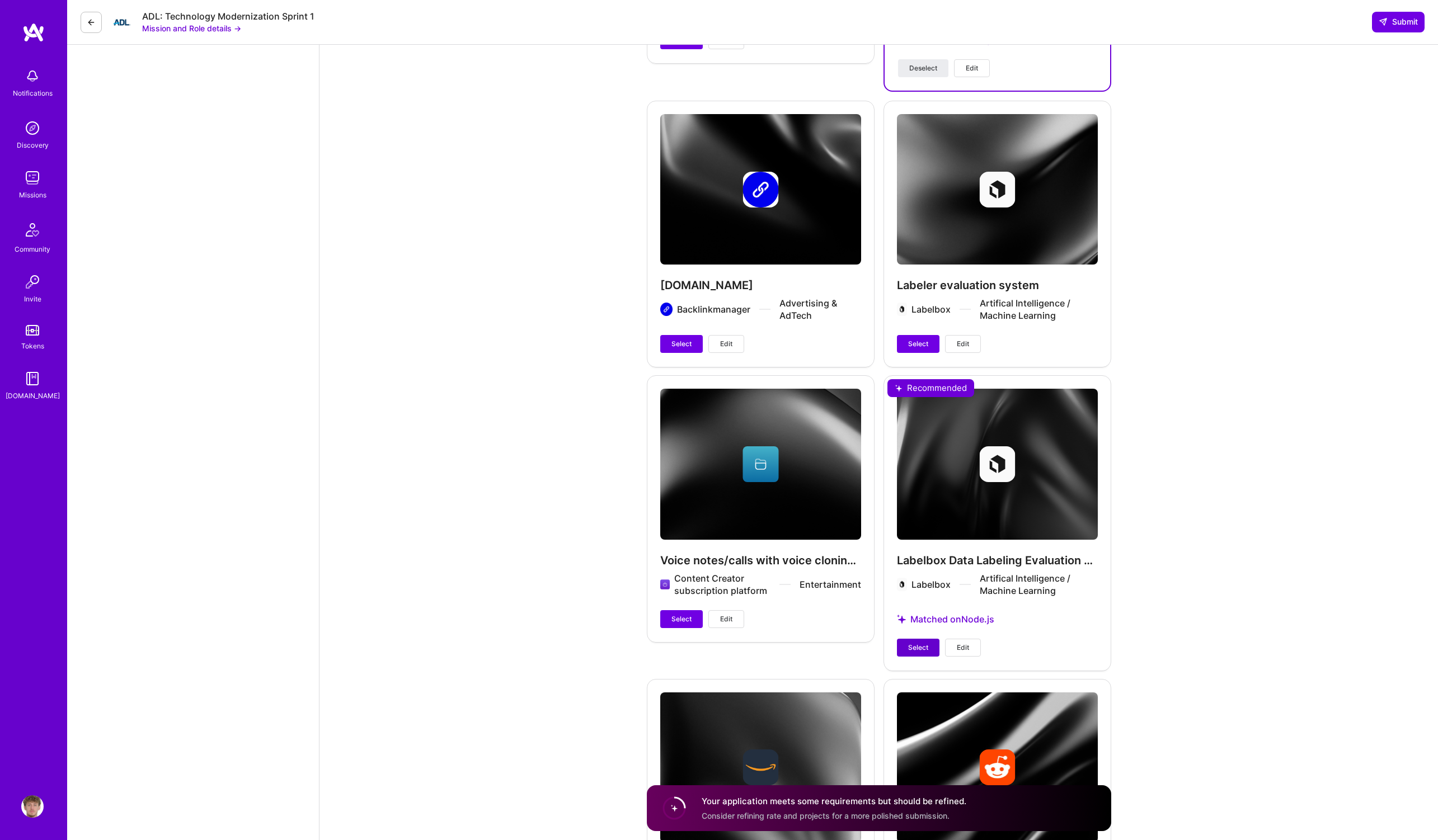
click at [928, 639] on button "Select" at bounding box center [918, 648] width 43 height 18
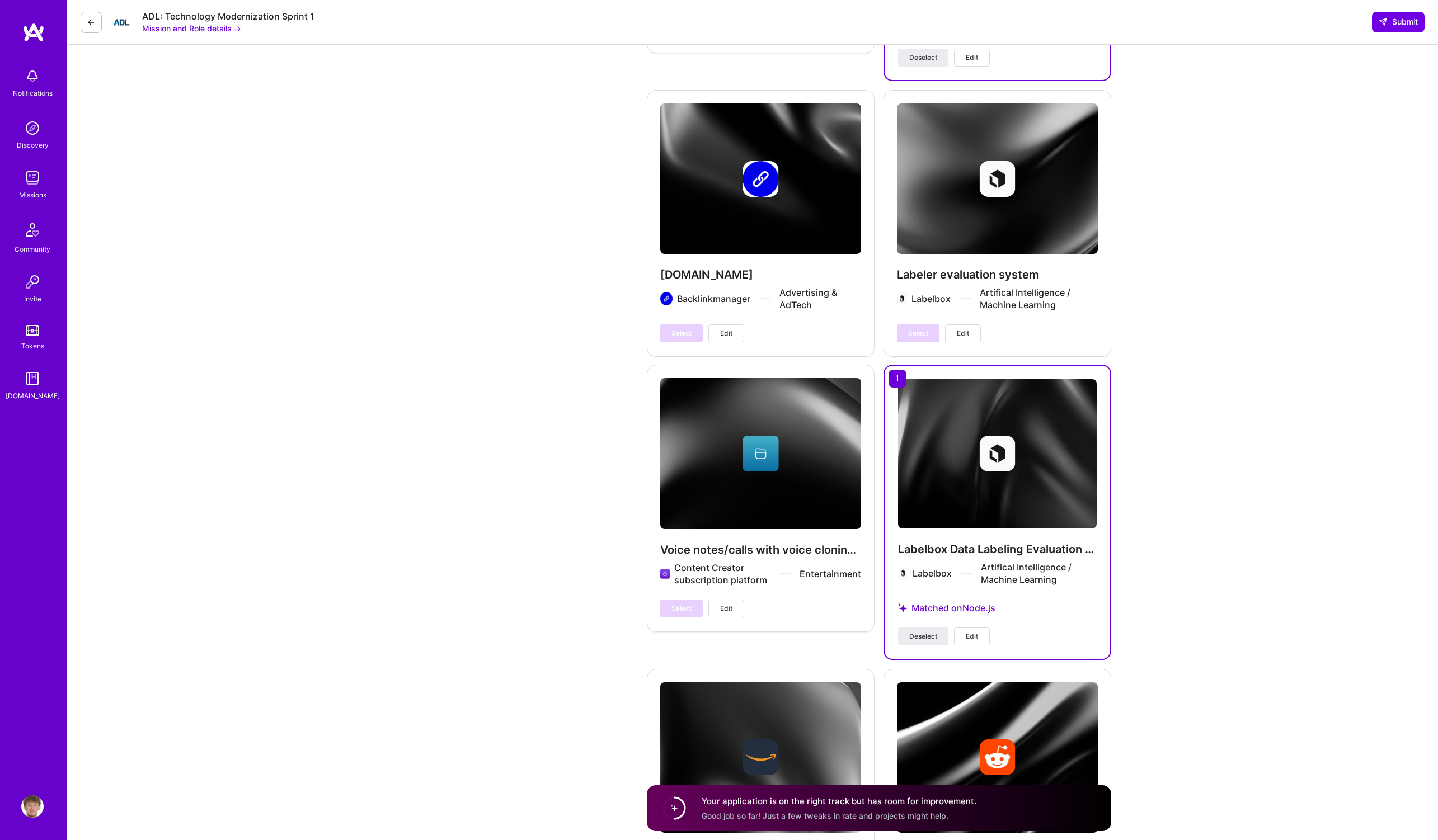
click at [971, 631] on span "Edit" at bounding box center [972, 636] width 12 height 10
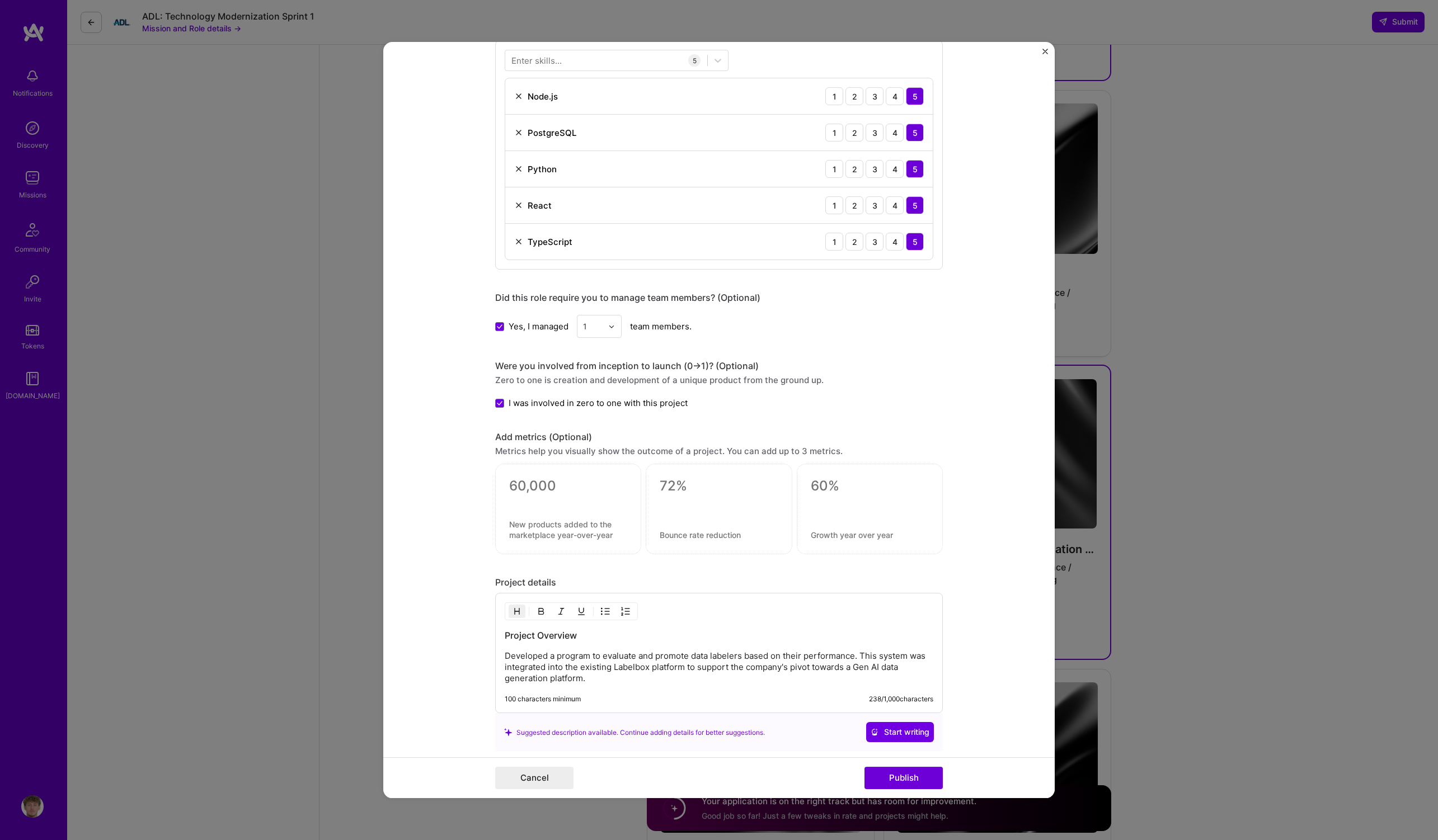
scroll to position [739, 0]
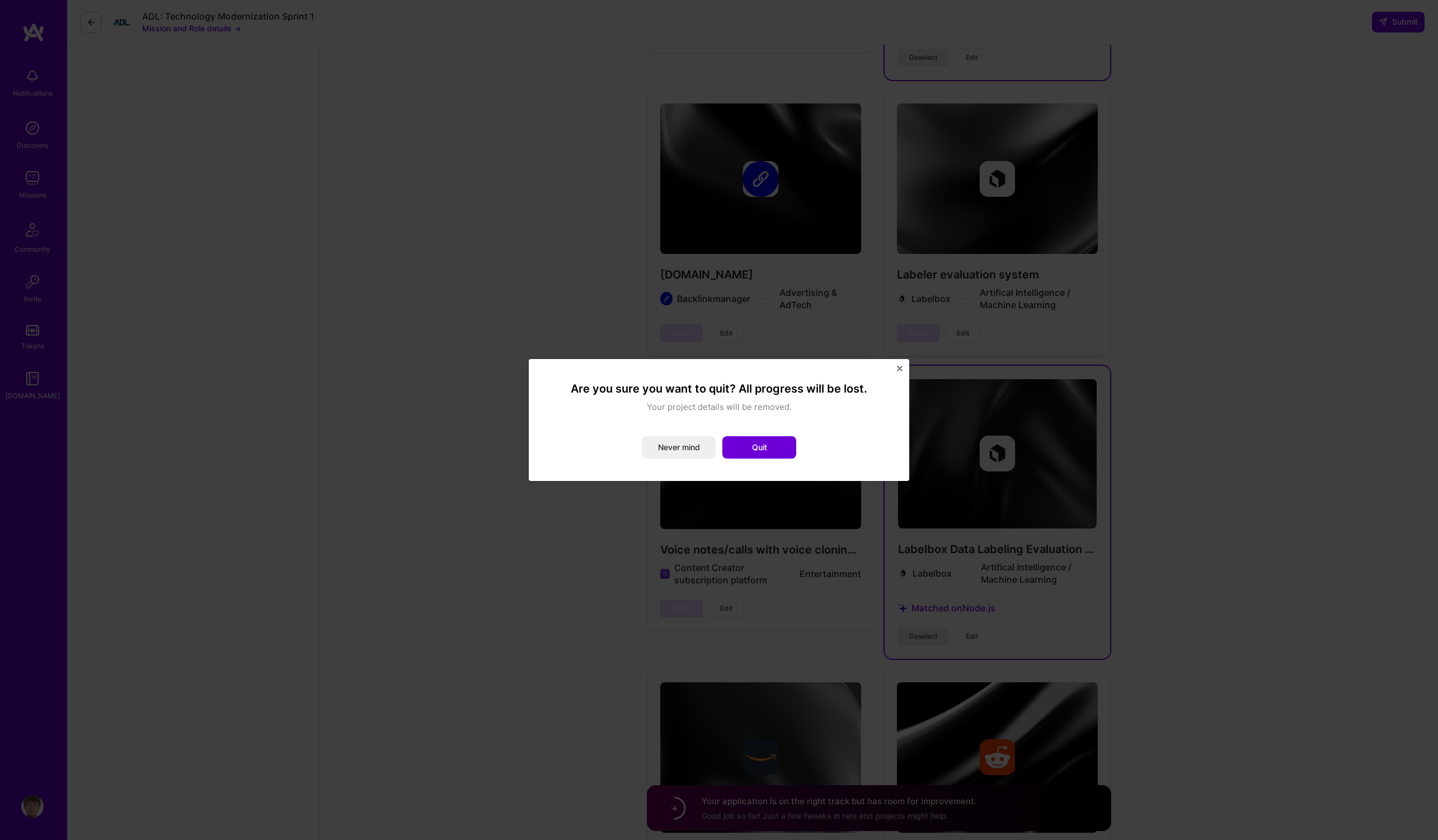
click at [665, 427] on div "Are you sure you want to quit? All progress will be lost. Your project details …" at bounding box center [719, 419] width 336 height 77
click at [668, 441] on button "Never mind" at bounding box center [678, 448] width 74 height 22
click at [758, 442] on button "Quit" at bounding box center [759, 448] width 74 height 22
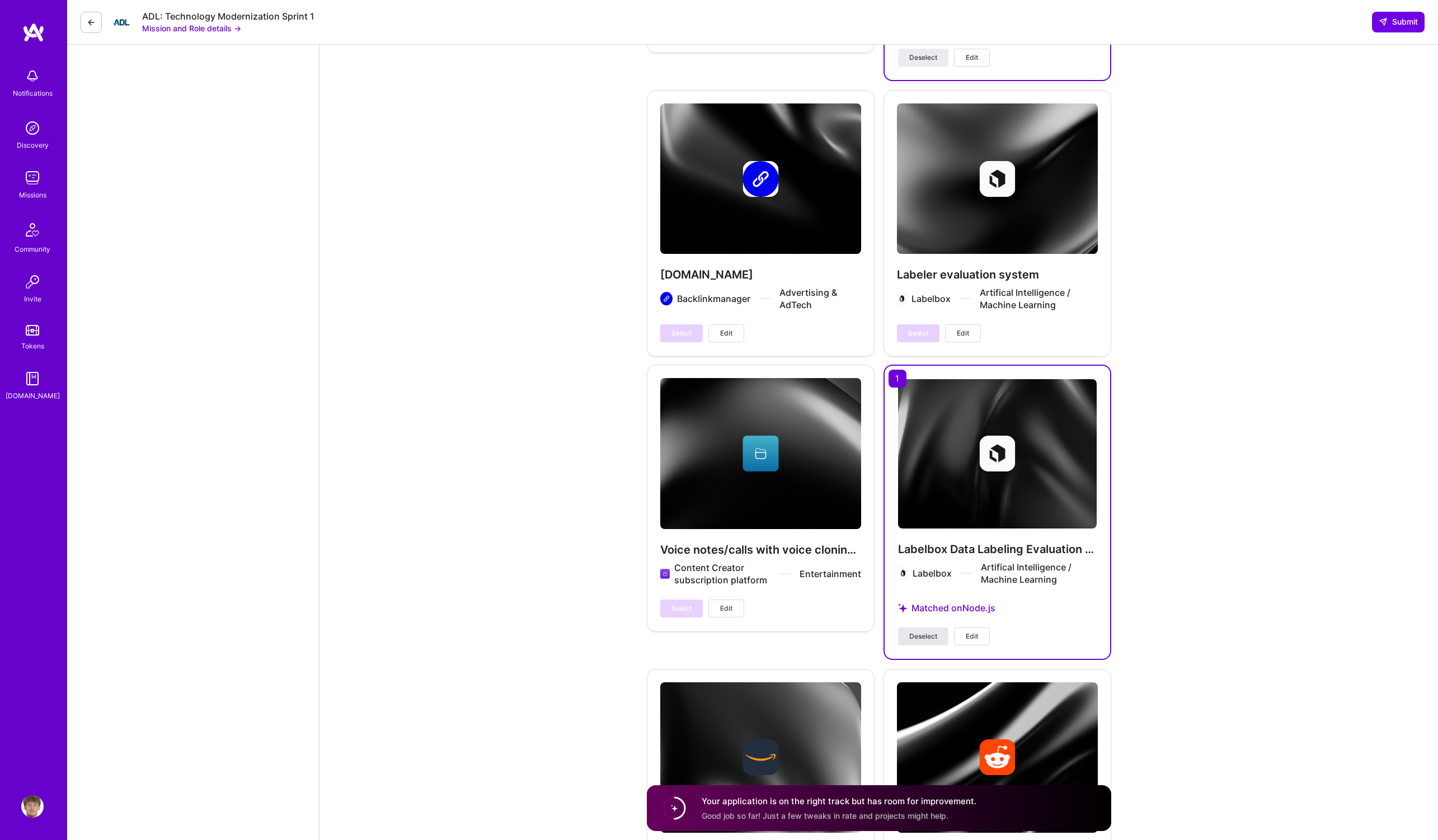
click at [916, 631] on span "Deselect" at bounding box center [923, 636] width 28 height 10
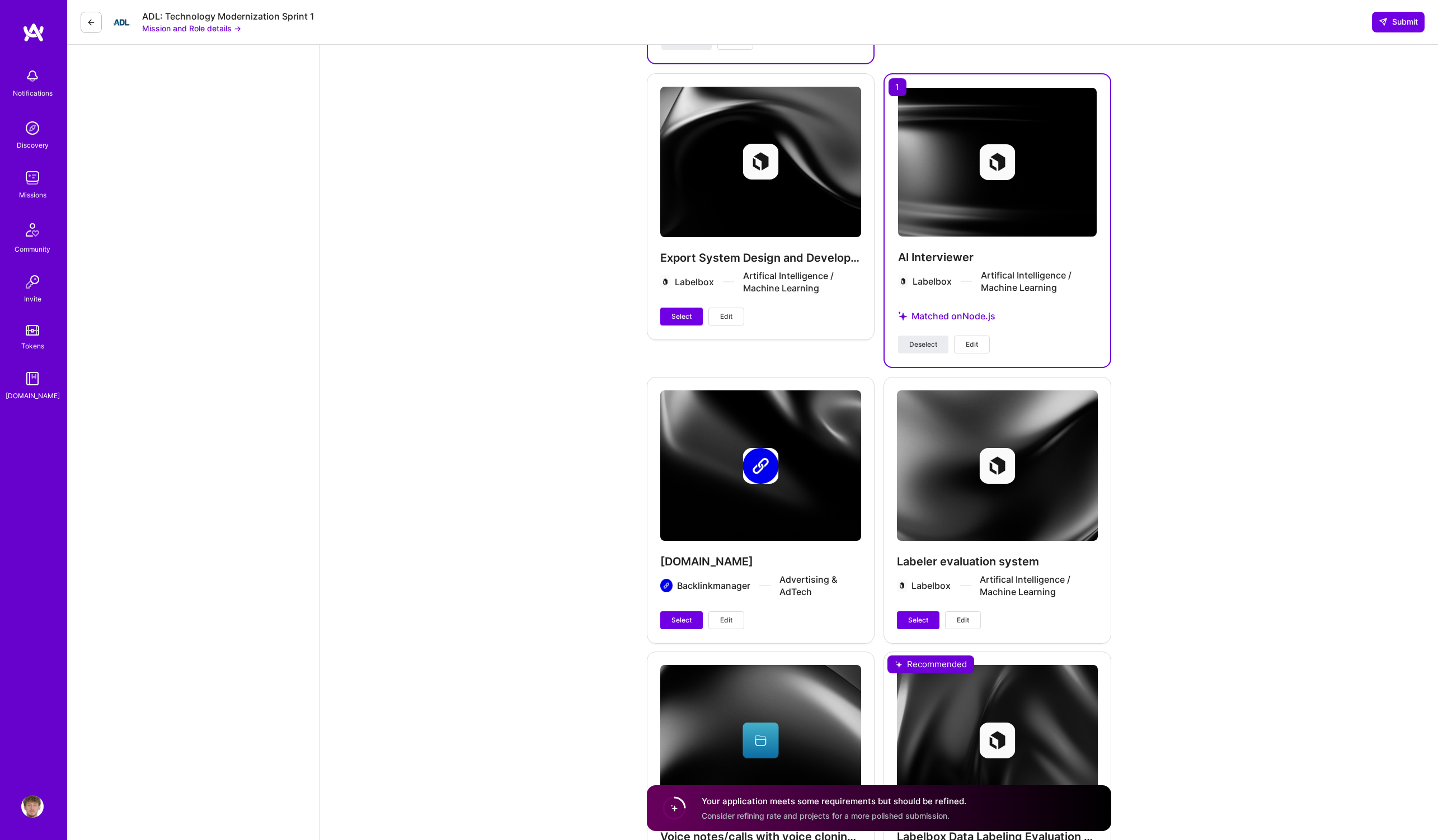
scroll to position [2174, 0]
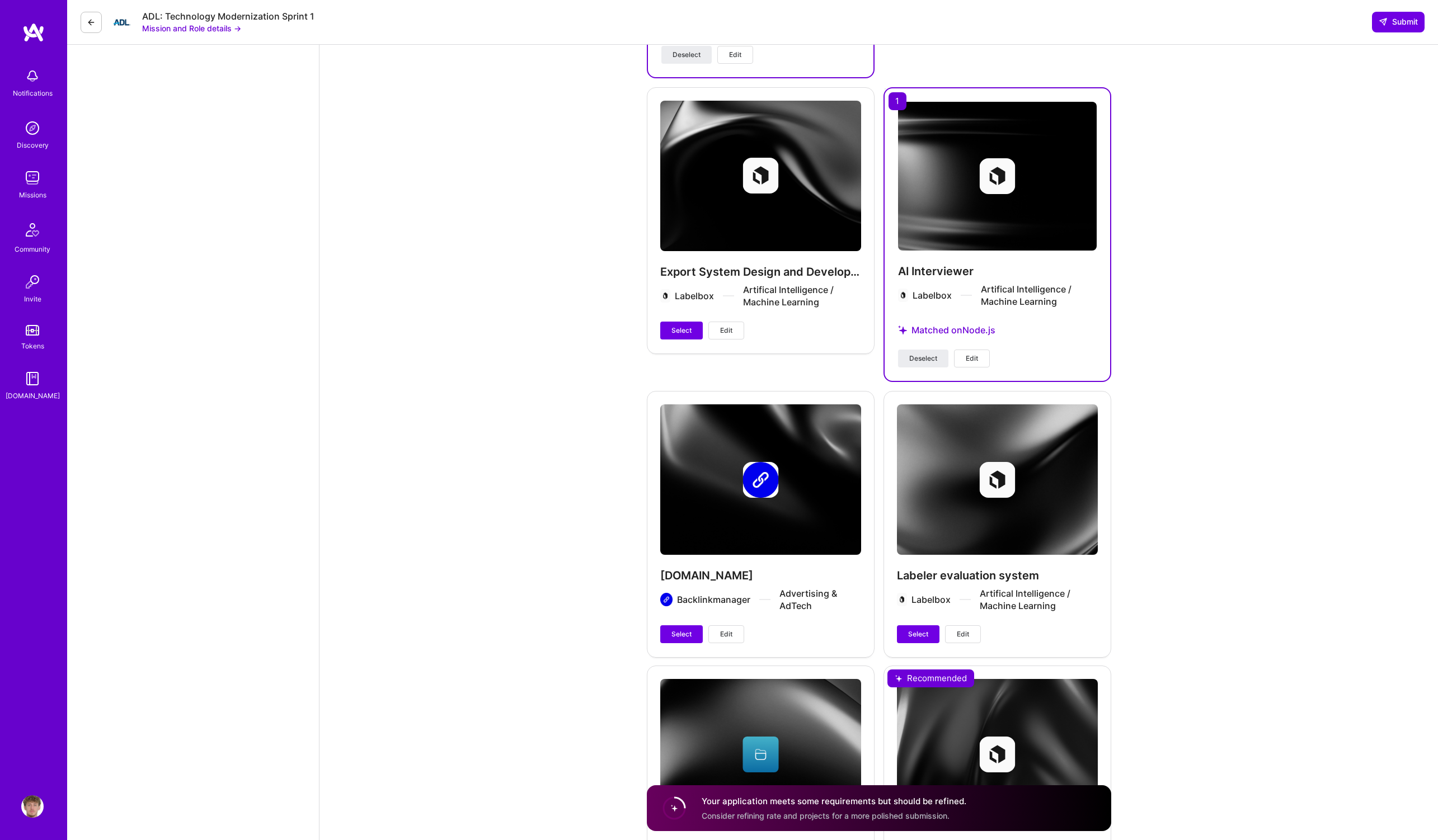
click at [972, 354] on span "Edit" at bounding box center [972, 359] width 12 height 10
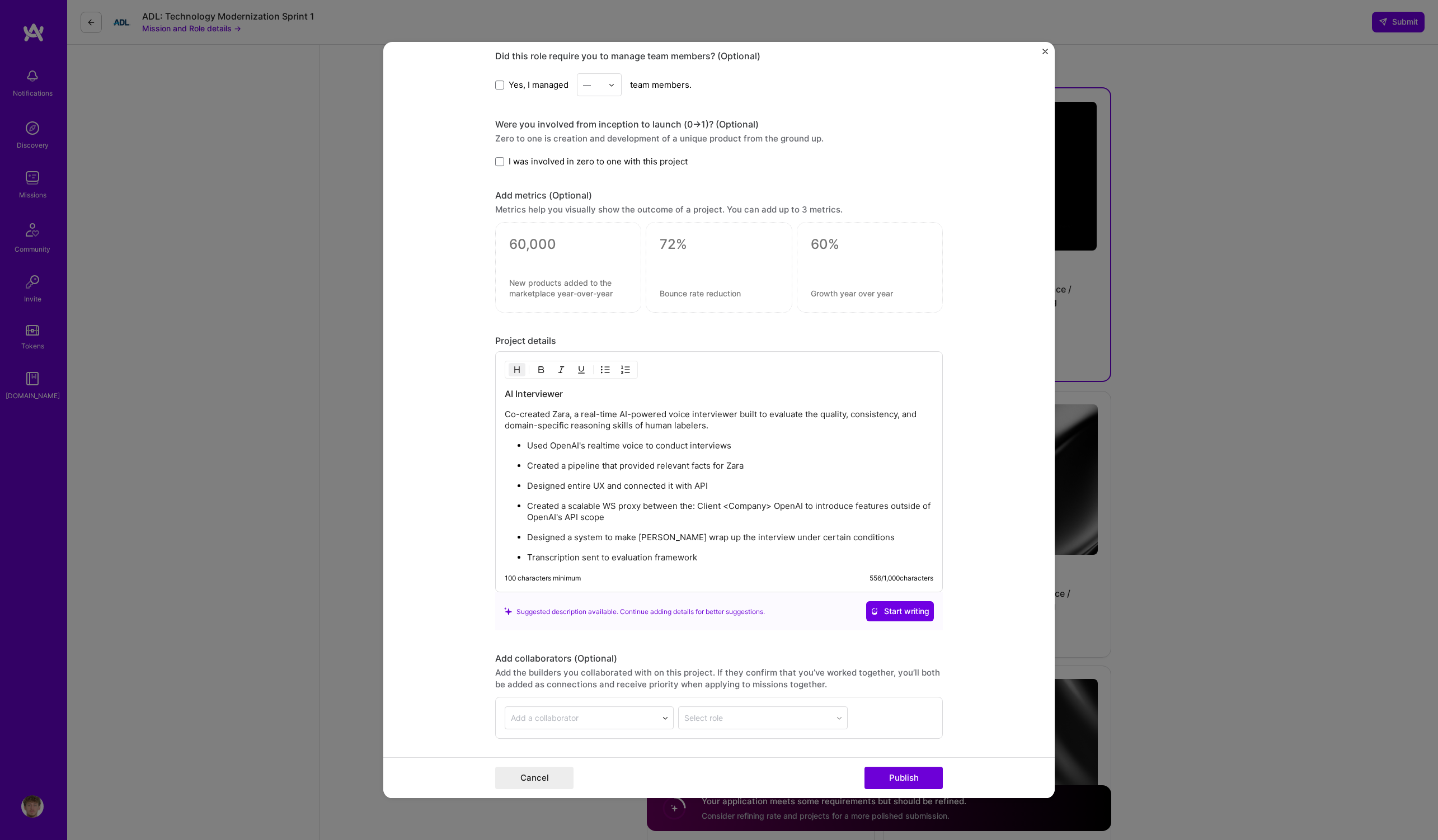
scroll to position [823, 0]
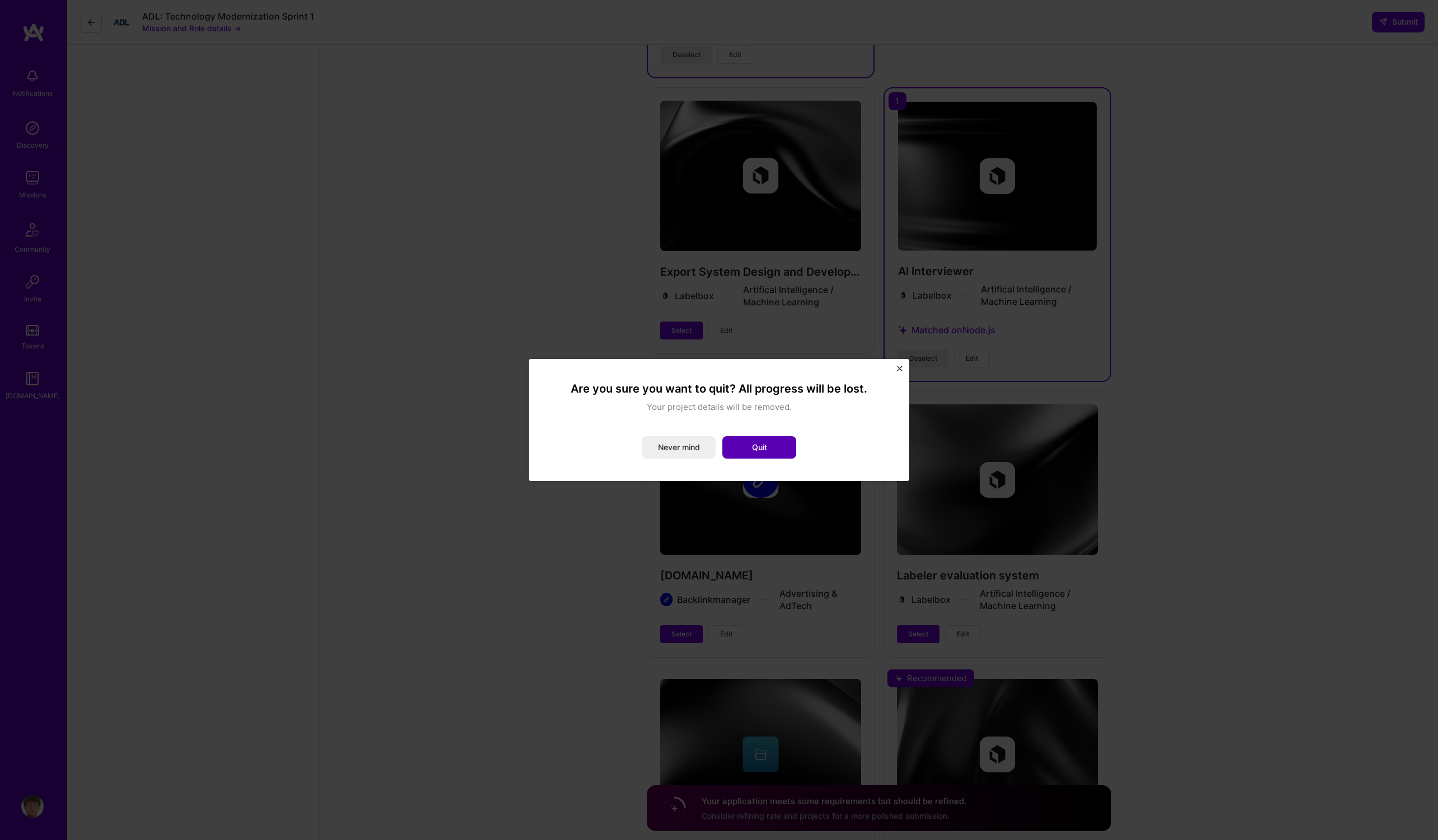
click at [737, 445] on button "Quit" at bounding box center [759, 448] width 74 height 22
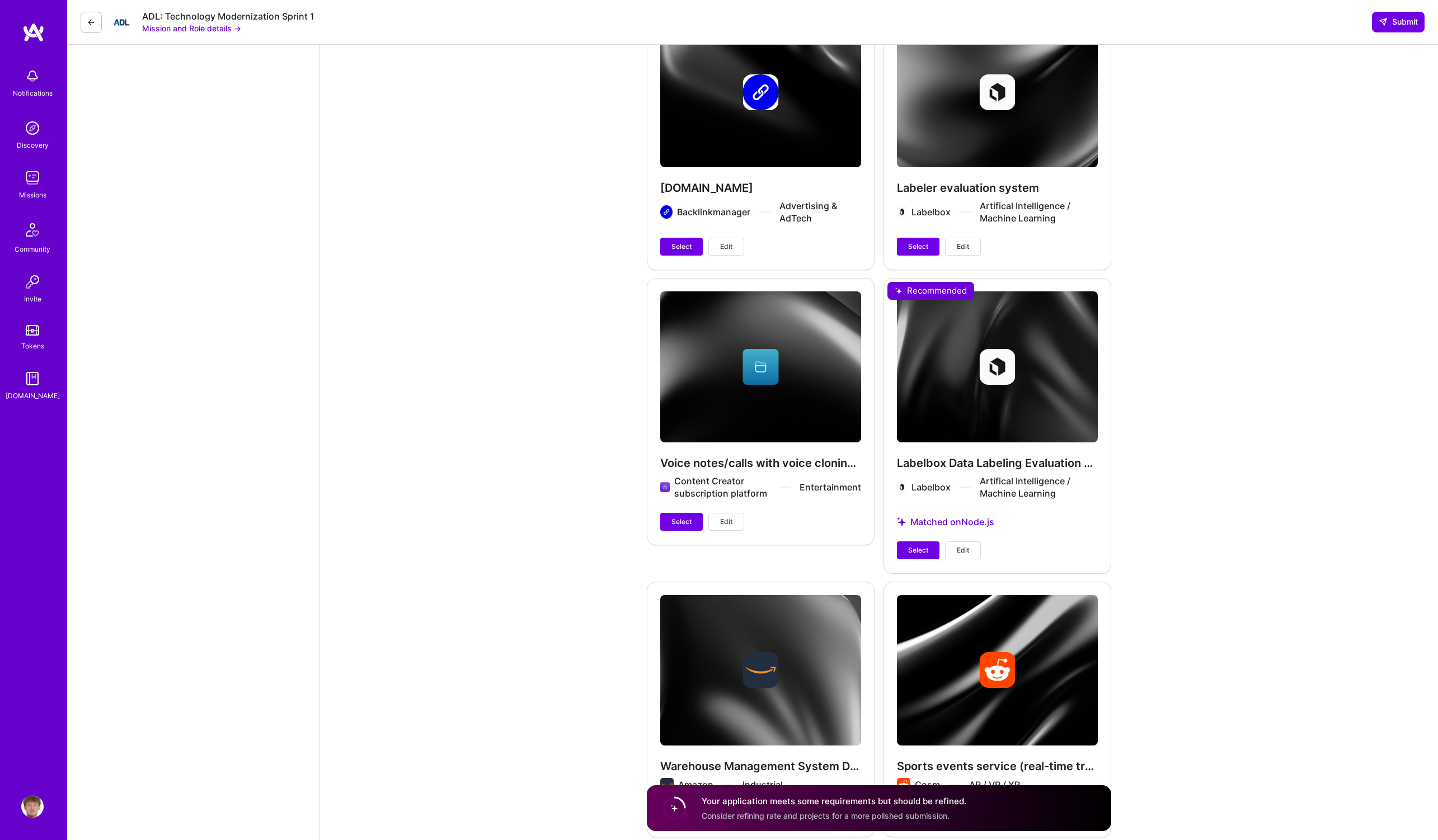
scroll to position [2552, 0]
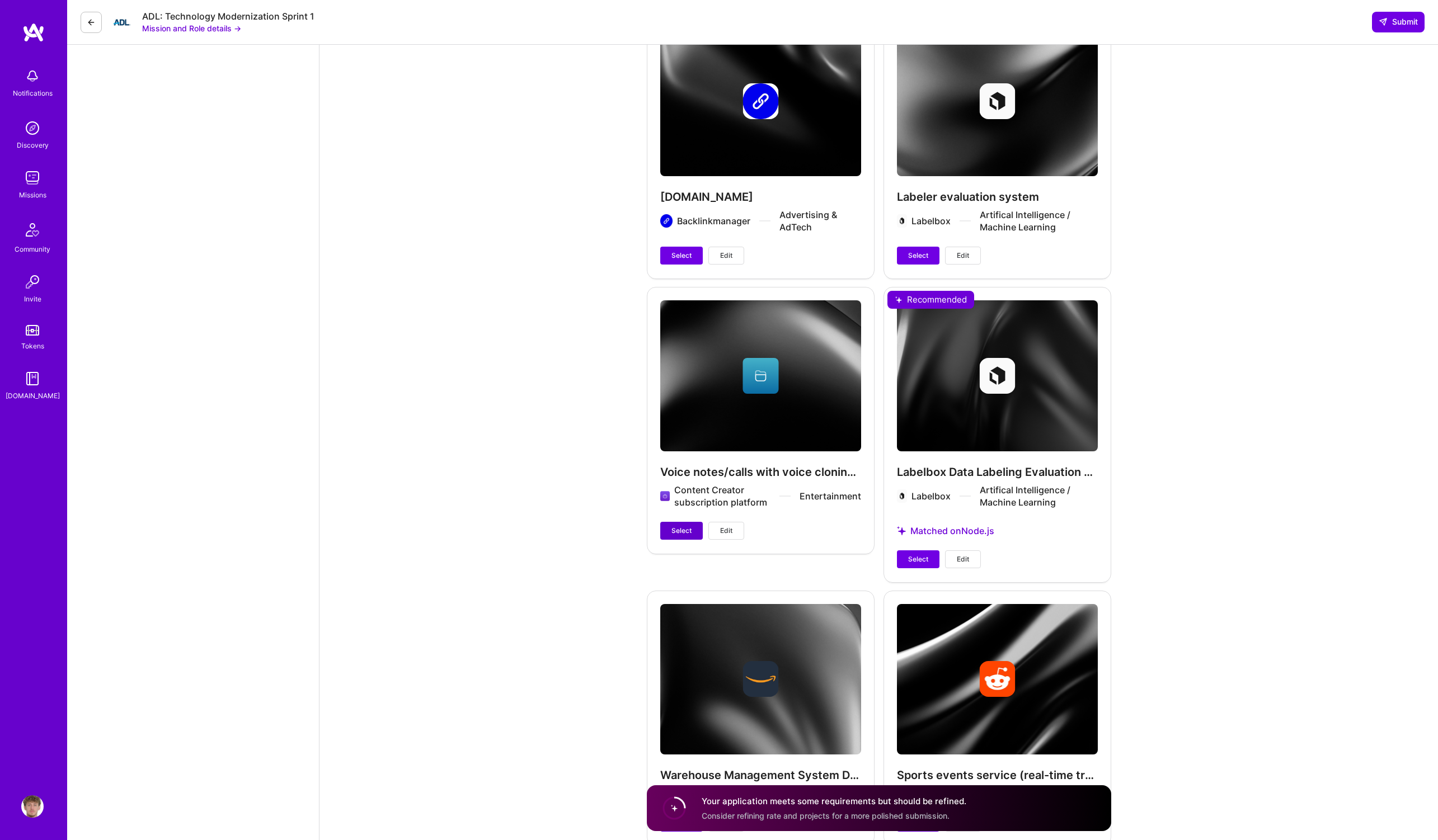
click at [688, 526] on span "Select" at bounding box center [682, 531] width 20 height 10
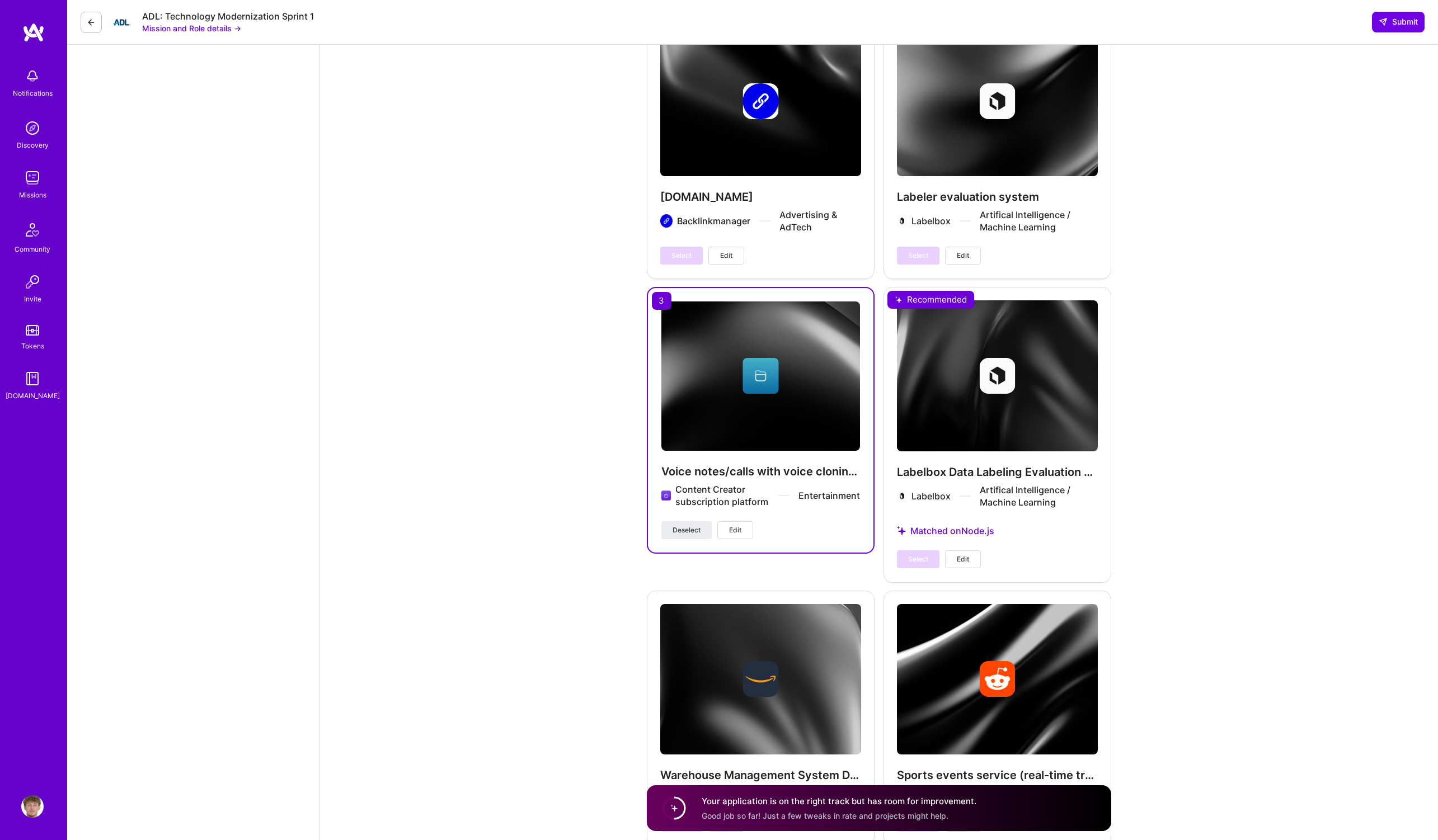
click at [733, 525] on span "Edit" at bounding box center [735, 530] width 12 height 10
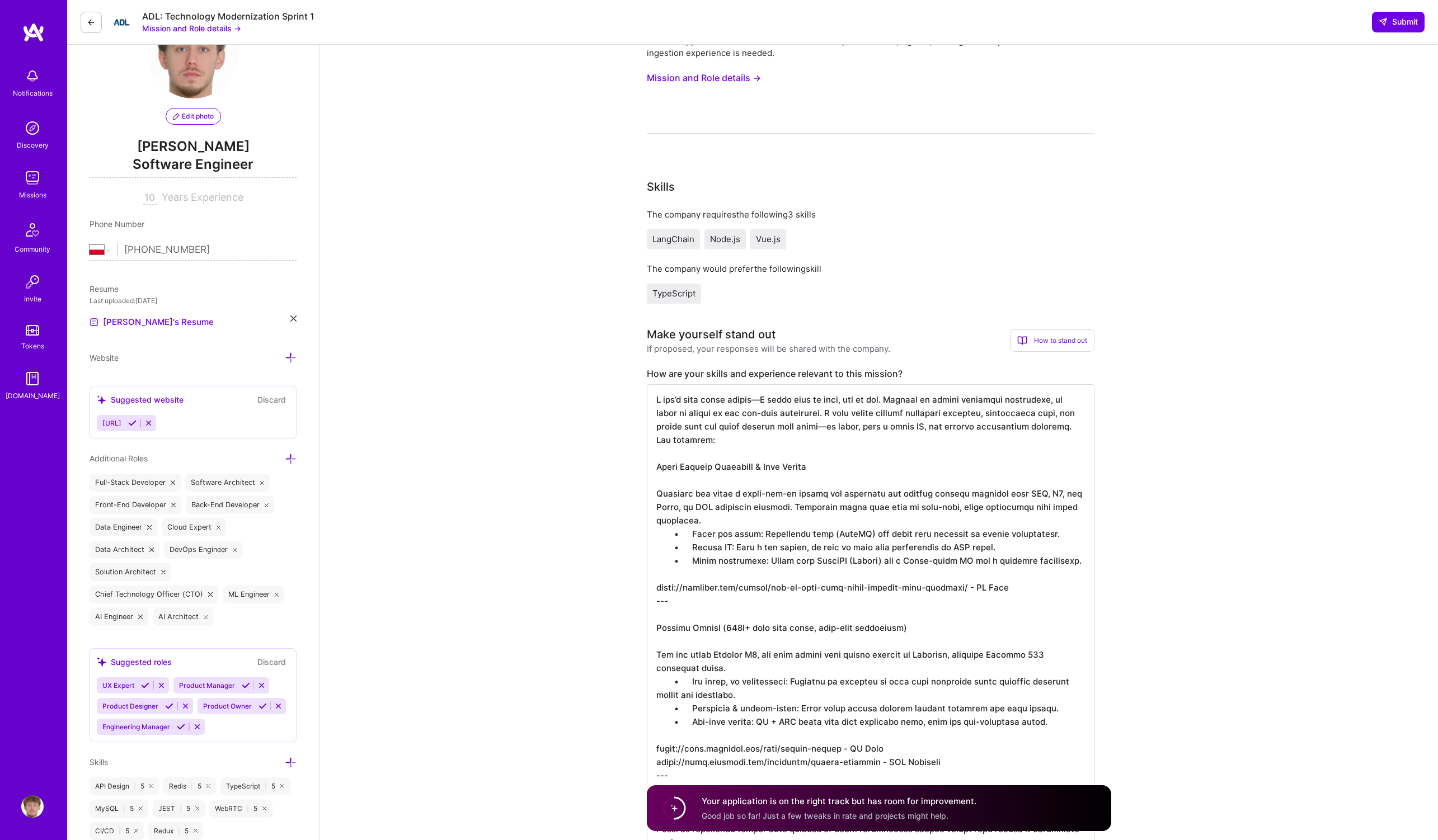
scroll to position [0, 0]
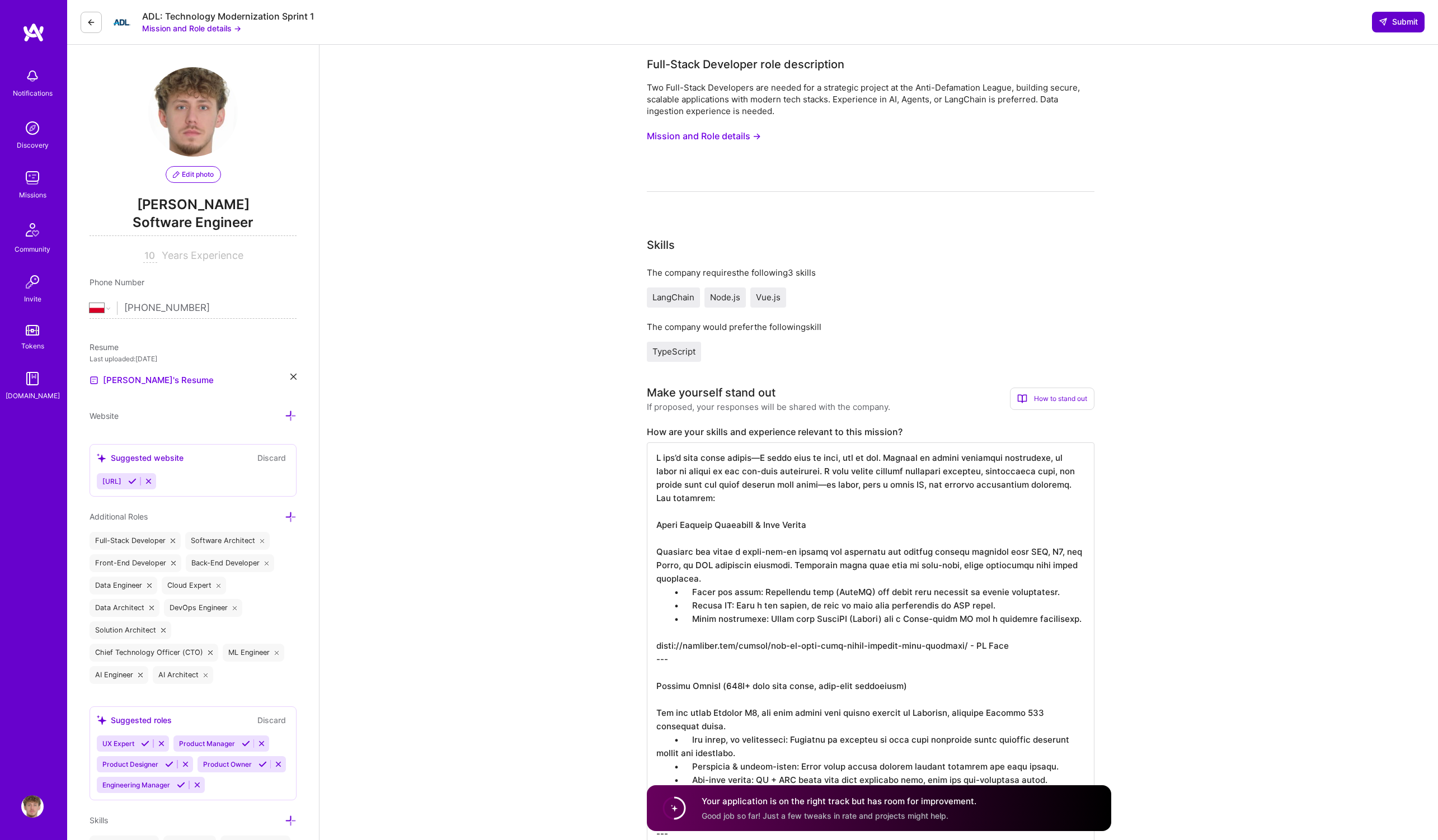
click at [1382, 23] on icon at bounding box center [1383, 22] width 9 height 9
click at [1388, 19] on span "Submit" at bounding box center [1398, 22] width 39 height 11
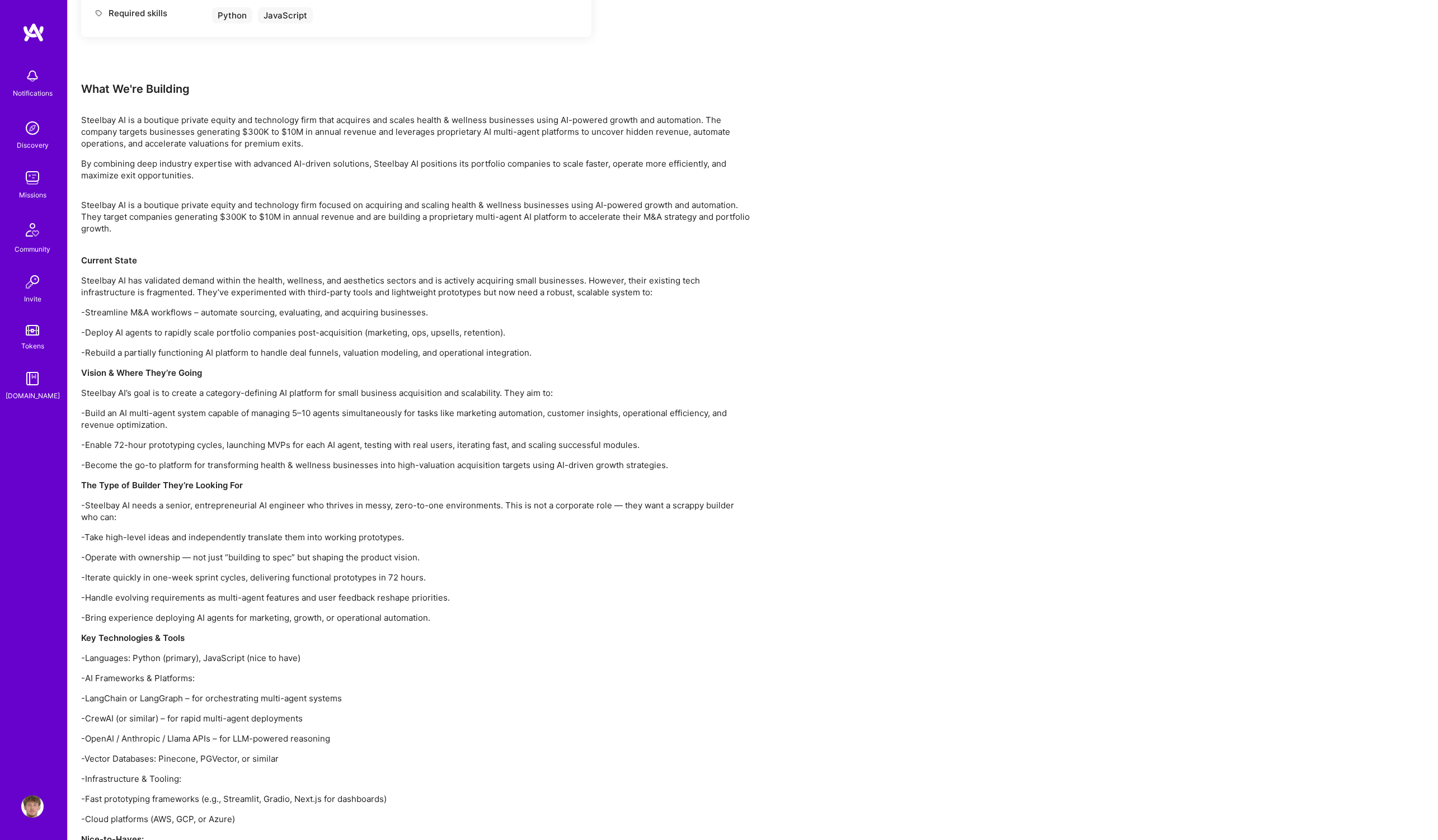
scroll to position [529, 0]
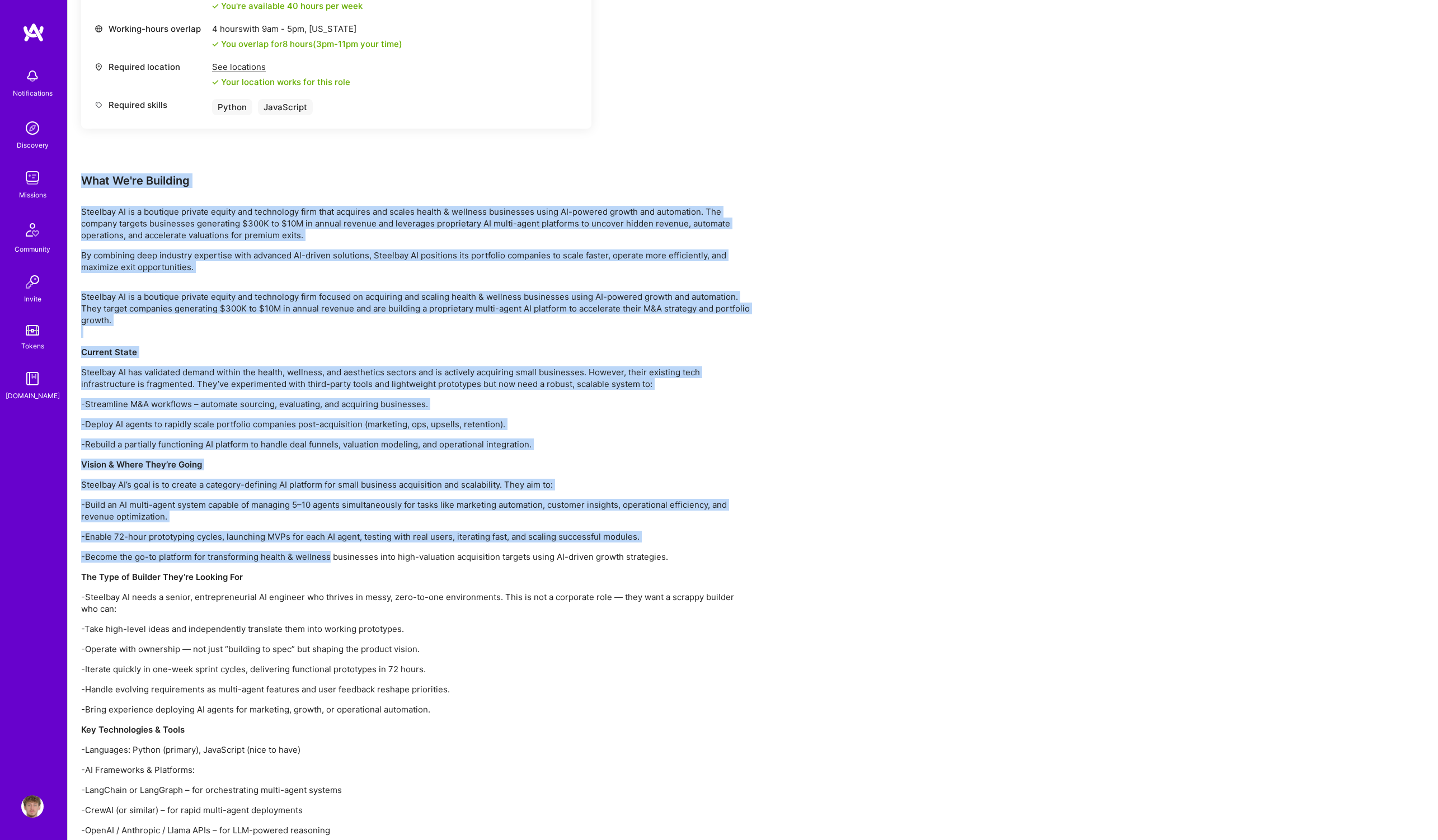
drag, startPoint x: 83, startPoint y: 176, endPoint x: 330, endPoint y: 561, distance: 457.4
click at [330, 561] on div "Earn tokens for inviting a new [PERSON_NAME] to this mission Do you know the pe…" at bounding box center [417, 346] width 671 height 1424
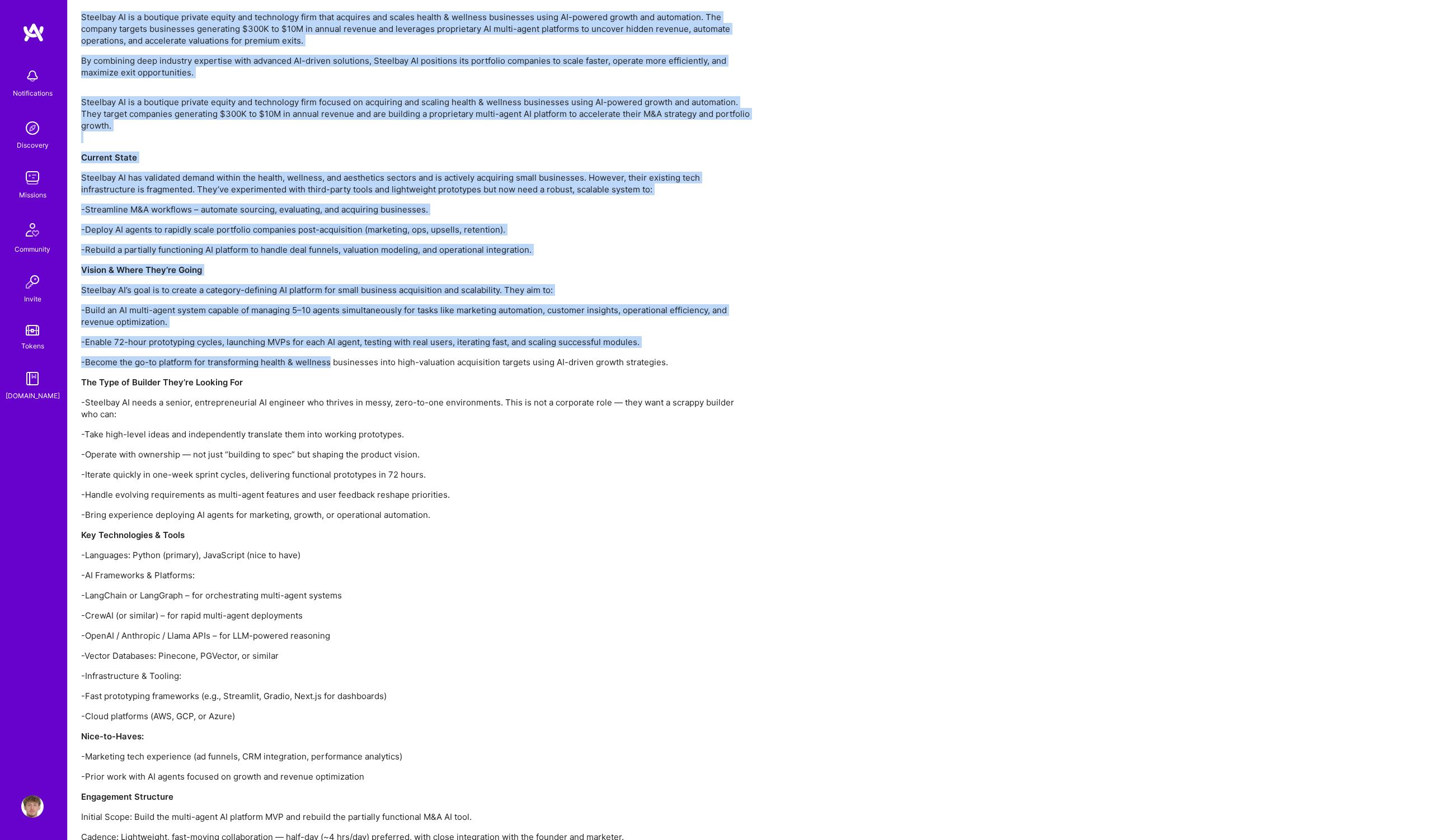
scroll to position [780, 0]
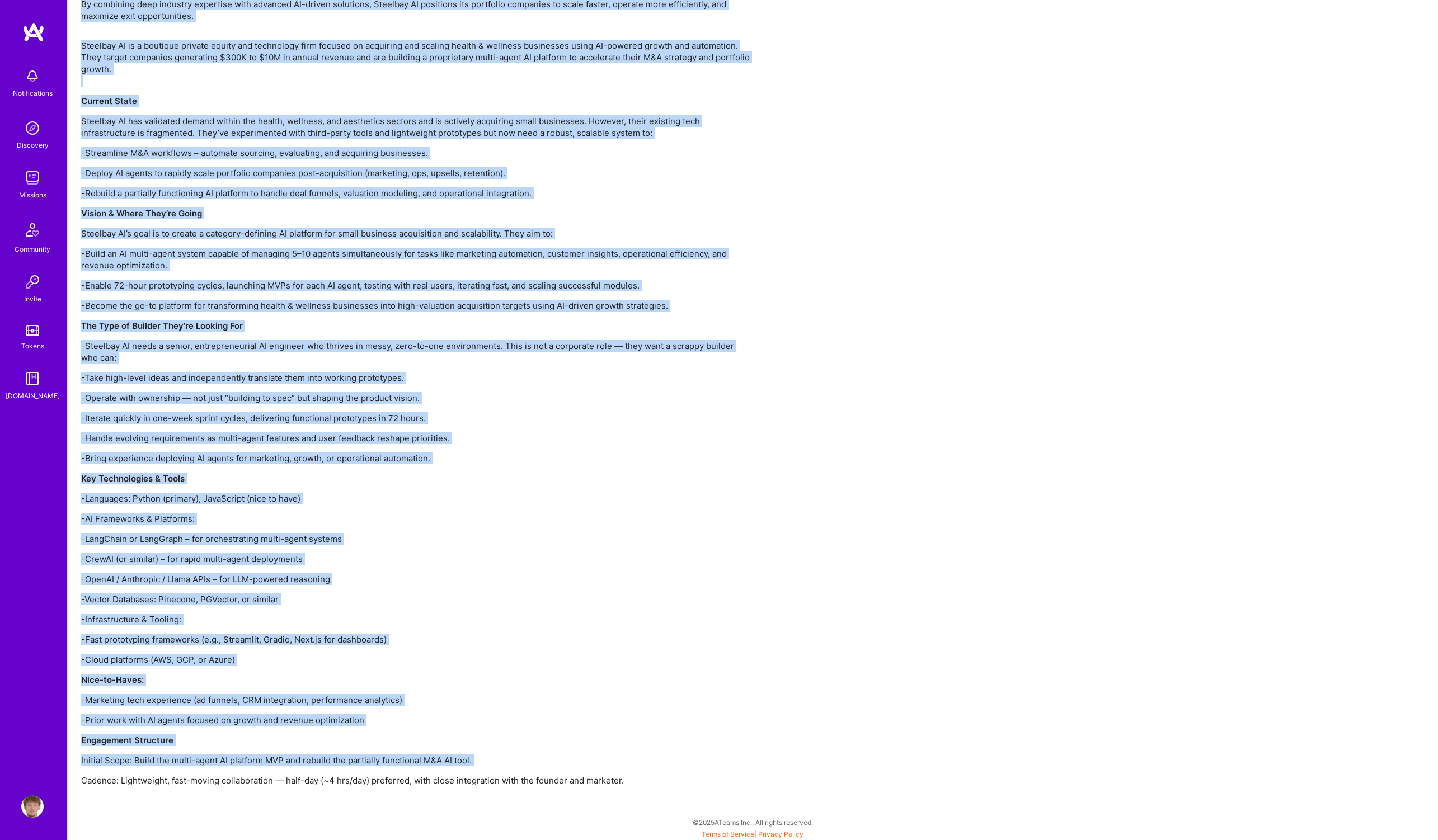
click at [625, 773] on div "Steelbay AI is a boutique private equity and technology firm focused on acquiri…" at bounding box center [417, 423] width 671 height 767
click at [628, 779] on p "Cadence: Lightweight, fast-moving collaboration — half-day (~4 hrs/day) preferr…" at bounding box center [417, 780] width 671 height 12
copy div "What We're Building Steelbay AI is a boutique private equity and technology fir…"
